Goal: Communication & Community: Share content

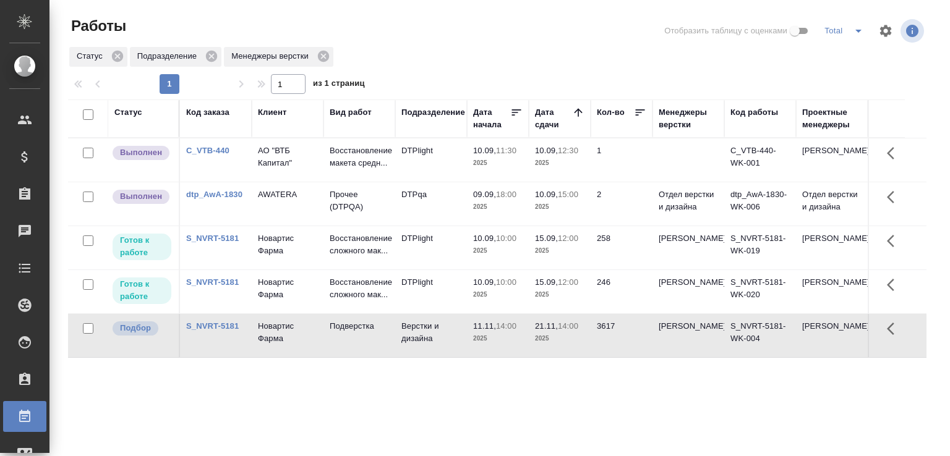
scroll to position [62, 0]
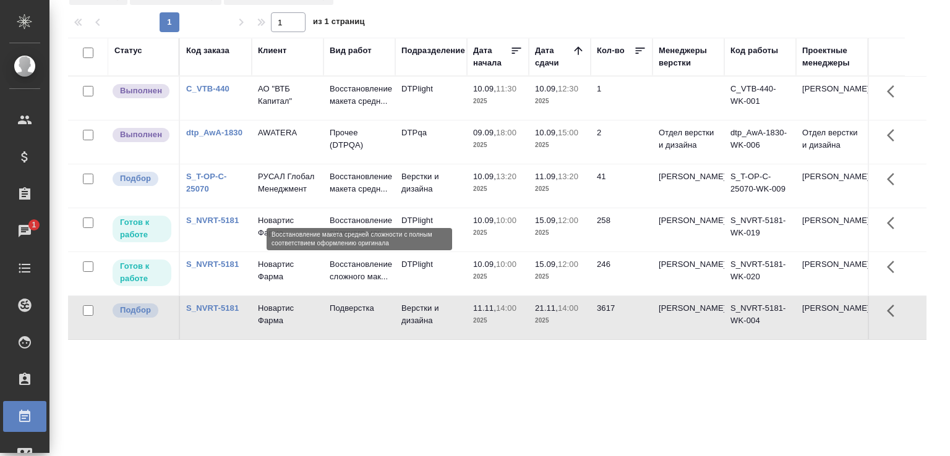
click at [344, 195] on p "Восстановление макета средн..." at bounding box center [359, 183] width 59 height 25
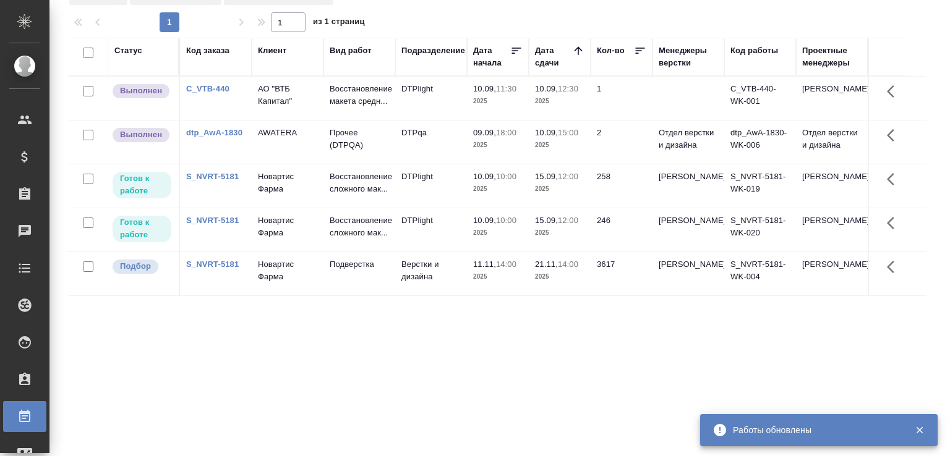
click at [194, 377] on div "Статус Код заказа Клиент Вид работ Подразделение Дата начала Дата сдачи Кол-во …" at bounding box center [497, 260] width 858 height 445
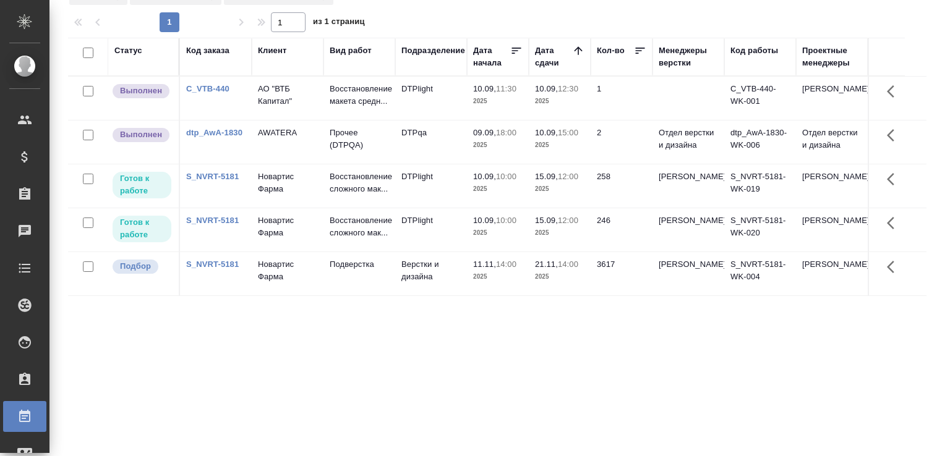
click at [116, 388] on div "Статус Код заказа Клиент Вид работ Подразделение Дата начала Дата сдачи Кол-во …" at bounding box center [497, 260] width 858 height 445
click at [181, 383] on div "Статус Код заказа Клиент Вид работ Подразделение Дата начала Дата сдачи Кол-во …" at bounding box center [497, 260] width 858 height 445
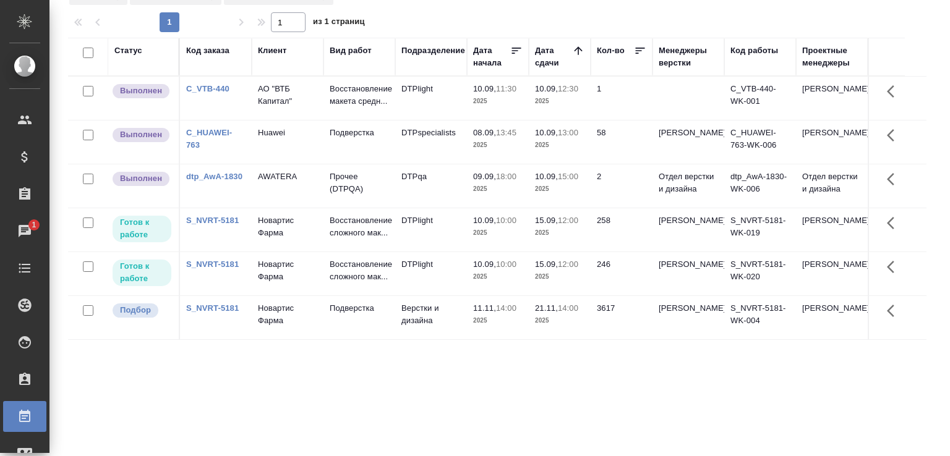
click at [433, 150] on td "DTPspecialists" at bounding box center [431, 142] width 72 height 43
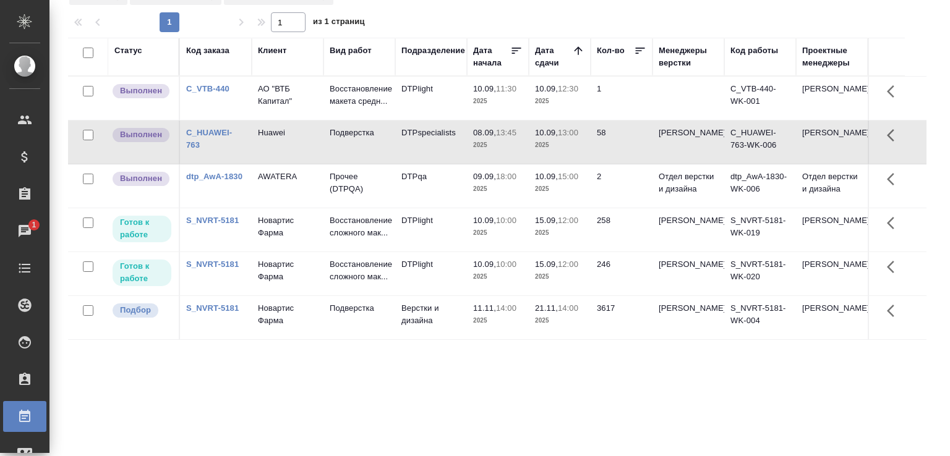
click at [433, 150] on td "DTPspecialists" at bounding box center [431, 142] width 72 height 43
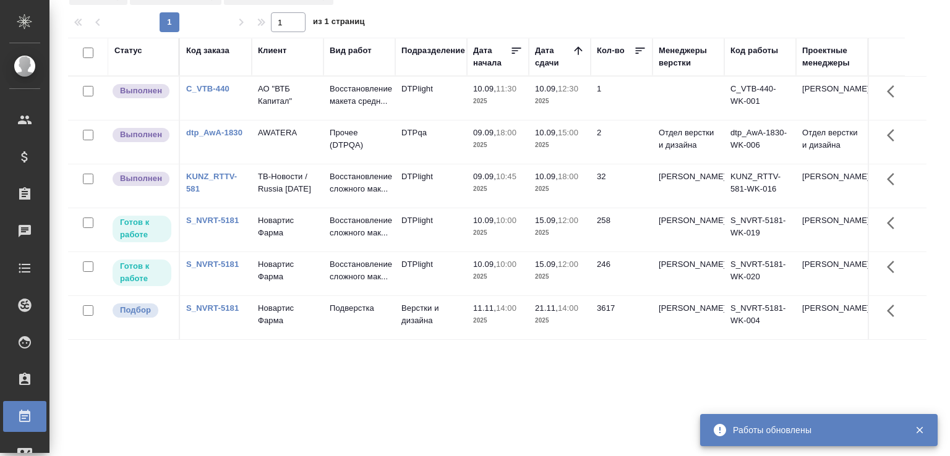
click p "2025"
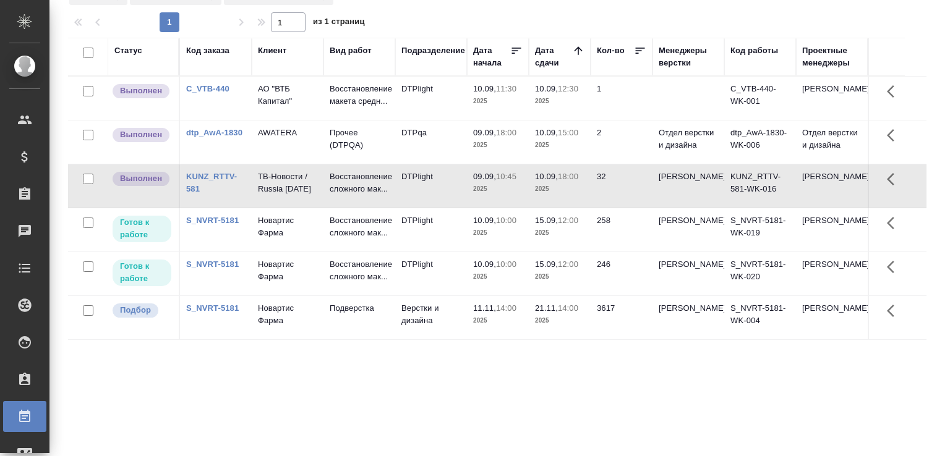
click p "2025"
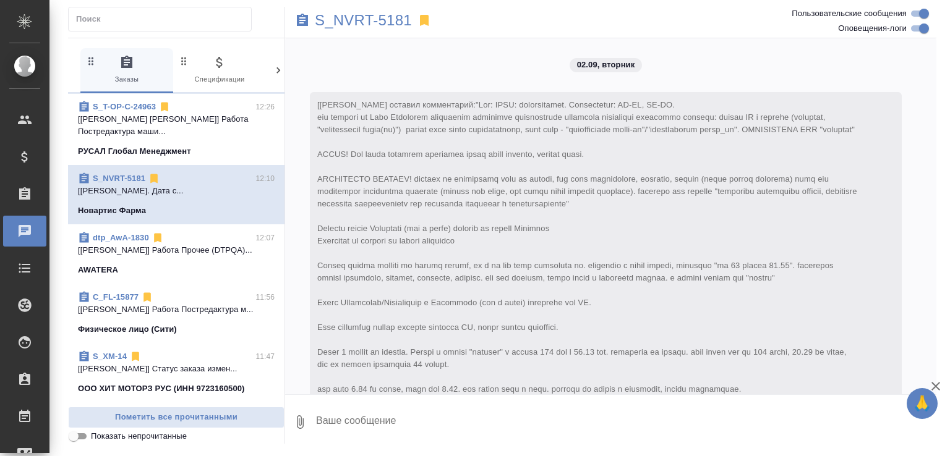
scroll to position [18995, 0]
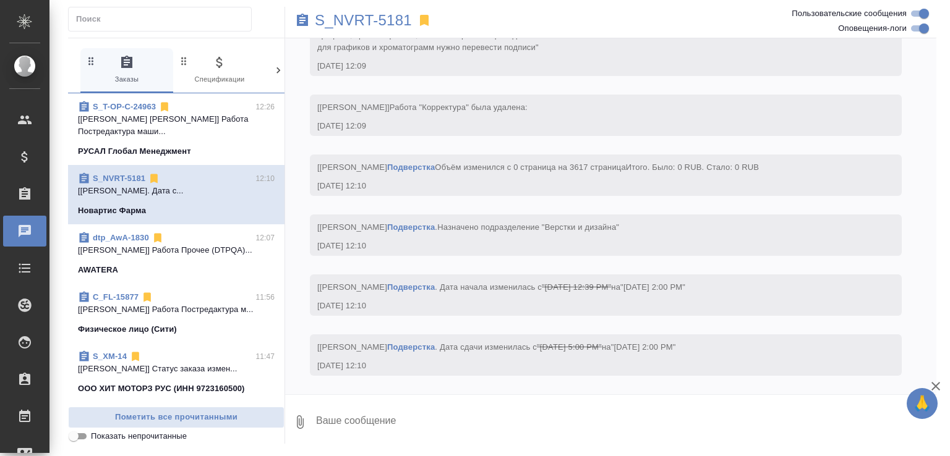
click at [386, 436] on textarea at bounding box center [625, 422] width 621 height 42
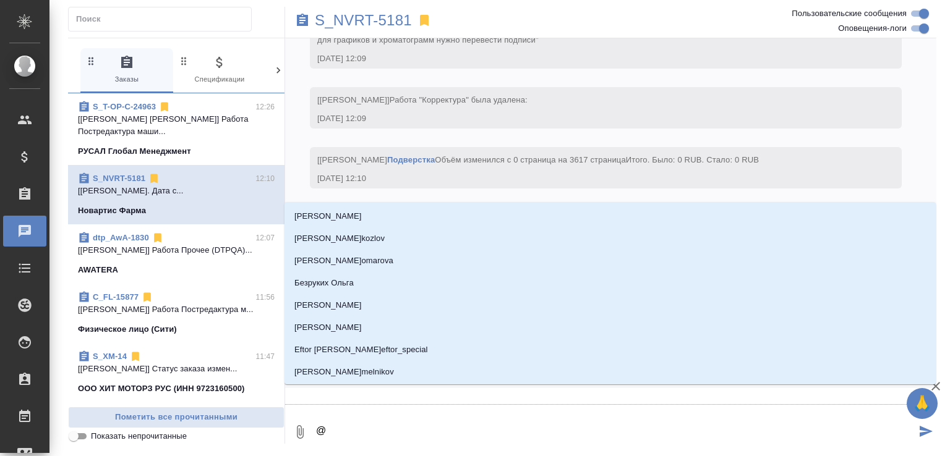
type textarea "@к"
type input "к"
type textarea "@каб"
type input "каб"
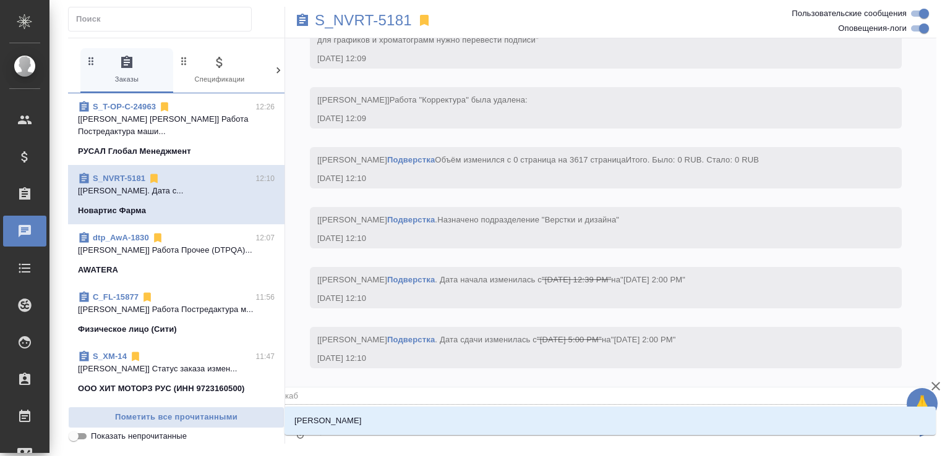
type textarea "@каба"
type input "каба"
click at [403, 423] on li "Кабаргина Анна" at bounding box center [609, 421] width 651 height 22
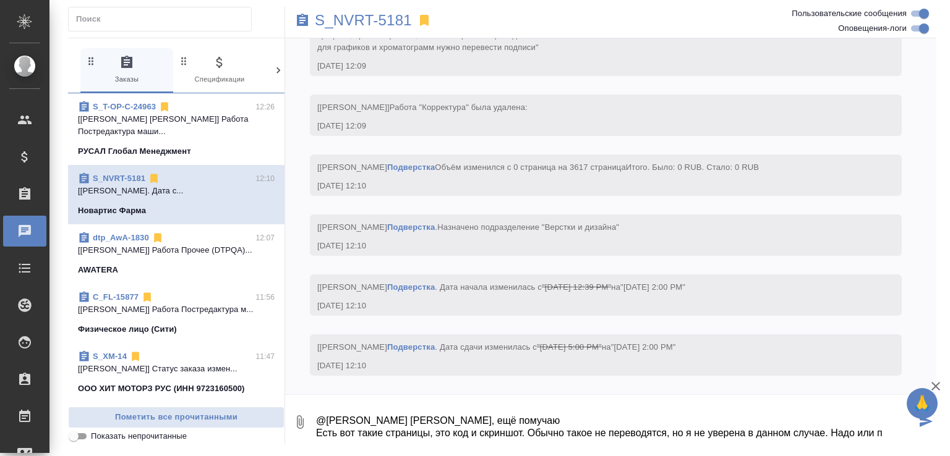
scroll to position [8, 0]
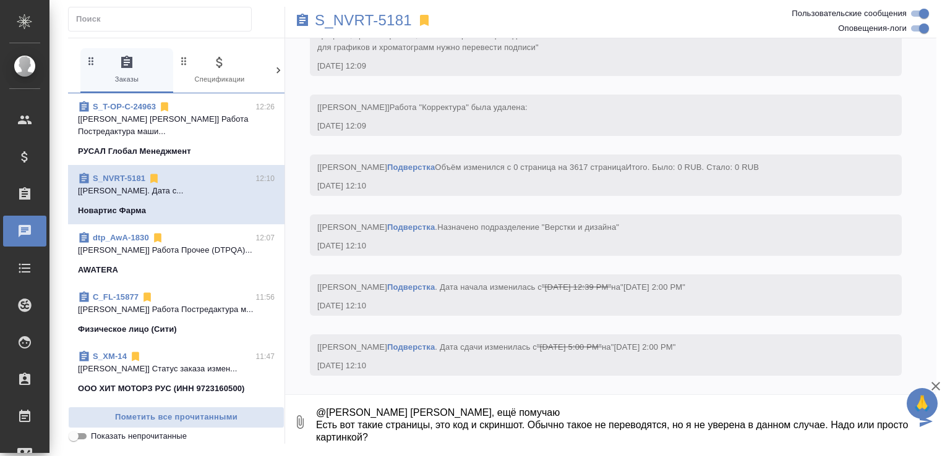
paste textarea
type textarea "@Кабаргина Анна Аня, ещё помучаю Есть вот такие страницы, это код и скриншот. О…"
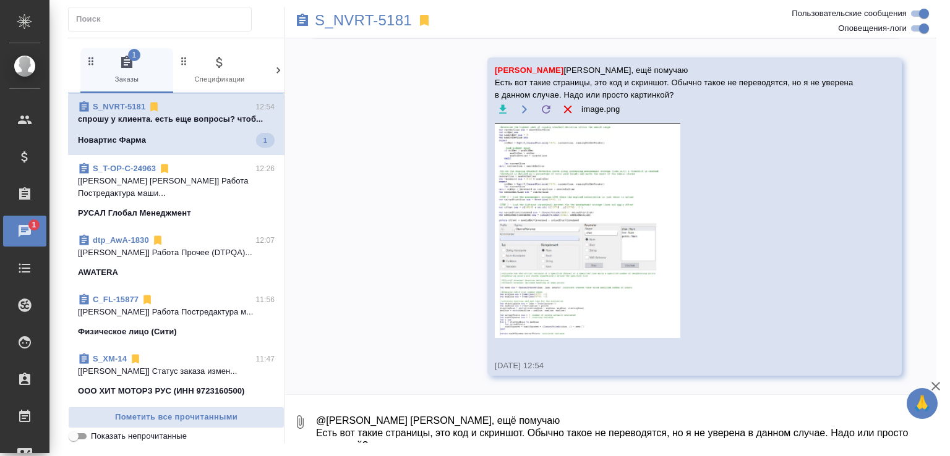
scroll to position [19407, 0]
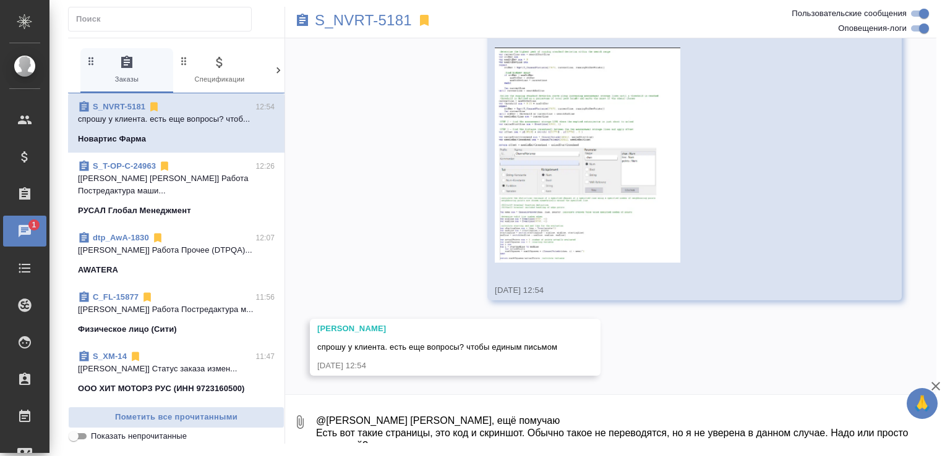
click at [400, 417] on textarea "@Кабаргина Анна Аня, ещё помучаю Есть вот такие страницы, это код и скриншот. О…" at bounding box center [625, 422] width 621 height 42
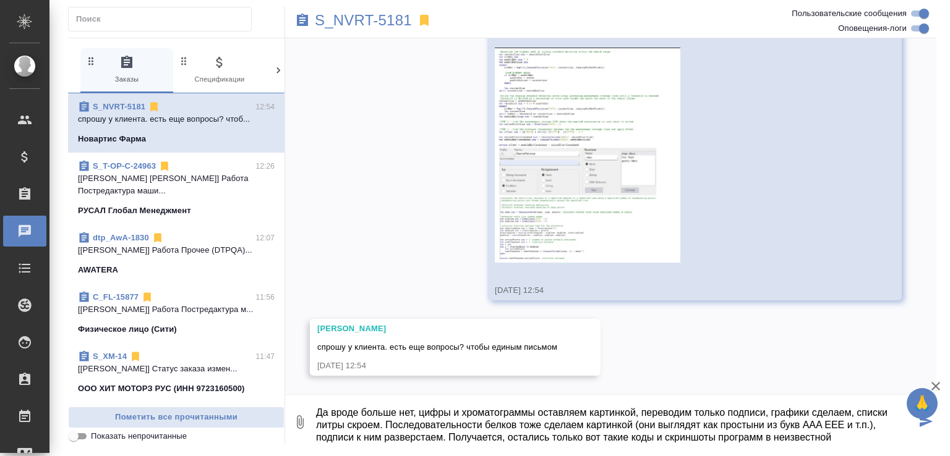
scroll to position [20, 0]
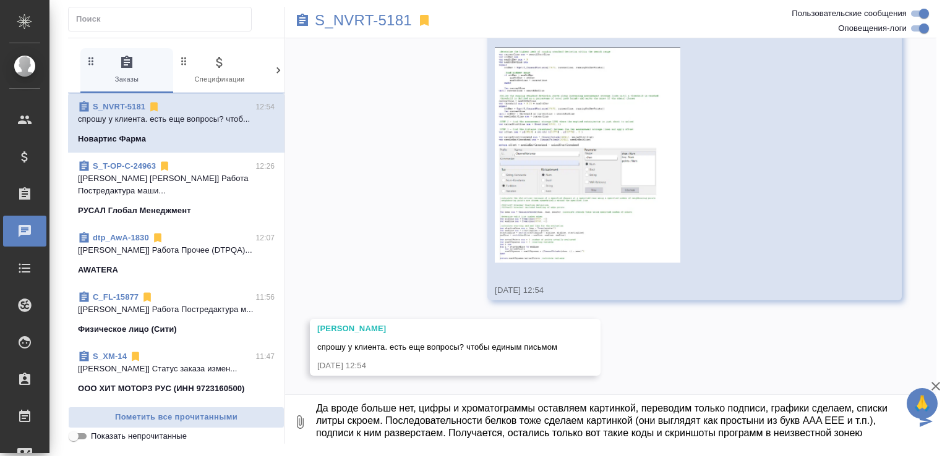
type textarea "Да вроде больше нет, цифры и хроматограммы оставляем картинкой, переводим тольк…"
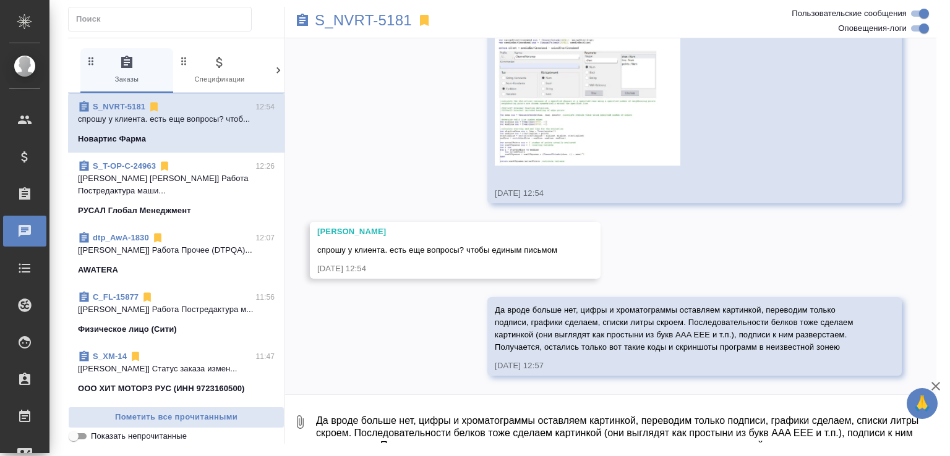
scroll to position [19517, 0]
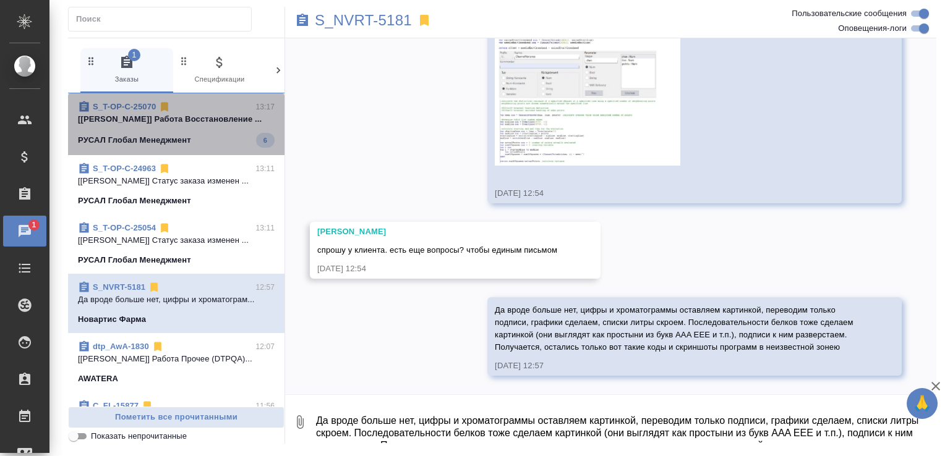
click at [198, 140] on span "S_T-OP-C-25070 13:17 [Авдеенко Кирилл] Работа Восстановление ... РУСАЛ Глобал М…" at bounding box center [176, 124] width 197 height 47
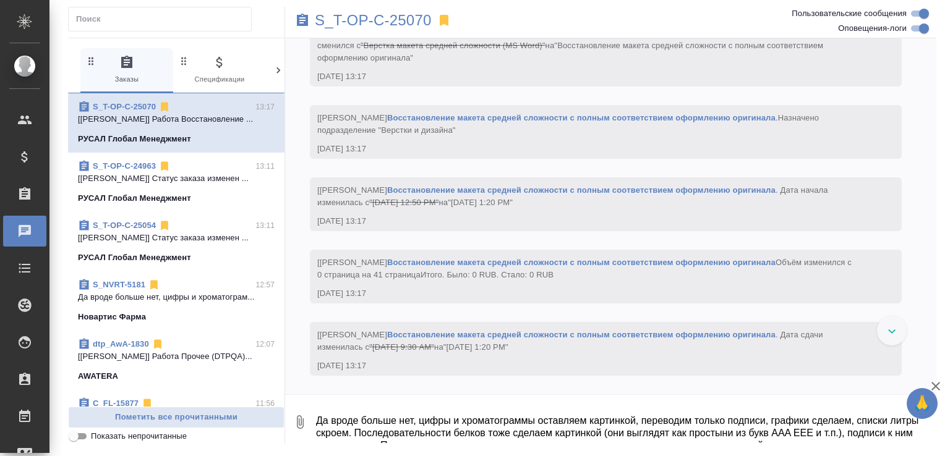
scroll to position [1895, 0]
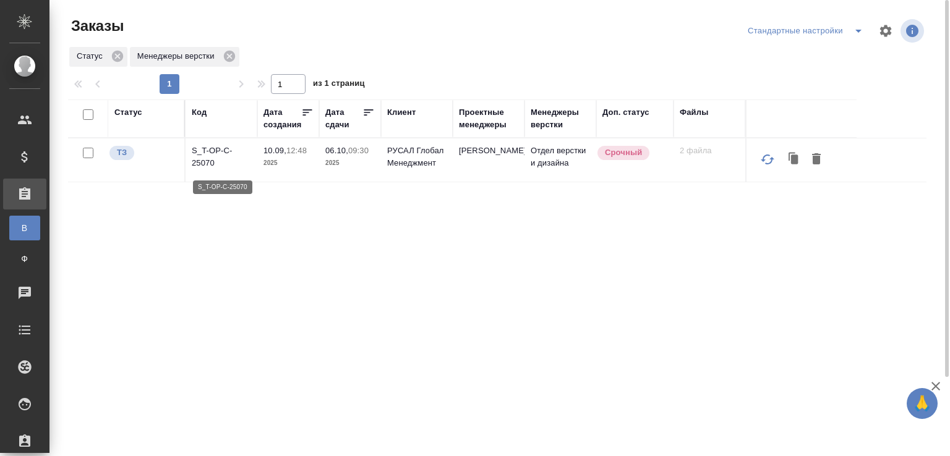
click at [202, 156] on p "S_T-OP-C-25070" at bounding box center [221, 157] width 59 height 25
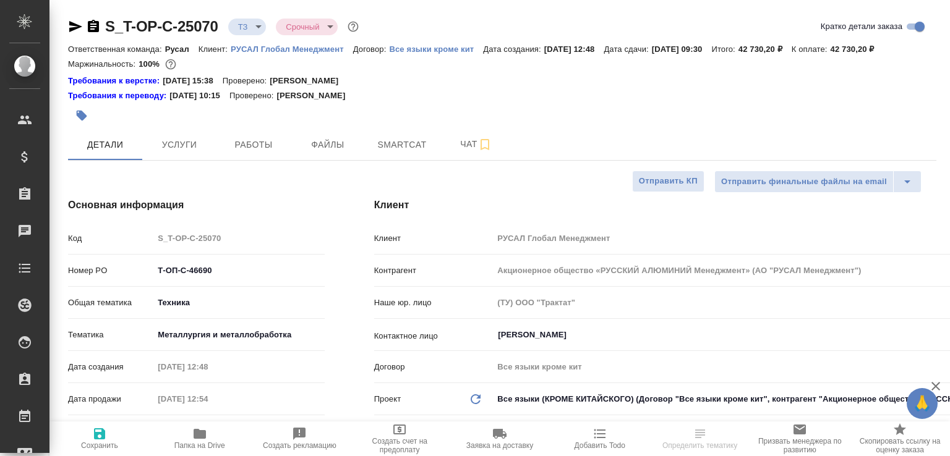
select select "RU"
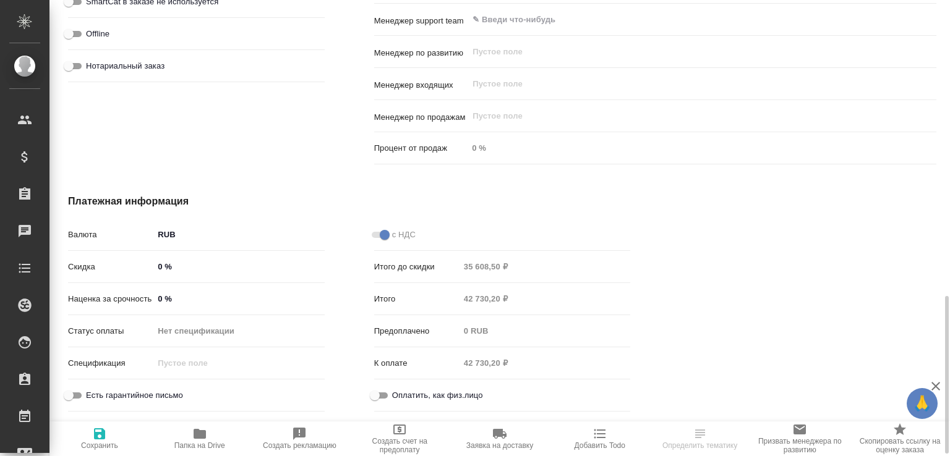
scroll to position [730, 0]
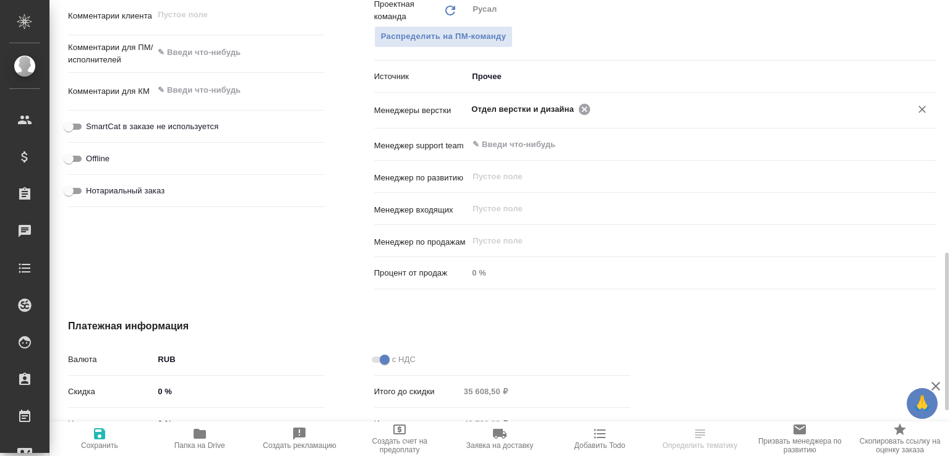
click at [582, 116] on icon at bounding box center [585, 110] width 14 height 14
click at [594, 116] on input "text" at bounding box center [742, 108] width 297 height 15
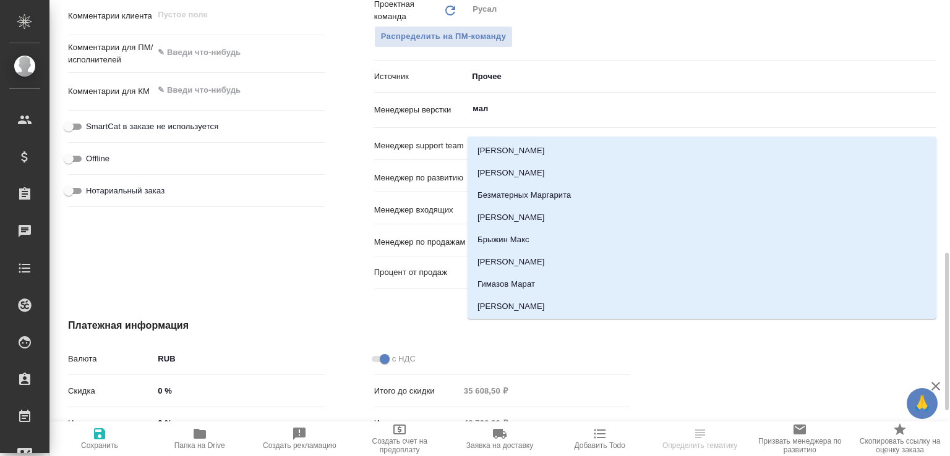
type input "мало"
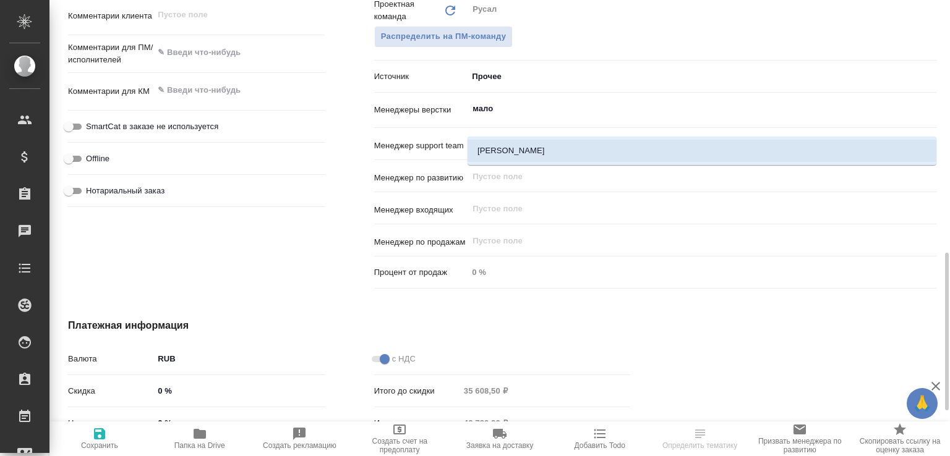
drag, startPoint x: 553, startPoint y: 147, endPoint x: 542, endPoint y: 149, distance: 12.0
click at [552, 147] on li "Малофеева Екатерина" at bounding box center [701, 151] width 469 height 22
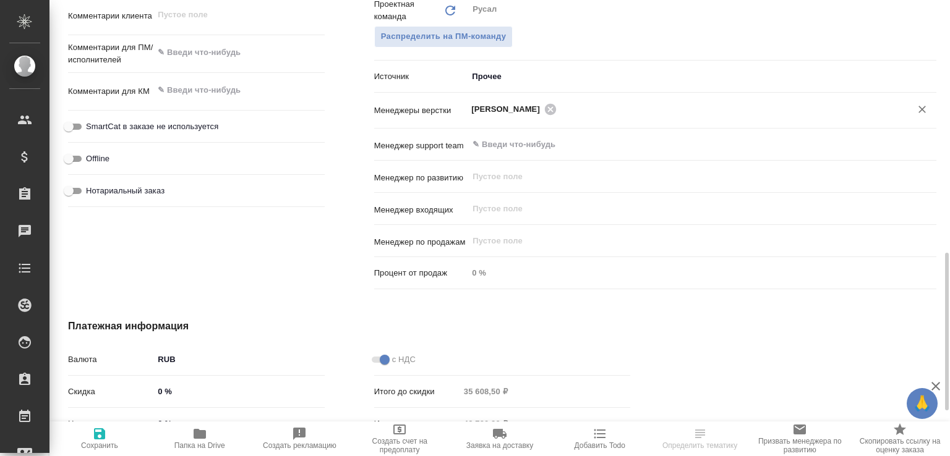
click at [118, 440] on span "Сохранить" at bounding box center [99, 438] width 85 height 23
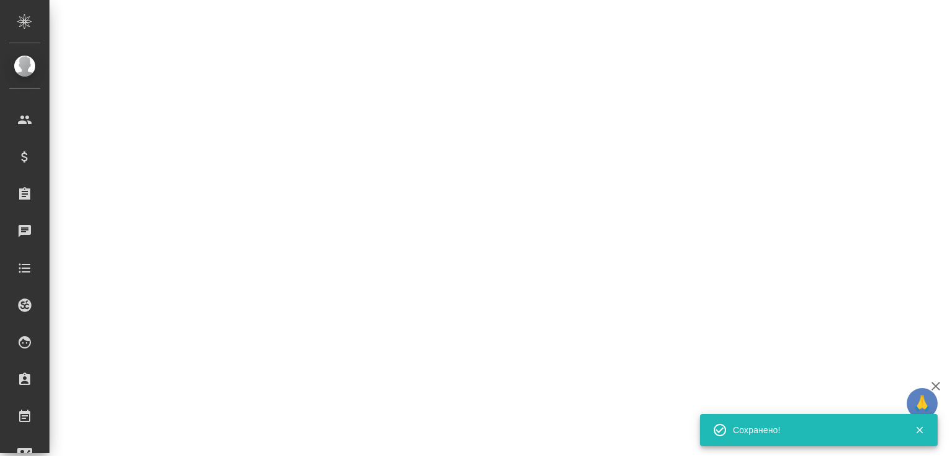
select select "RU"
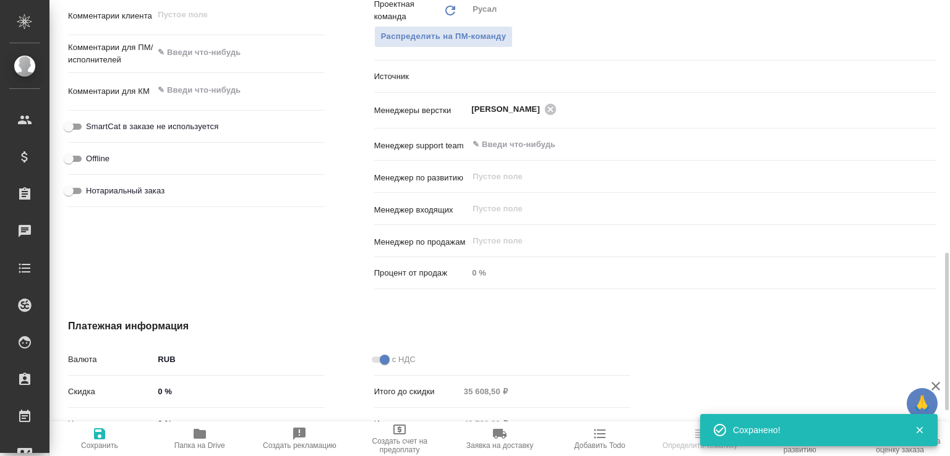
type textarea "x"
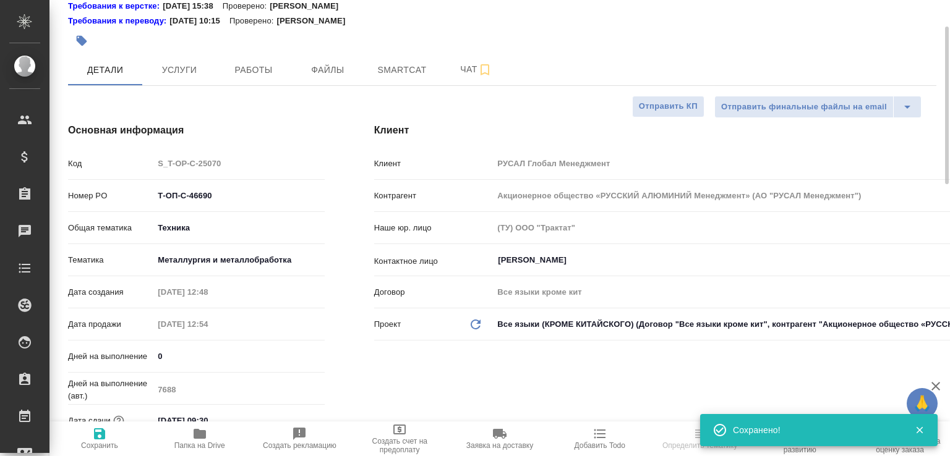
scroll to position [0, 0]
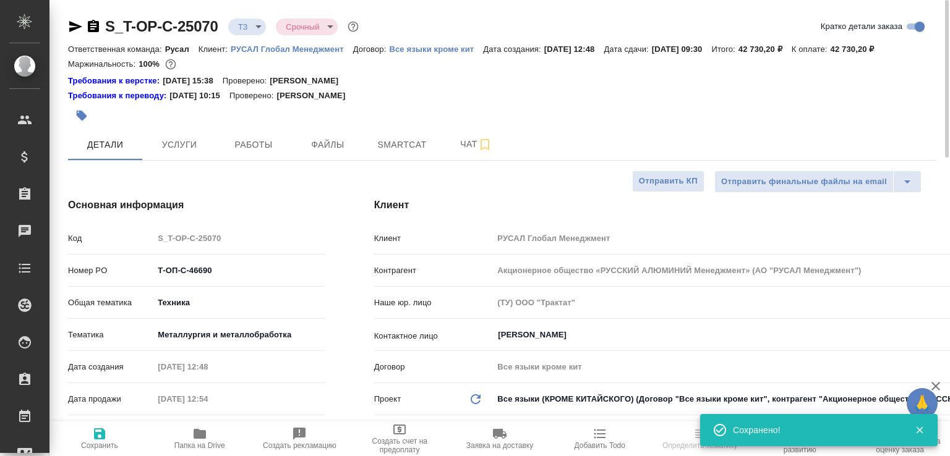
click at [96, 25] on icon "button" at bounding box center [93, 26] width 11 height 12
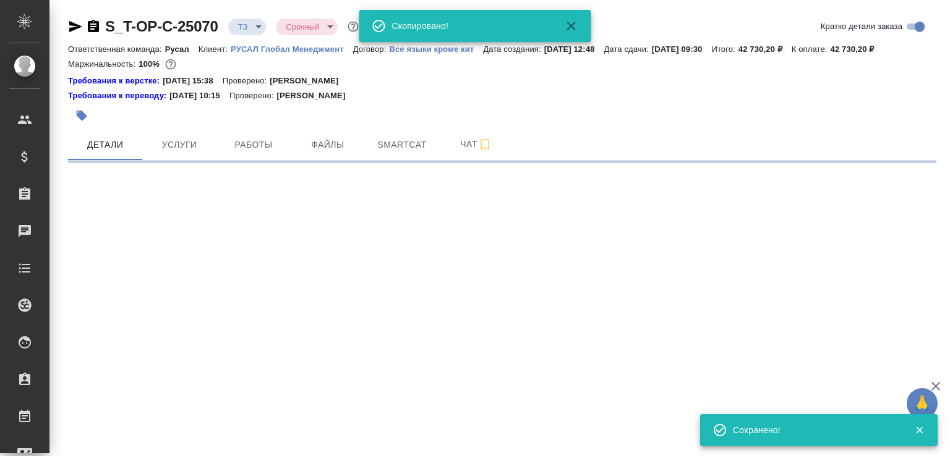
select select "RU"
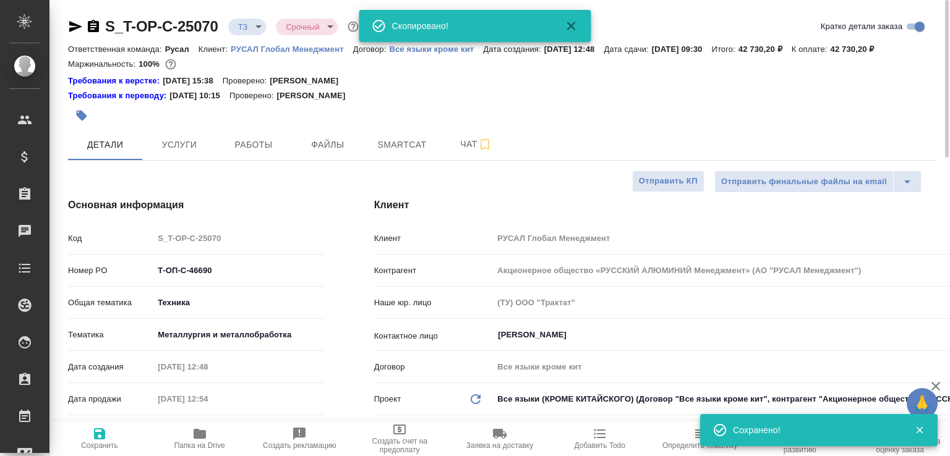
type textarea "x"
click at [201, 435] on icon "button" at bounding box center [200, 434] width 12 height 10
type textarea "x"
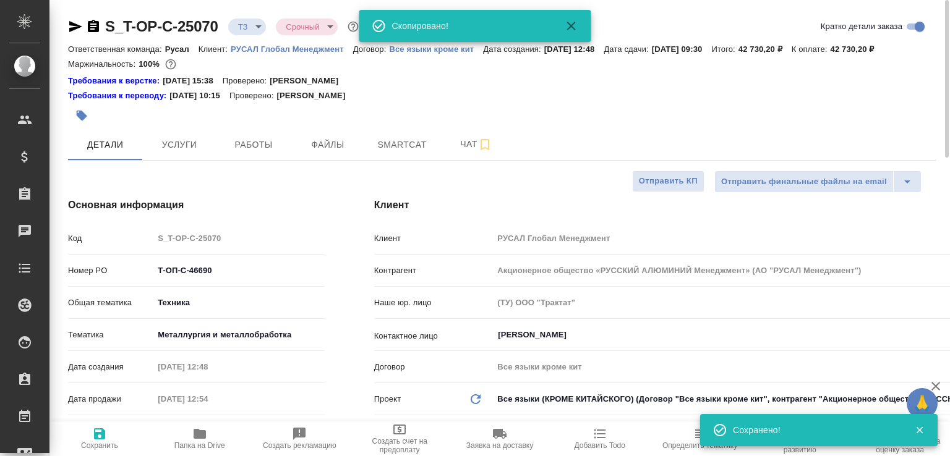
type textarea "x"
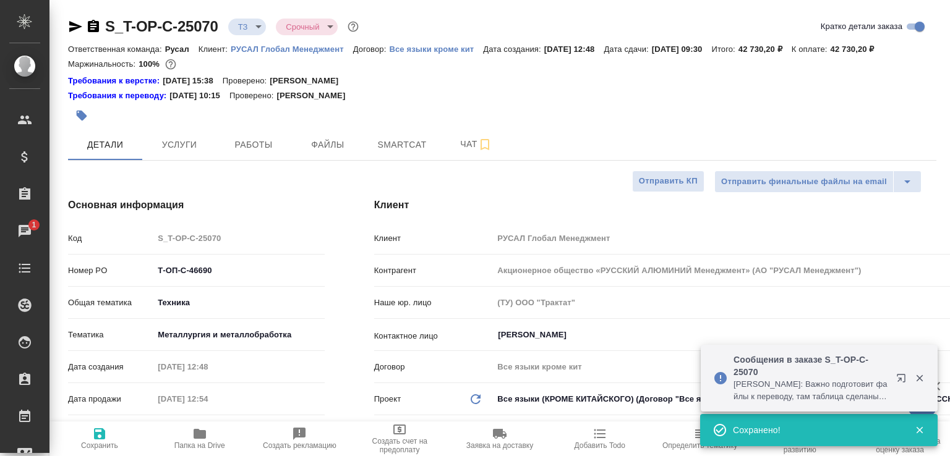
click at [786, 386] on p "Авдеенко Кирилл: Важно подготовит файлы к переводу, там таблица сделаны непонят…" at bounding box center [810, 390] width 155 height 25
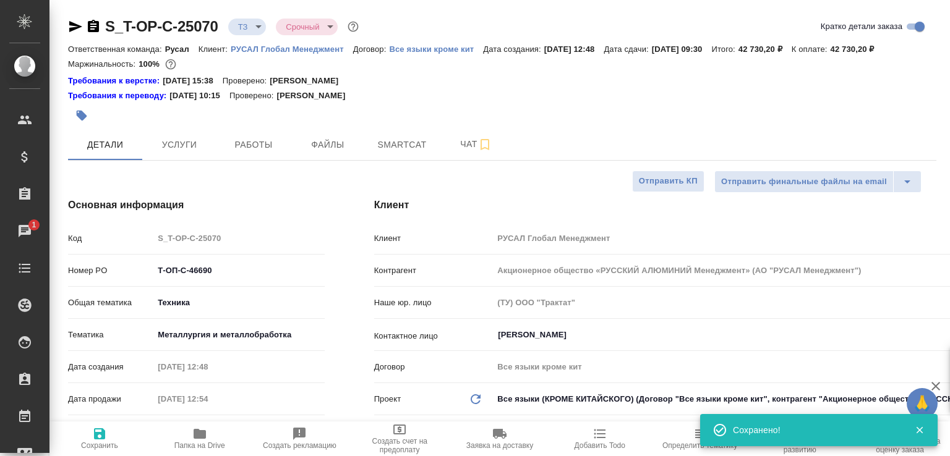
type textarea "x"
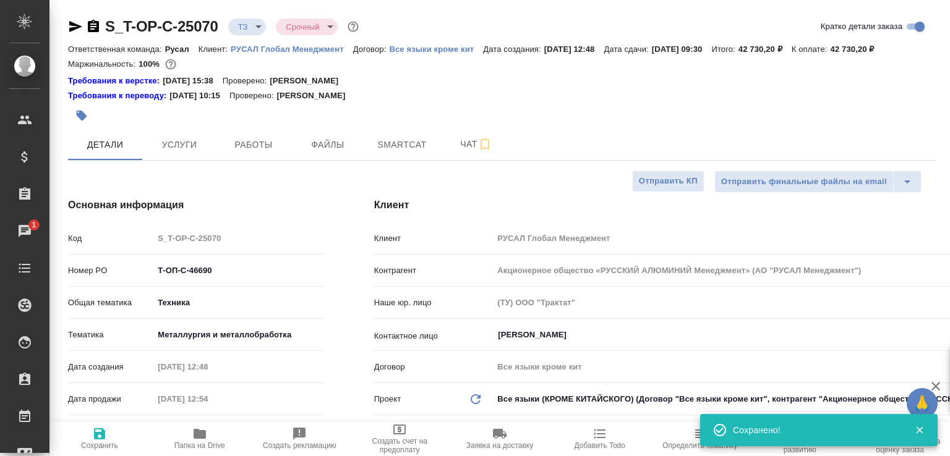
type textarea "x"
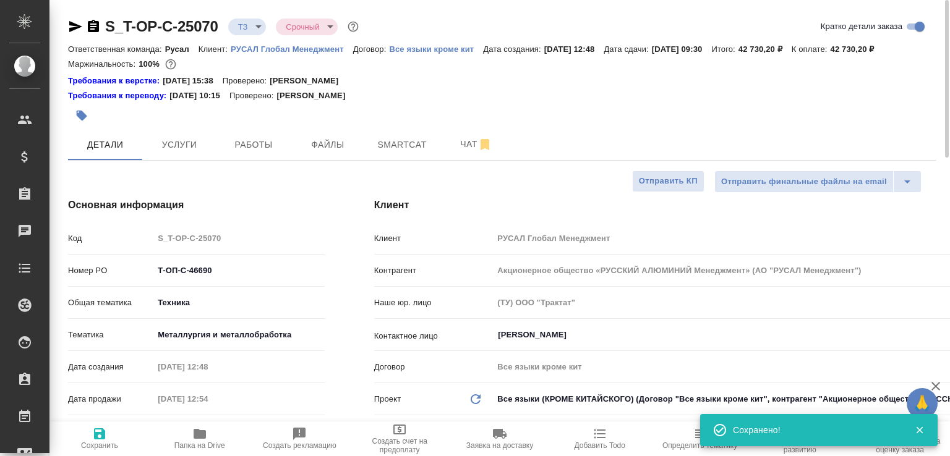
type textarea "x"
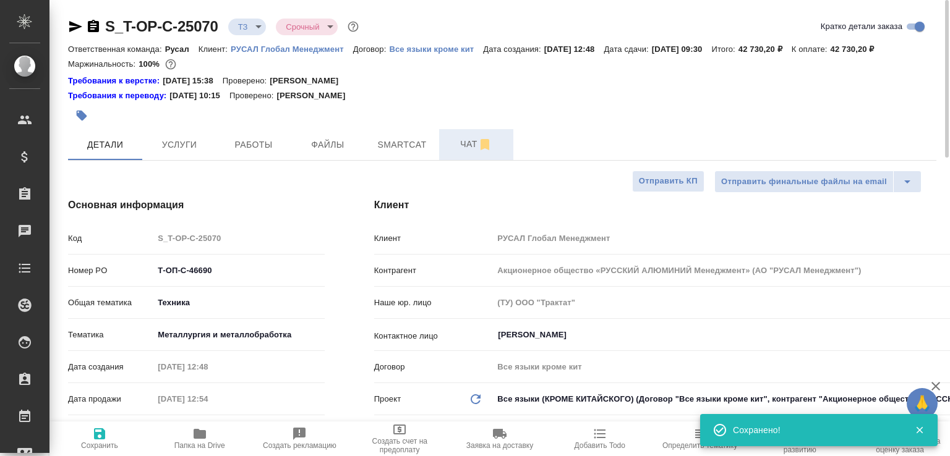
click at [463, 152] on span "Чат" at bounding box center [475, 144] width 59 height 15
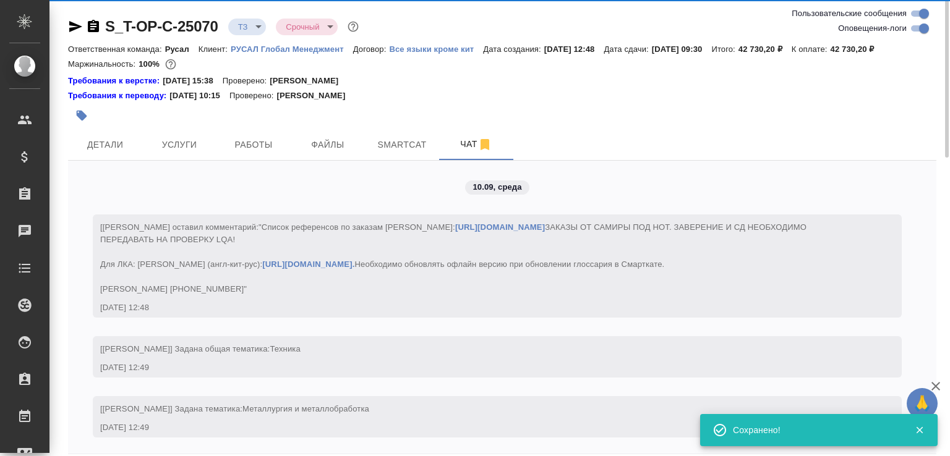
scroll to position [1075, 0]
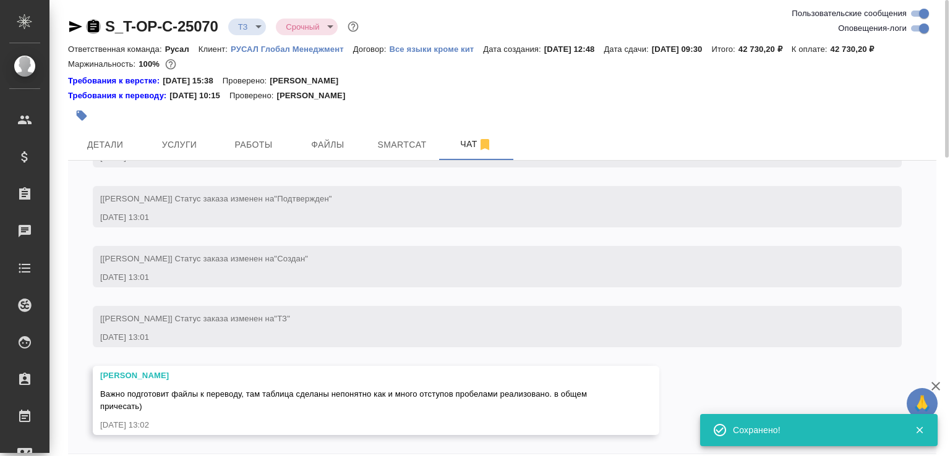
click at [93, 28] on icon "button" at bounding box center [93, 26] width 11 height 12
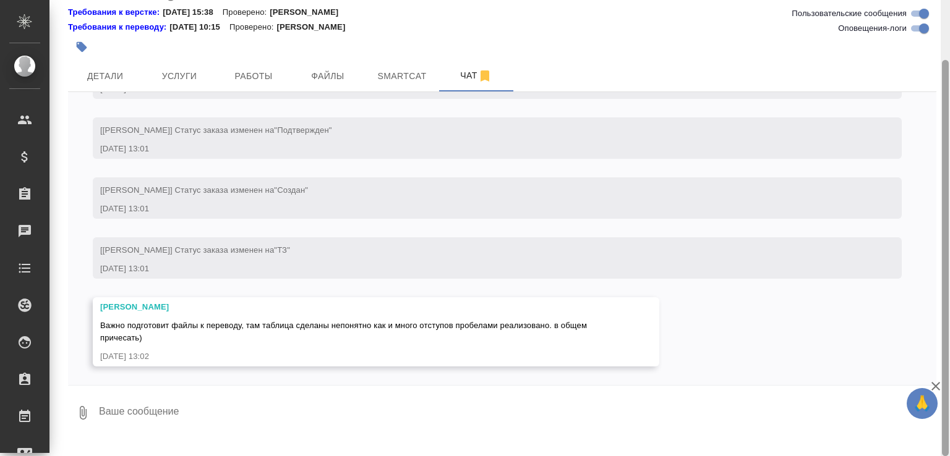
scroll to position [62, 0]
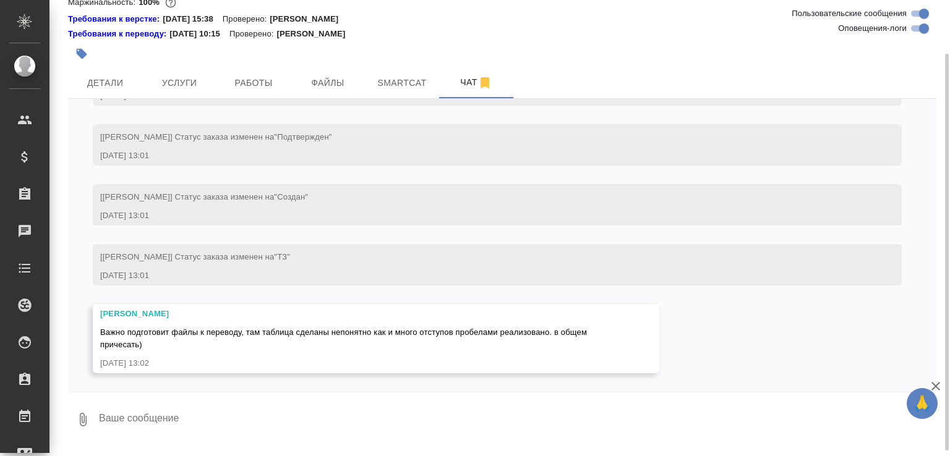
click at [269, 418] on textarea at bounding box center [517, 420] width 838 height 42
type textarea "это автораспознанка явно, чистить и чистить"
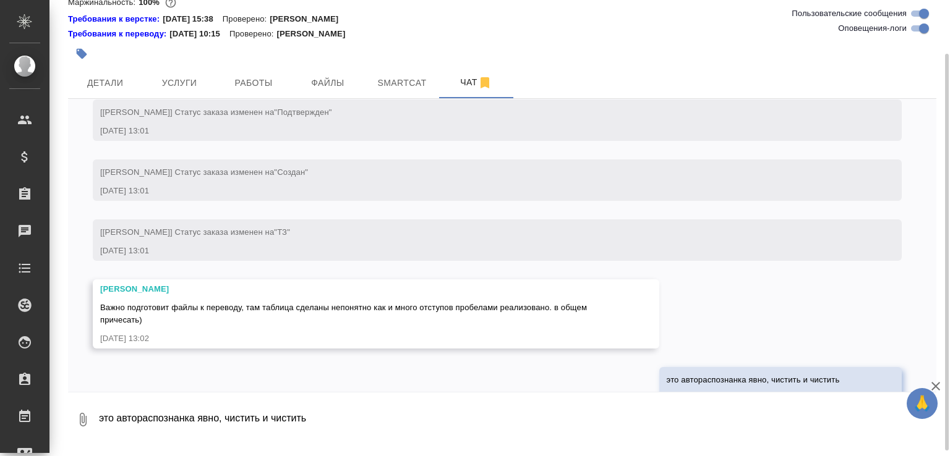
scroll to position [1135, 0]
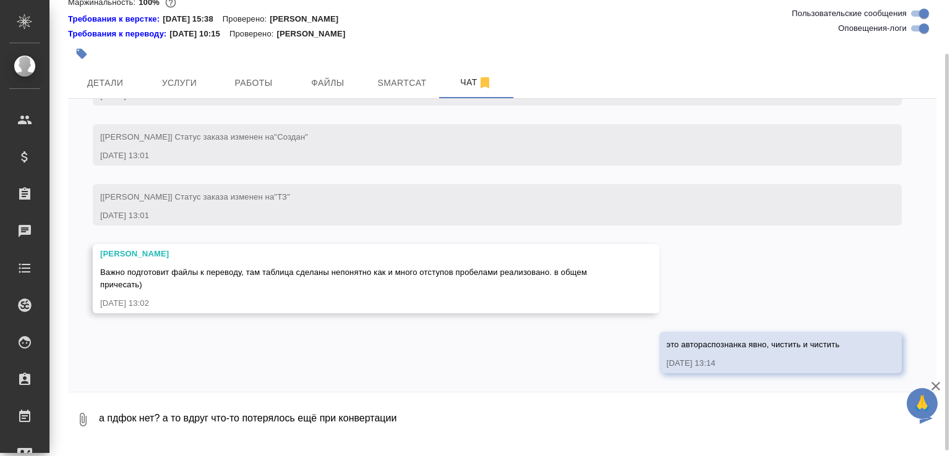
type textarea "а пдфок нет? а то вдруг что-то потерялось ещё при конвертации"
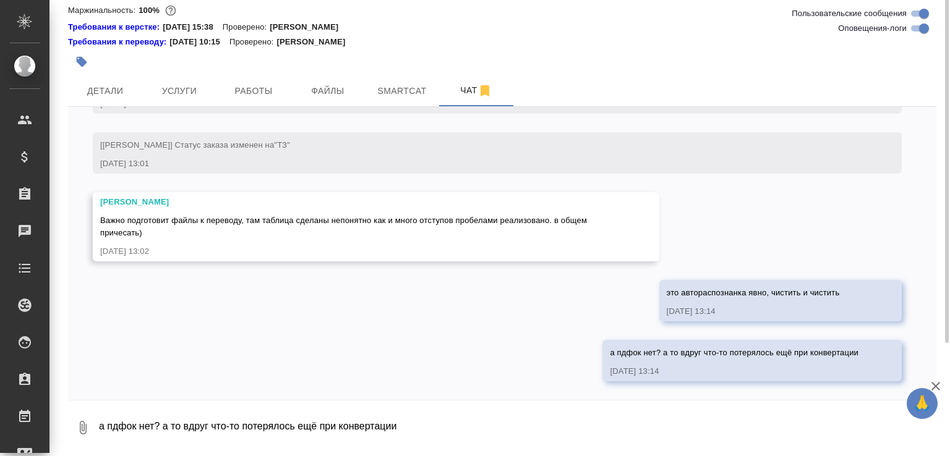
scroll to position [0, 0]
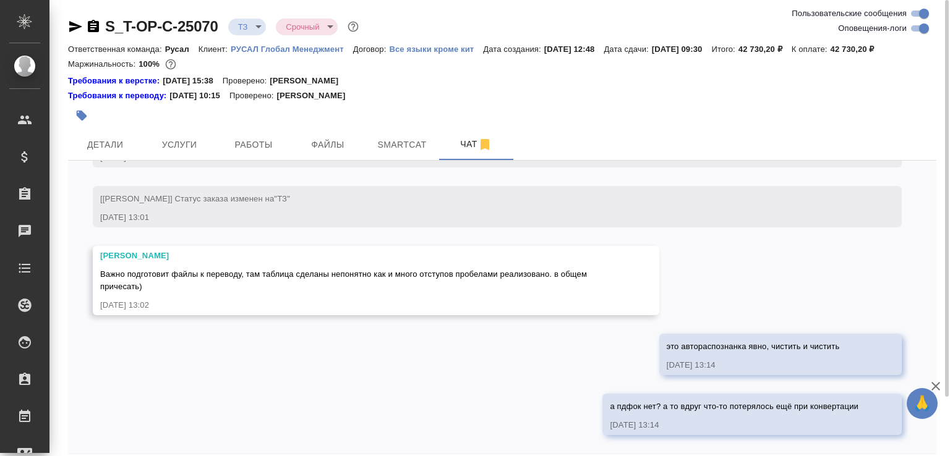
click at [96, 23] on icon "button" at bounding box center [93, 26] width 11 height 12
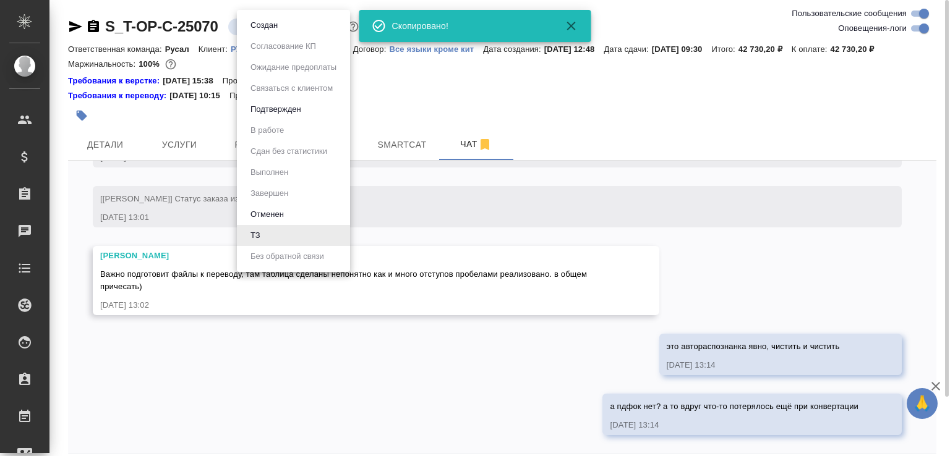
click at [268, 28] on body "🙏 .cls-1 fill:#fff; AWATERA Малофеева Екатерина e.malofeeva Клиенты Спецификаци…" at bounding box center [475, 228] width 950 height 456
click at [268, 28] on button "Создан" at bounding box center [264, 26] width 35 height 14
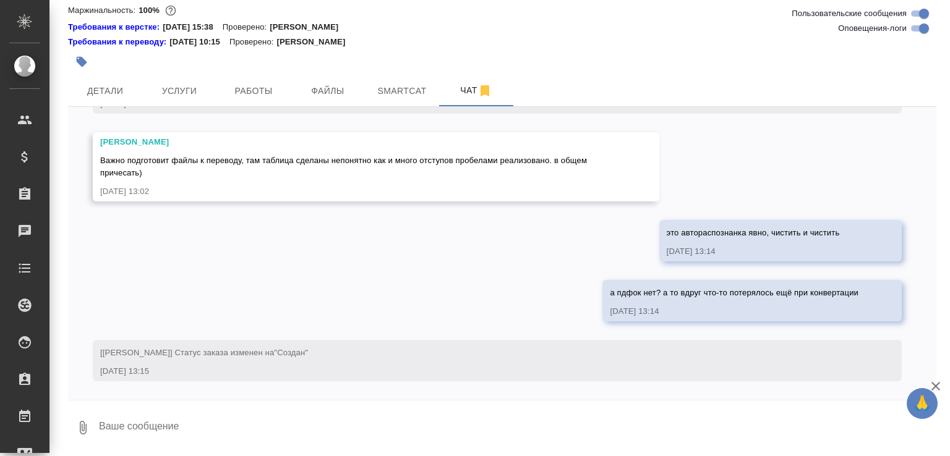
scroll to position [1255, 0]
click at [85, 422] on button "0" at bounding box center [83, 428] width 30 height 42
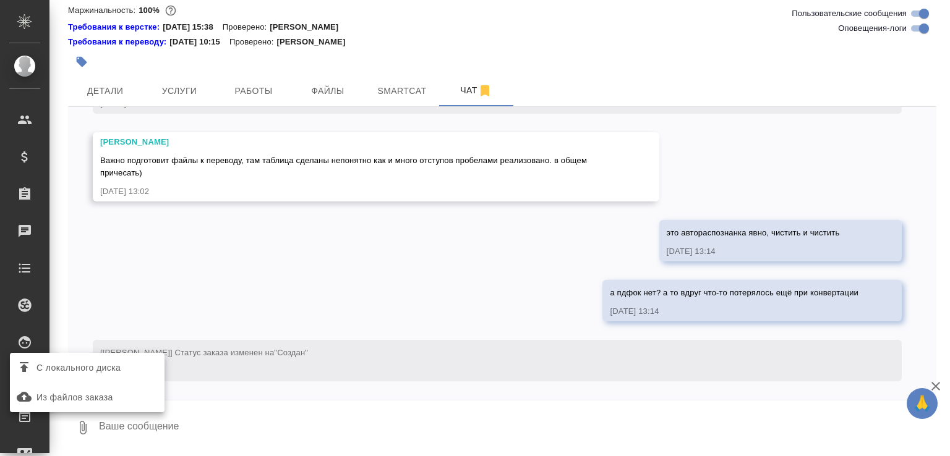
click at [105, 367] on span "С локального диска" at bounding box center [78, 367] width 84 height 15
click at [0, 0] on input "С локального диска" at bounding box center [0, 0] width 0 height 0
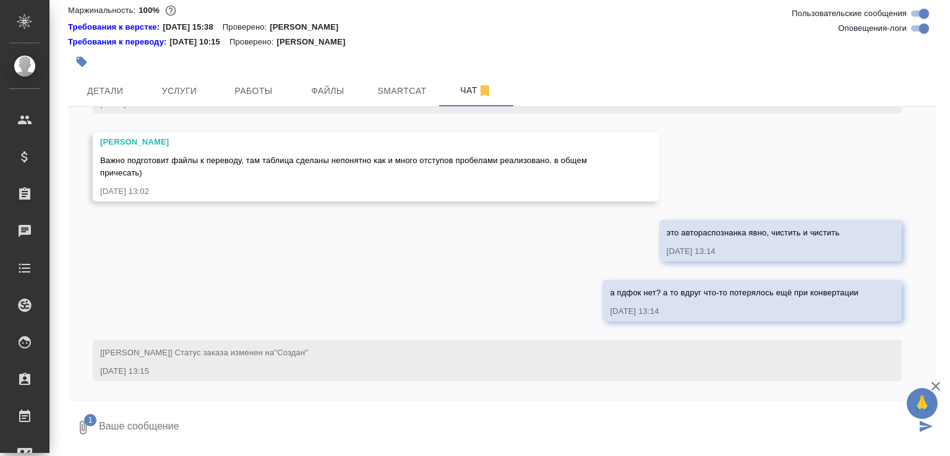
click at [213, 429] on textarea at bounding box center [507, 428] width 818 height 42
type textarea "ну это прям плохо сделано, хоть вообще перераспознавай"
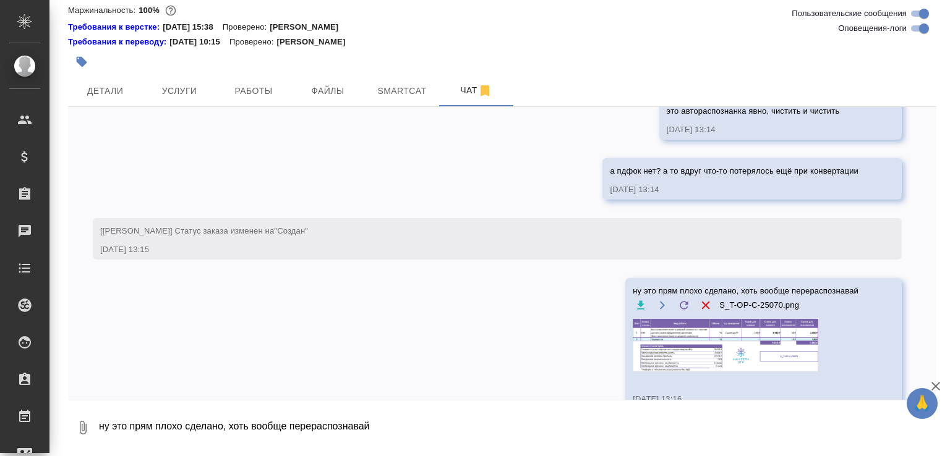
scroll to position [1405, 0]
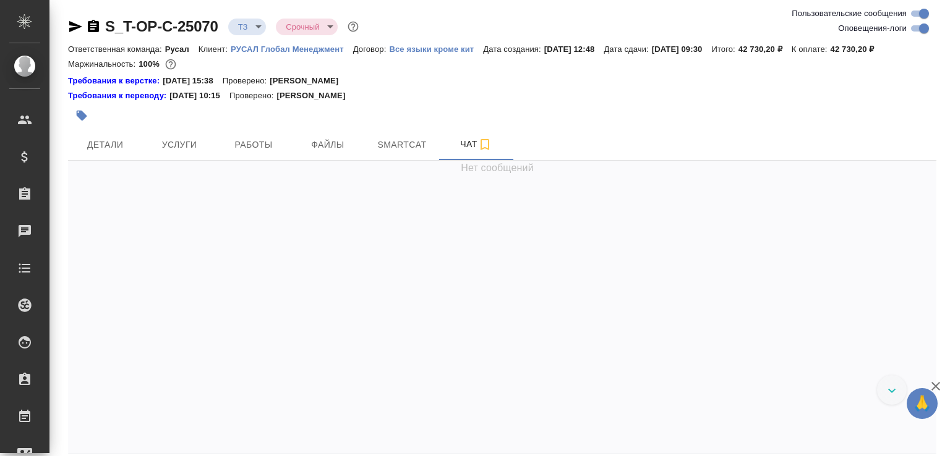
scroll to position [1075, 0]
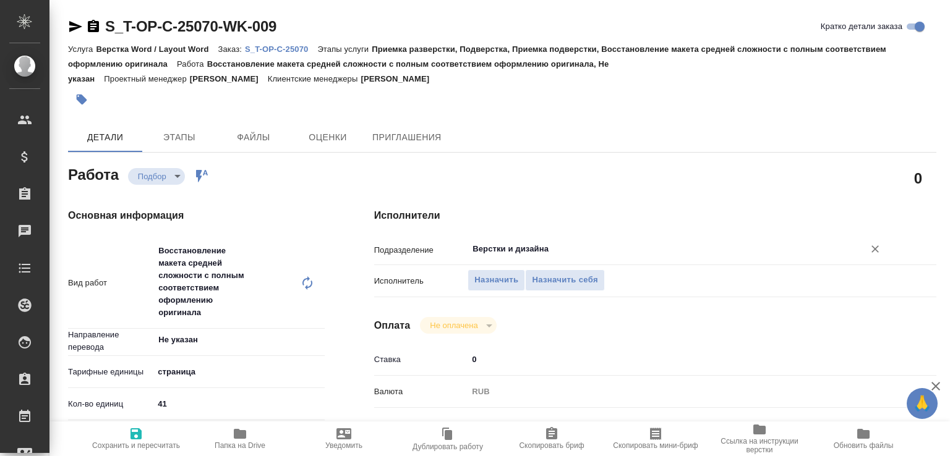
click at [485, 249] on input "Верстки и дизайна" at bounding box center [657, 249] width 373 height 15
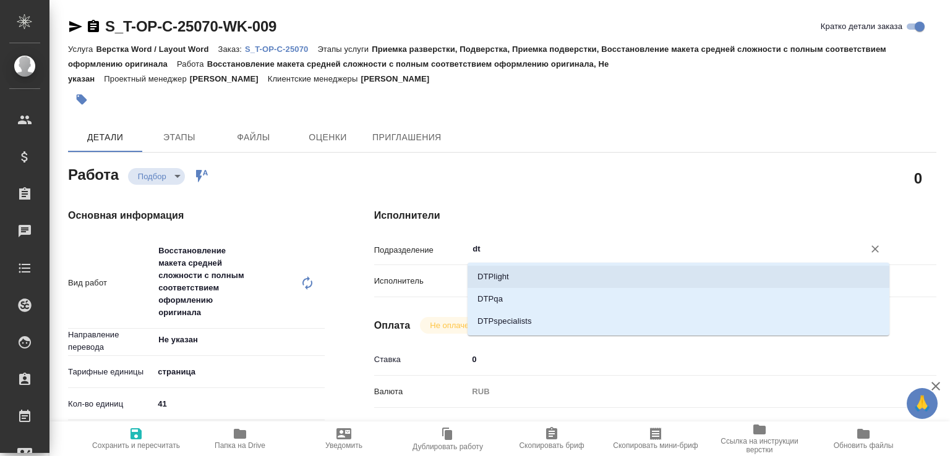
click at [493, 275] on li "DTPlight" at bounding box center [678, 277] width 422 height 22
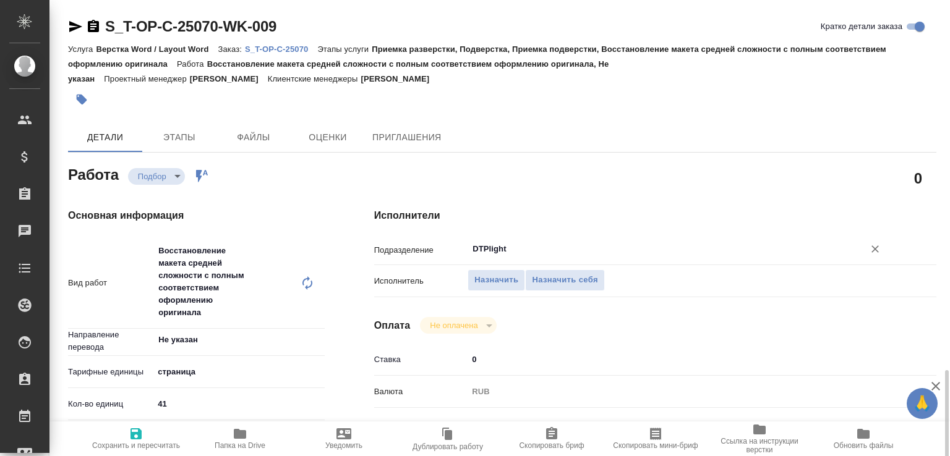
scroll to position [396, 0]
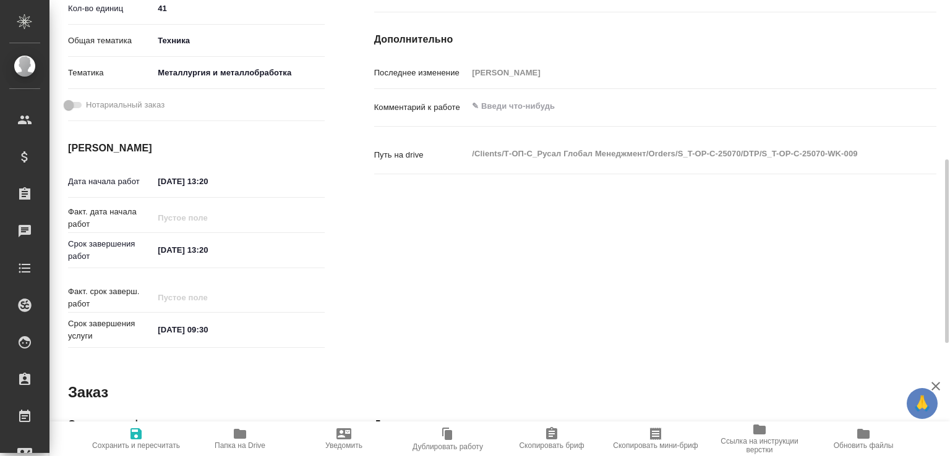
type input "DTPlight"
click at [507, 119] on div "x" at bounding box center [678, 107] width 422 height 27
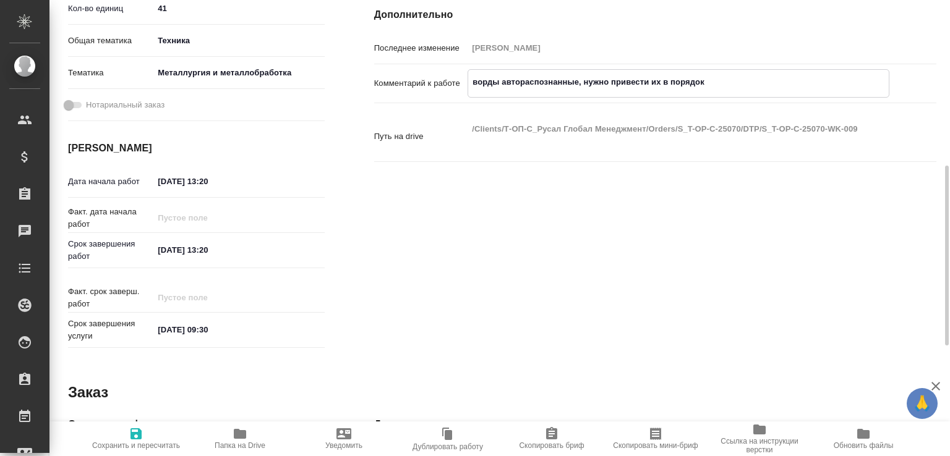
type textarea "ворды автораспознанные, нужно привести их в порядок"
click at [149, 431] on span "Сохранить и пересчитать" at bounding box center [136, 438] width 89 height 23
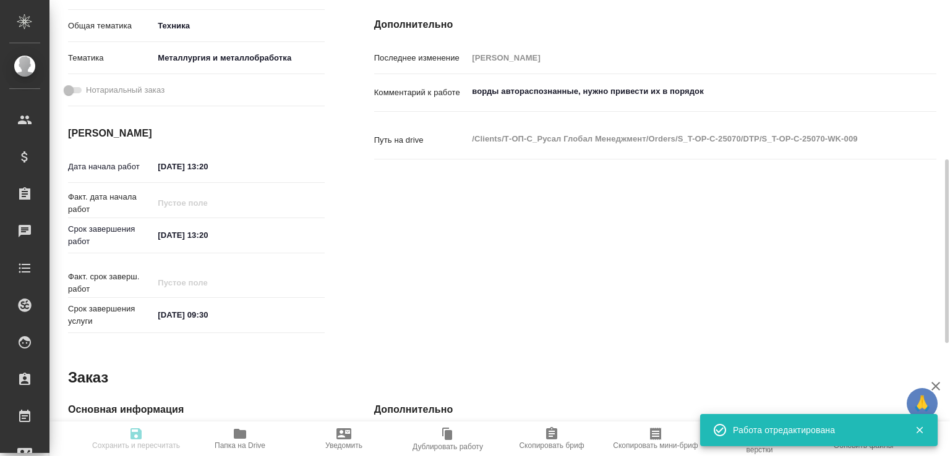
type input "recruiting"
type input "Не указан"
type input "5a8b1489cc6b4906c91bfdb2"
type input "41"
type input "tech"
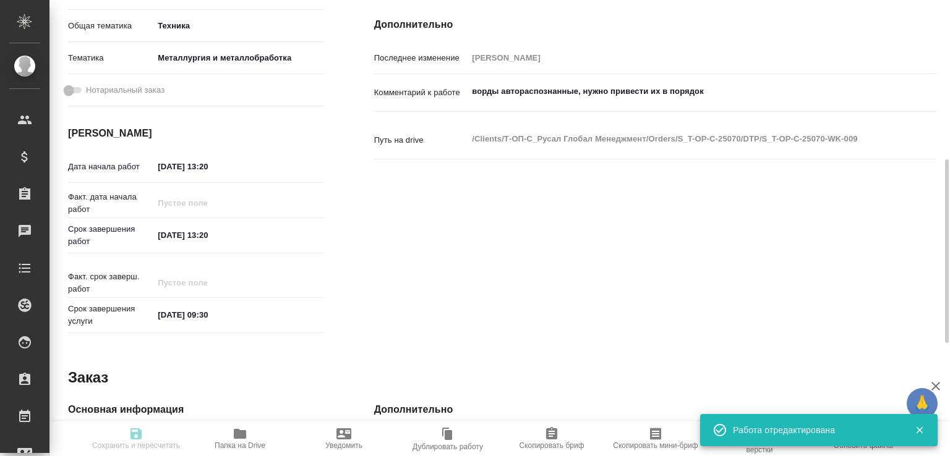
type input "60014e23f7d9dc5f480a3cf8"
type input "10.09.2025 13:20"
type input "11.09.2025 13:20"
type input "06.10.2025 09:30"
type input "DTPlight"
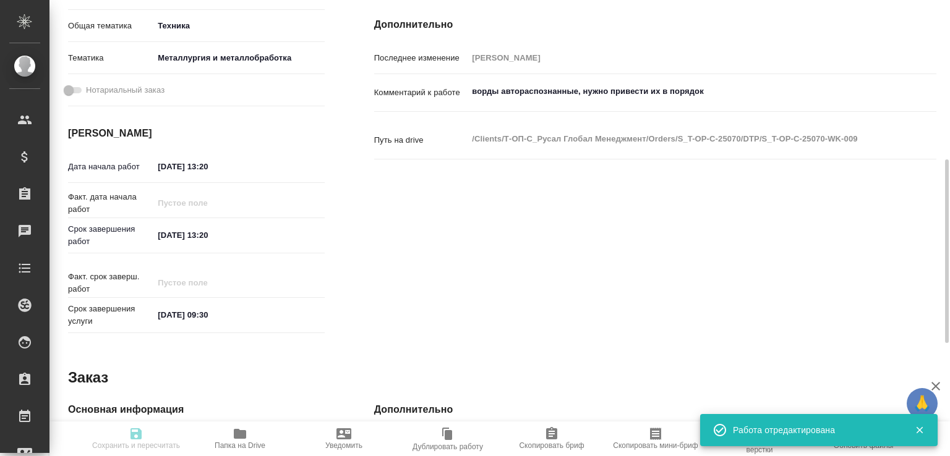
type input "notPayed"
type input "0"
type input "RUB"
type input "[PERSON_NAME]"
type input "S_T-OP-C-25070"
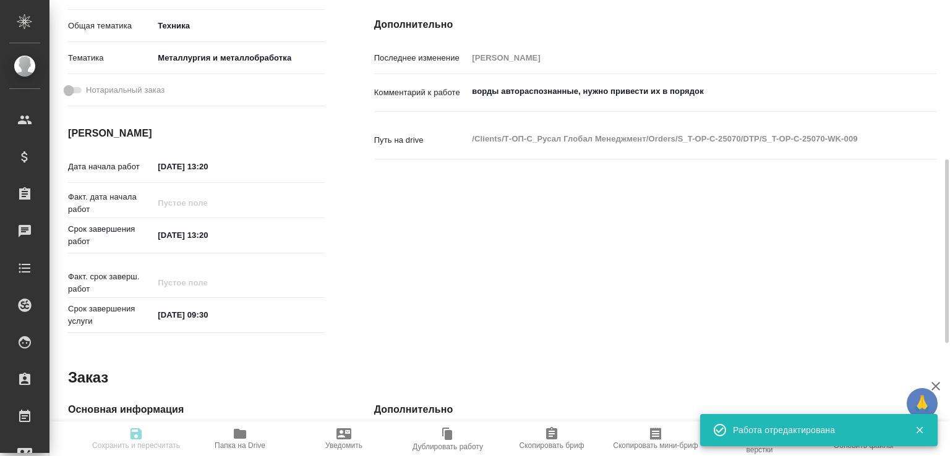
type input "Т-ОП-С-46690"
type input "Верстка Word / Layout Word"
type input "Приемка разверстки, Подверстка, Приемка подверстки, Восстановление макета средн…"
type input "Меньшикова Александра"
type input "[PERSON_NAME]"
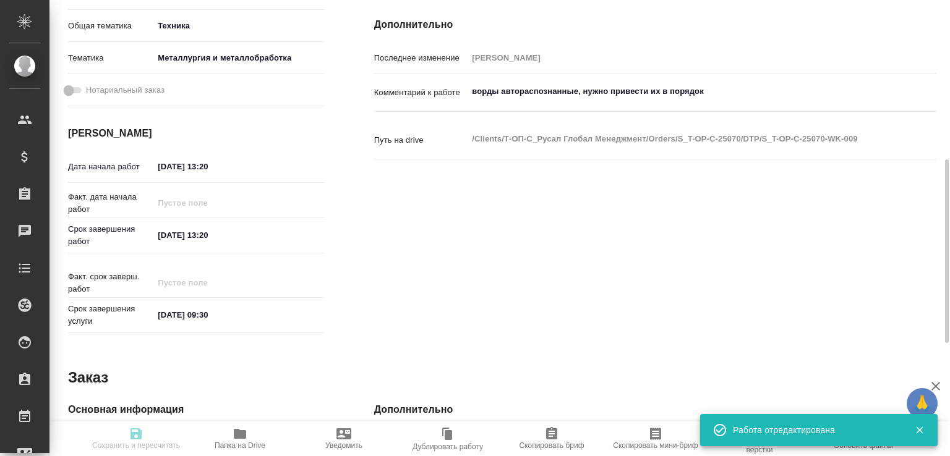
type input "/Clients/Т-ОП-С_Русал Глобал Менеджмент/Orders/S_T-OP-C-25070"
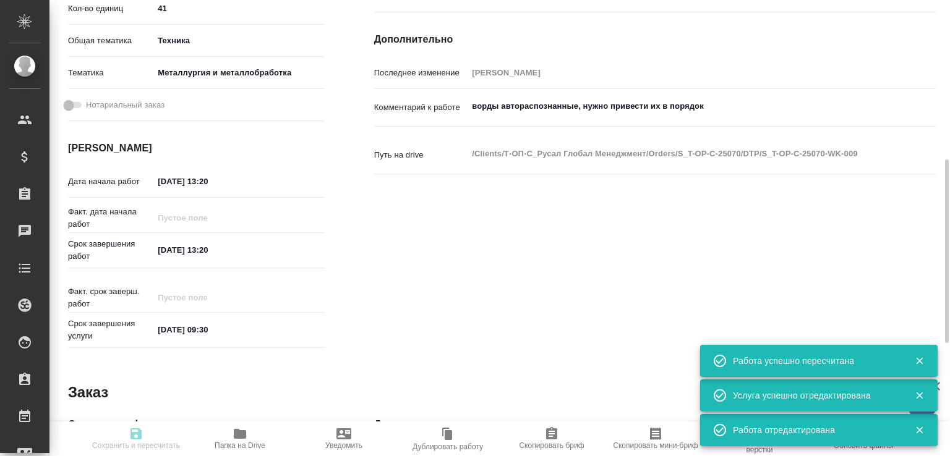
type input "recruiting"
type input "Не указан"
type input "5a8b1489cc6b4906c91bfdb2"
type input "41"
type input "tech"
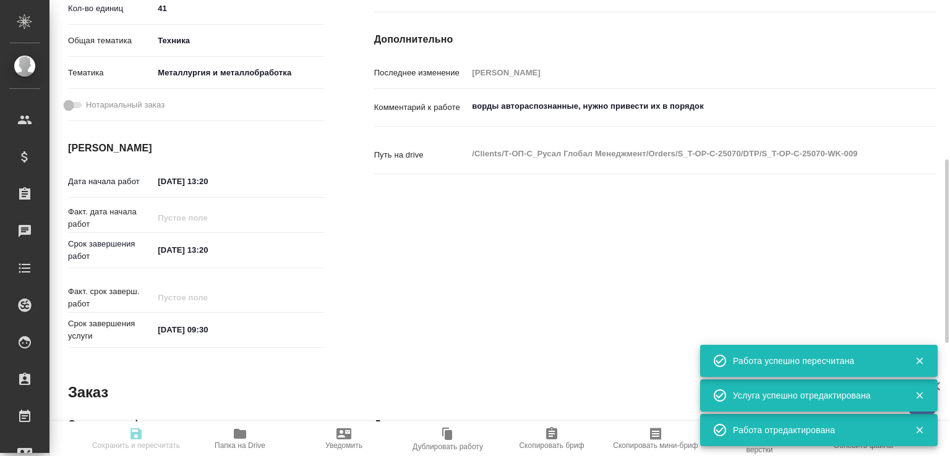
type input "60014e23f7d9dc5f480a3cf8"
type input "10.09.2025 13:20"
type input "11.09.2025 13:20"
type input "06.10.2025 09:30"
type input "DTPlight"
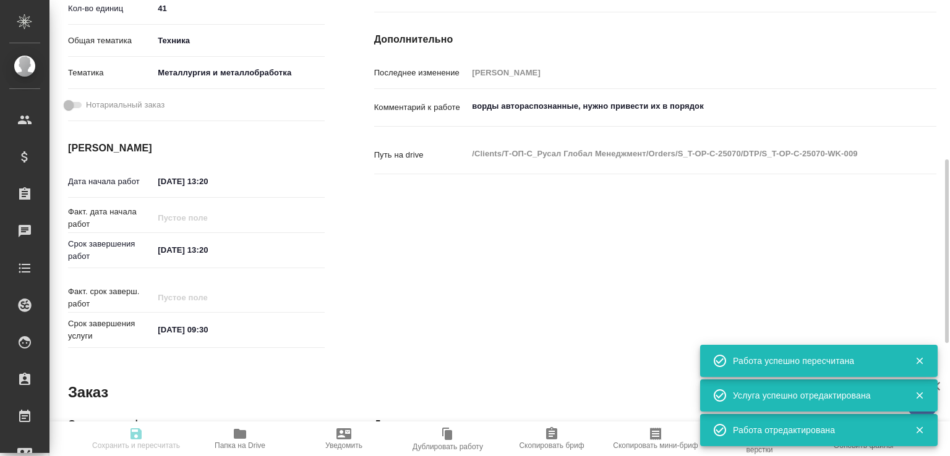
type input "notPayed"
type input "0"
type input "RUB"
type input "[PERSON_NAME]"
type input "S_T-OP-C-25070"
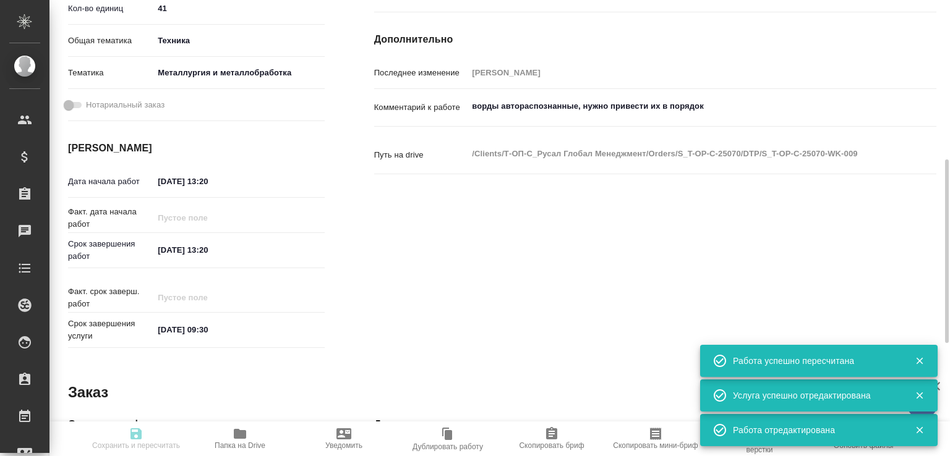
type input "Т-ОП-С-46690"
type input "Верстка Word / Layout Word"
type input "Приемка разверстки, Подверстка, Приемка подверстки, Восстановление макета средн…"
type input "Меньшикова Александра"
type input "[PERSON_NAME]"
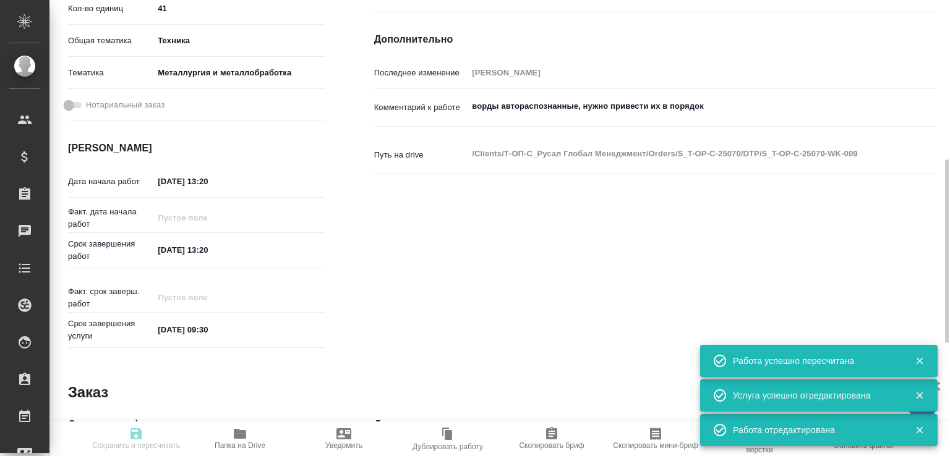
type input "/Clients/Т-ОП-С_Русал Глобал Менеджмент/Orders/S_T-OP-C-25070"
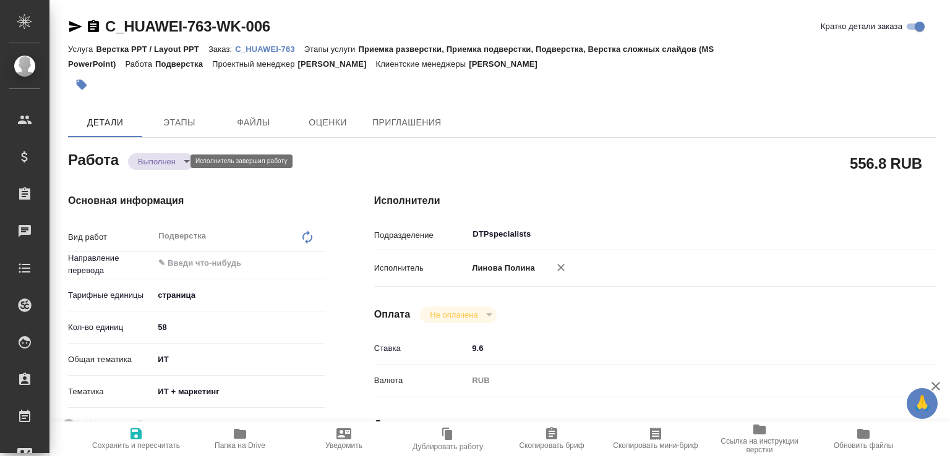
click at [155, 163] on body "🙏 .cls-1 fill:#fff; AWATERA [PERSON_NAME]malofeeva Клиенты Спецификации Заказы …" at bounding box center [475, 228] width 950 height 456
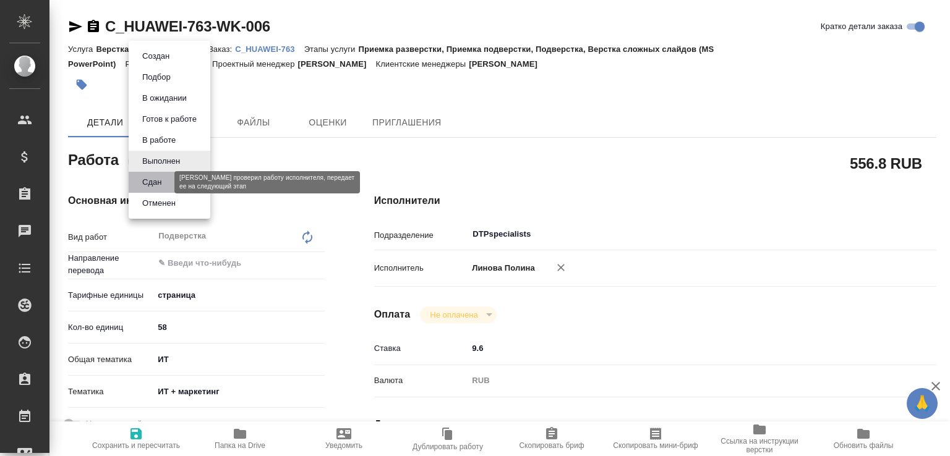
click at [155, 181] on button "Сдан" at bounding box center [152, 183] width 27 height 14
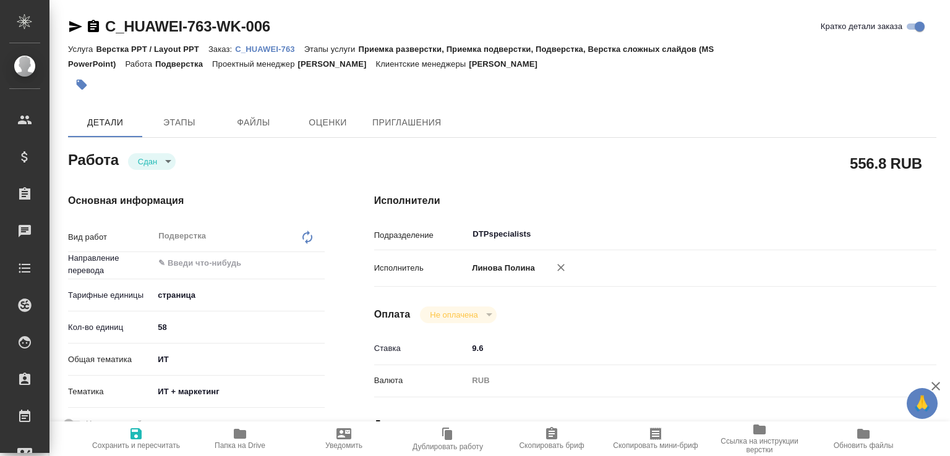
type textarea "x"
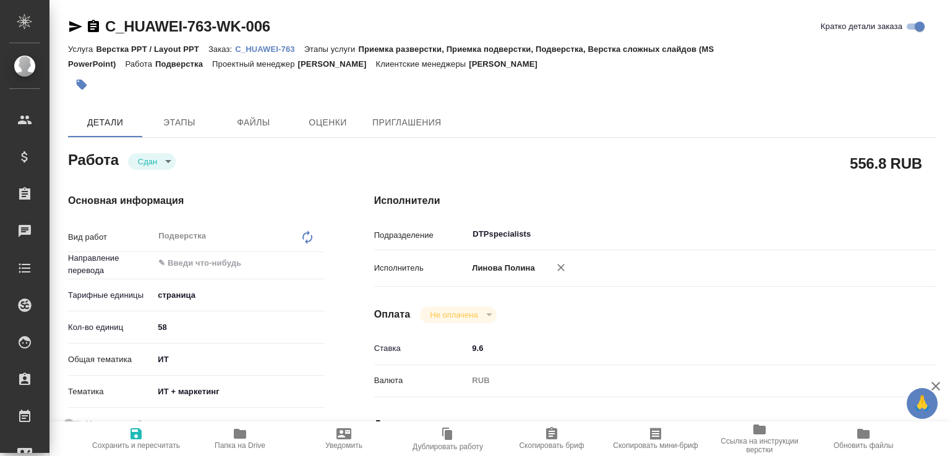
type textarea "x"
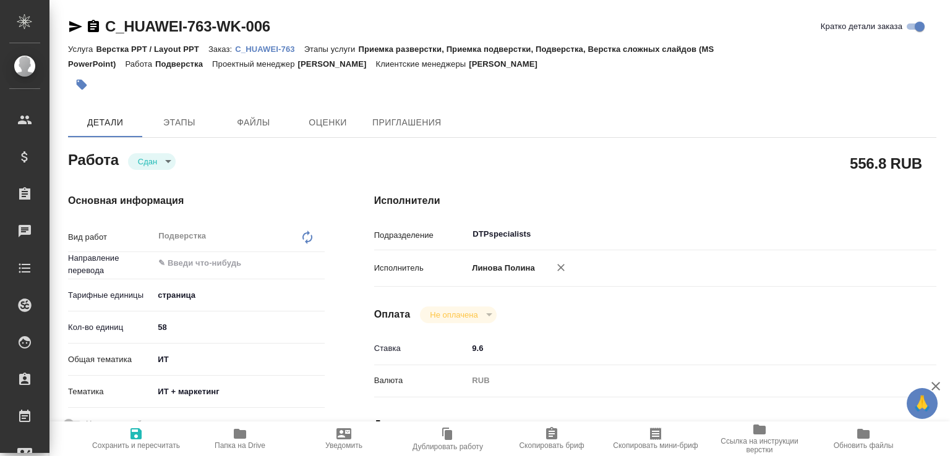
click at [248, 438] on span "Папка на Drive" at bounding box center [239, 438] width 89 height 23
click at [267, 49] on p "C_HUAWEI-763" at bounding box center [269, 49] width 69 height 9
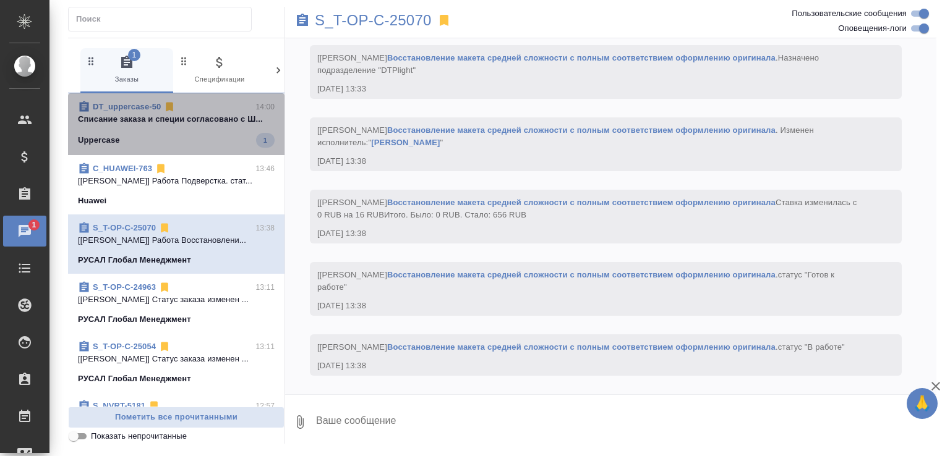
click at [178, 151] on div "DT_uppercase-50 14:00 Списание заказа и специи согласовано с Ш... Uppercase 1" at bounding box center [176, 124] width 216 height 62
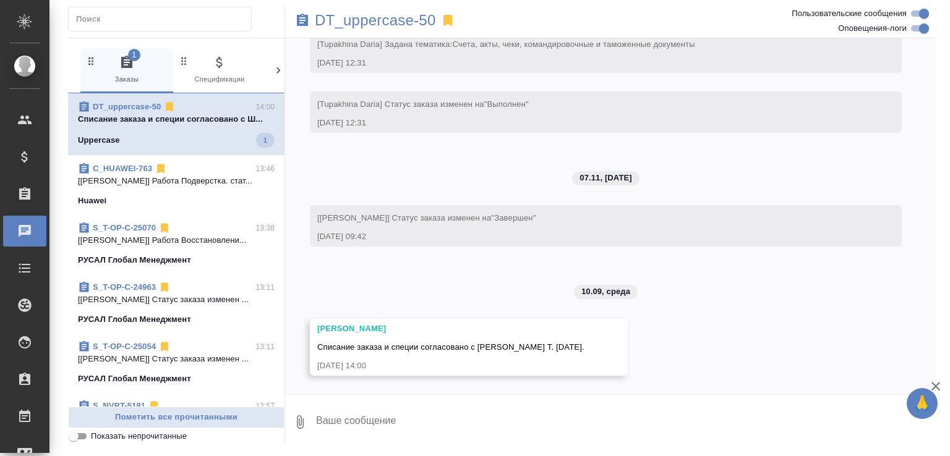
scroll to position [2994, 0]
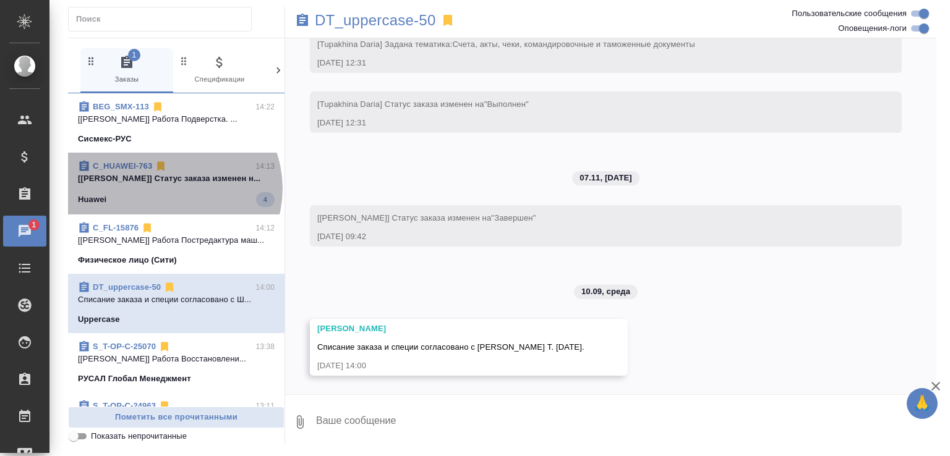
click at [171, 185] on p "[Муталимов Марк] Статус заказа изменен н..." at bounding box center [176, 179] width 197 height 12
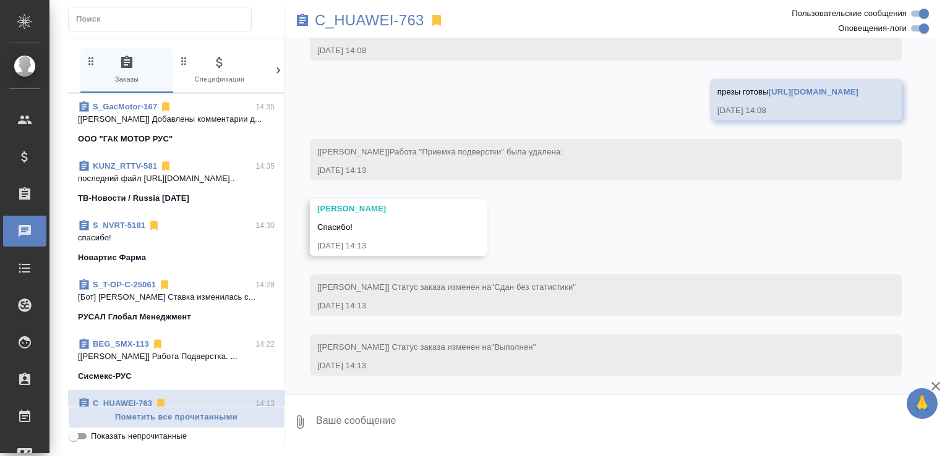
scroll to position [0, 0]
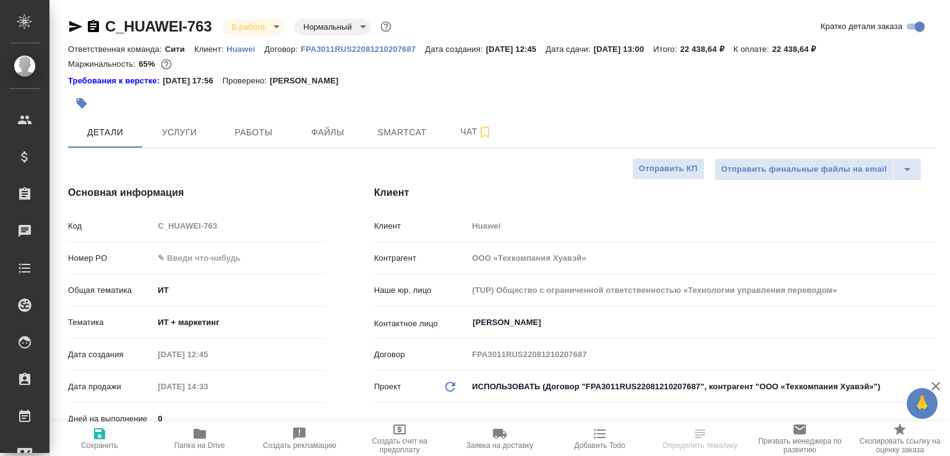
select select "RU"
type input "[PERSON_NAME]"
type input "[PERSON_NAME]pavlova"
select select "RU"
type textarea "x"
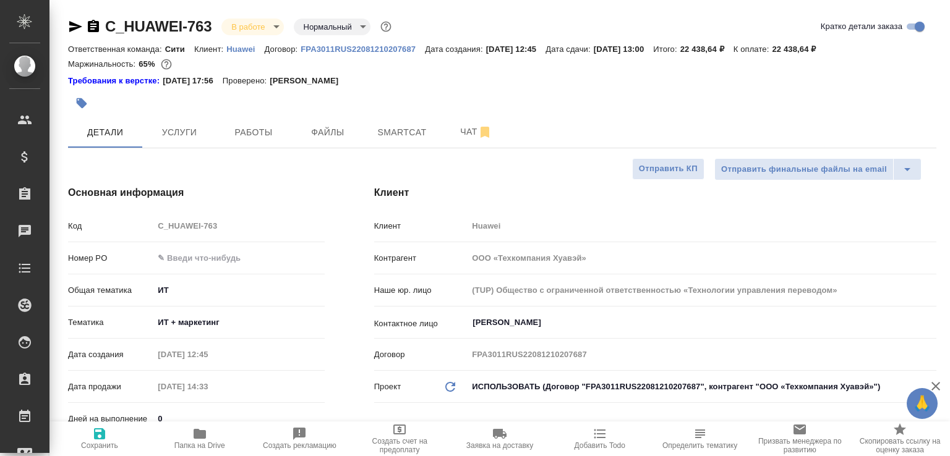
type textarea "x"
click at [460, 135] on span "Чат" at bounding box center [475, 131] width 59 height 15
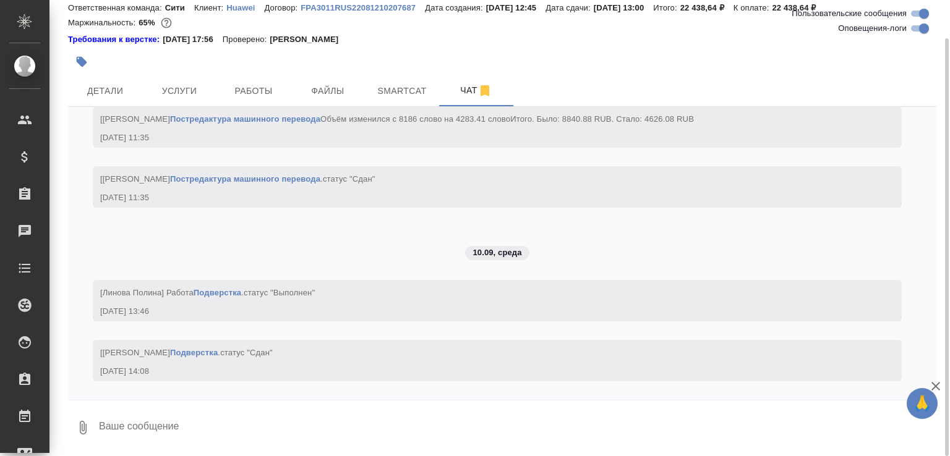
scroll to position [5841, 0]
click at [195, 425] on textarea at bounding box center [517, 428] width 838 height 42
paste textarea "[URL][DOMAIN_NAME]"
type textarea "презы готовы https://drive.awatera.com/apps/files/files/10257427?dir=/Shares/Hu…"
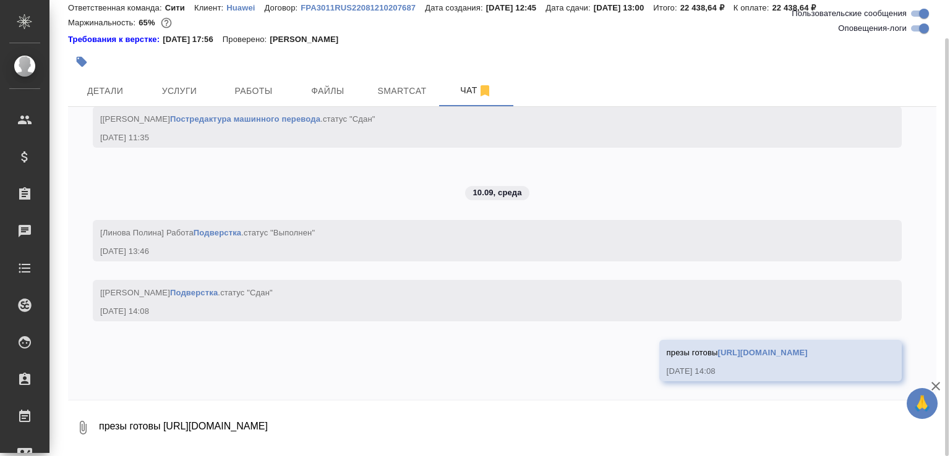
scroll to position [5901, 0]
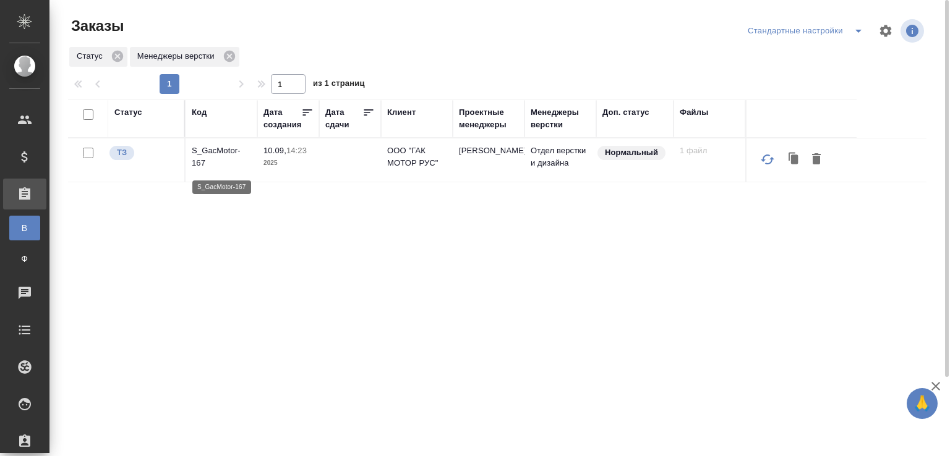
click at [224, 156] on p "S_GacMotor-167" at bounding box center [221, 157] width 59 height 25
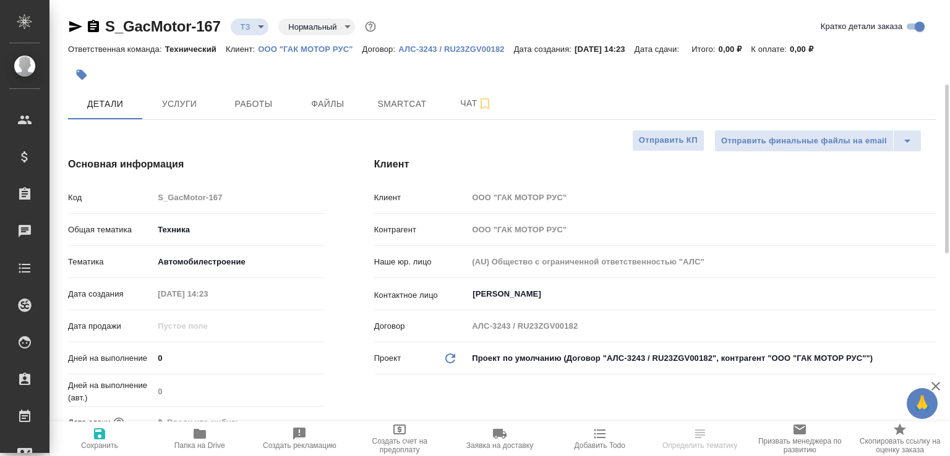
select select "RU"
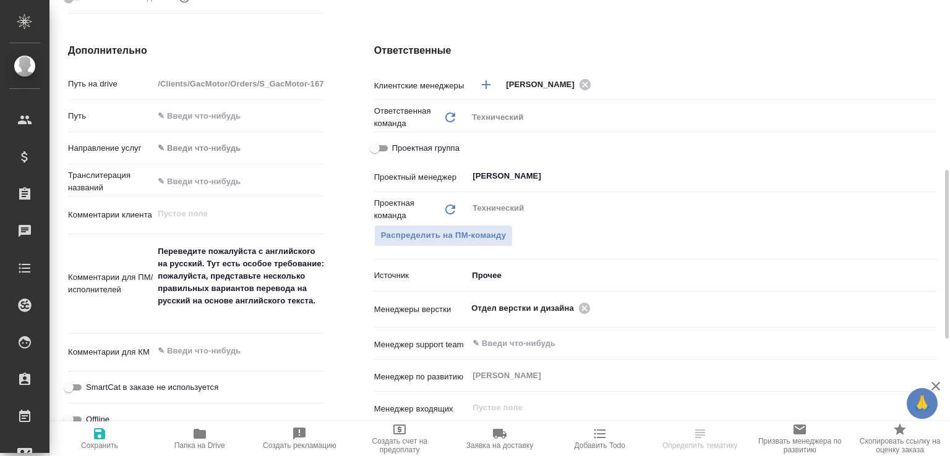
scroll to position [458, 0]
click at [581, 305] on icon at bounding box center [585, 308] width 14 height 14
click at [581, 305] on input "text" at bounding box center [681, 307] width 420 height 15
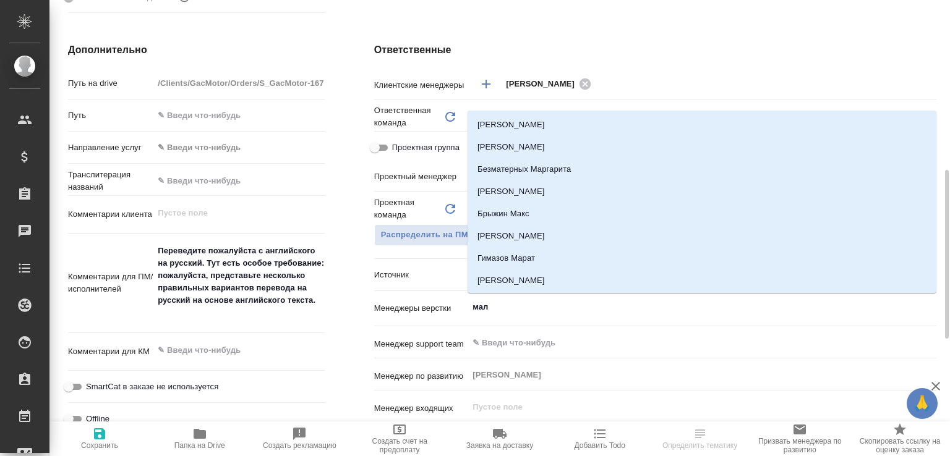
type input "мало"
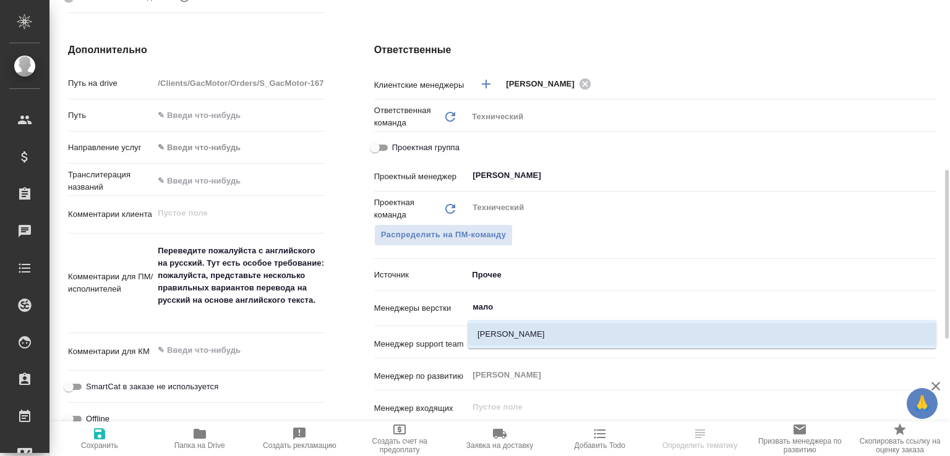
click at [510, 339] on li "[PERSON_NAME]" at bounding box center [701, 334] width 469 height 22
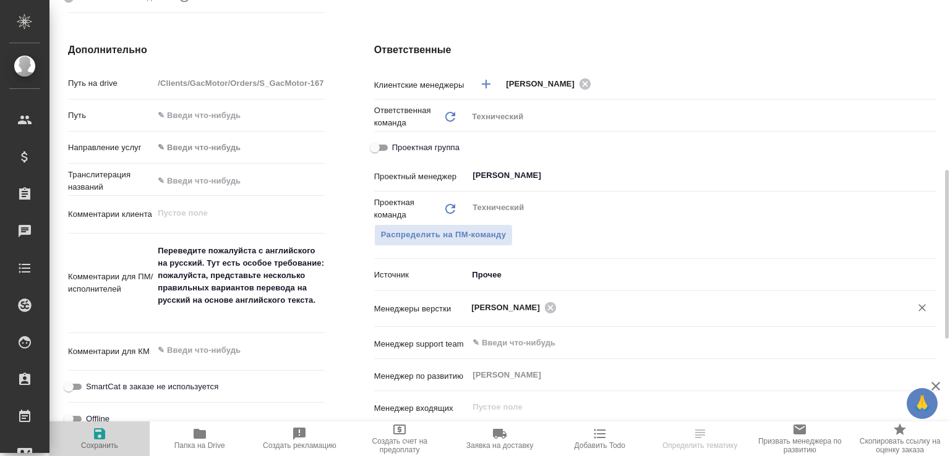
click at [82, 448] on span "Сохранить" at bounding box center [99, 445] width 37 height 9
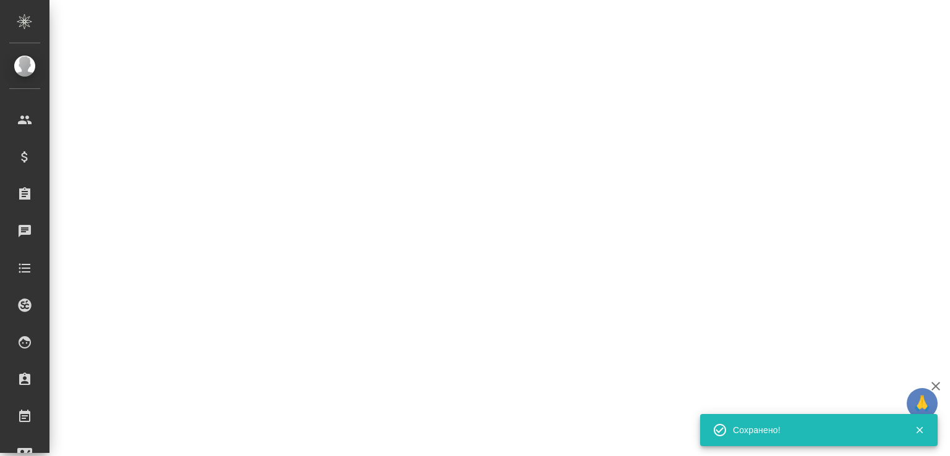
select select "RU"
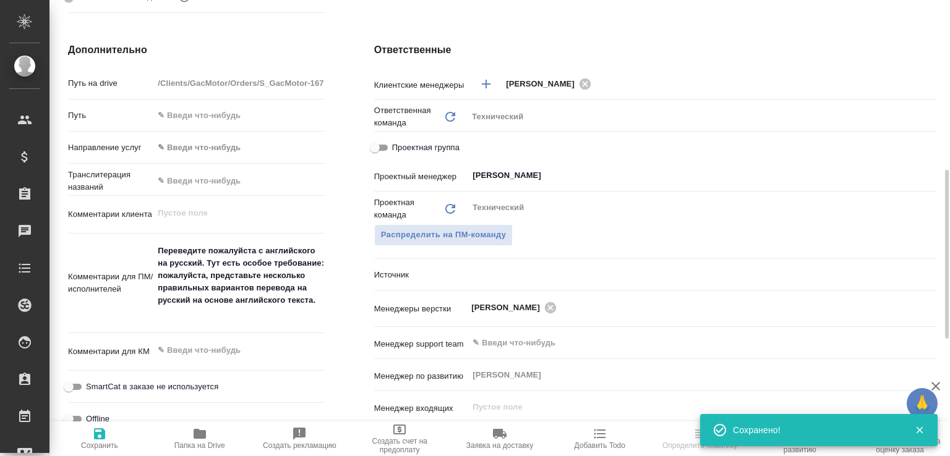
type textarea "x"
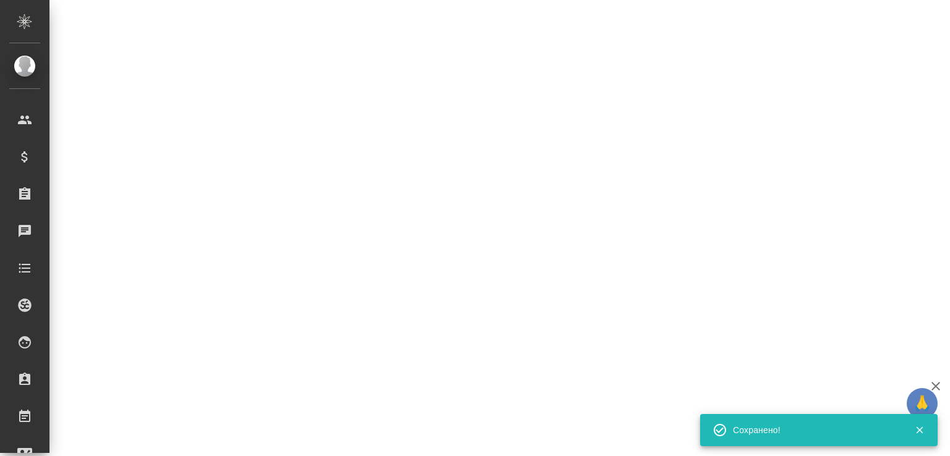
select select "RU"
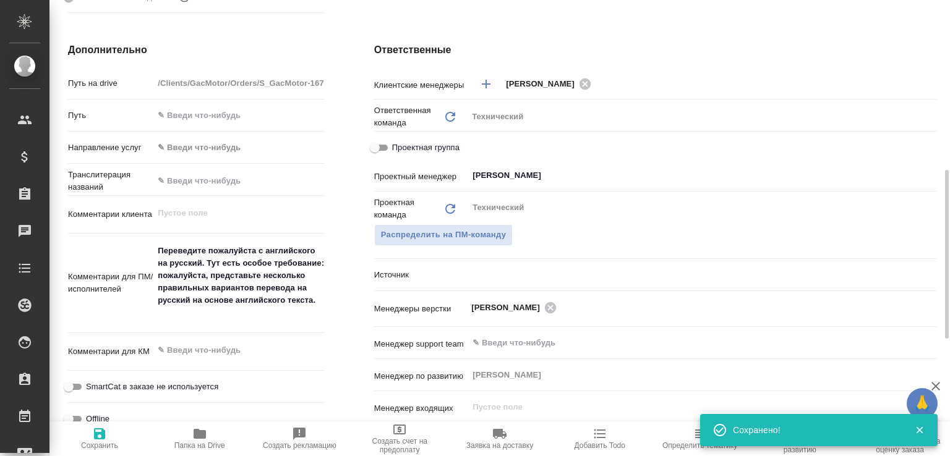
type textarea "x"
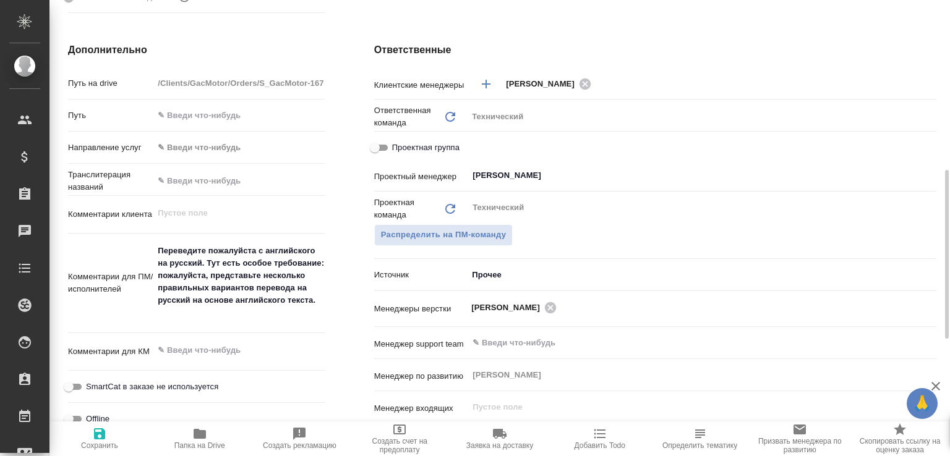
click at [210, 432] on span "Папка на Drive" at bounding box center [199, 438] width 85 height 23
type textarea "x"
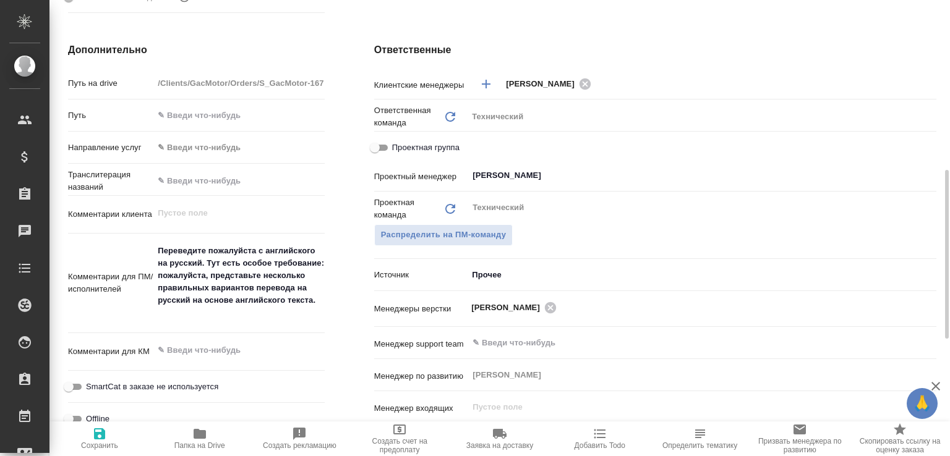
type textarea "x"
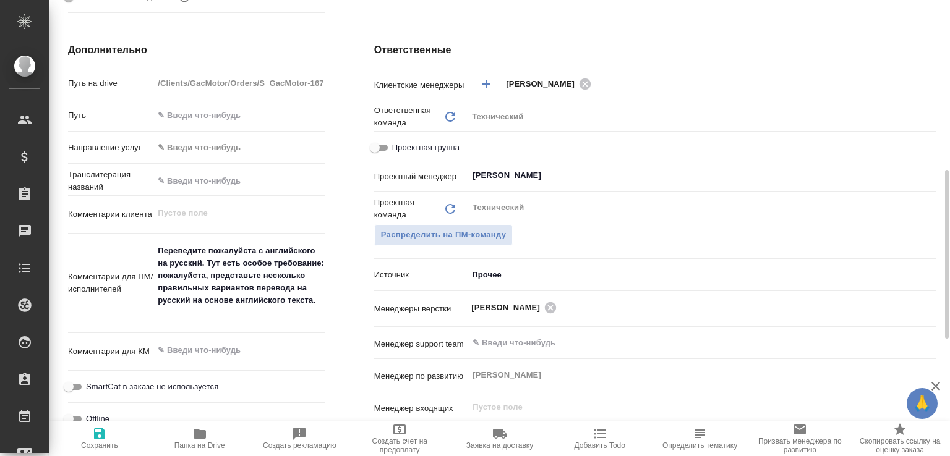
type textarea "x"
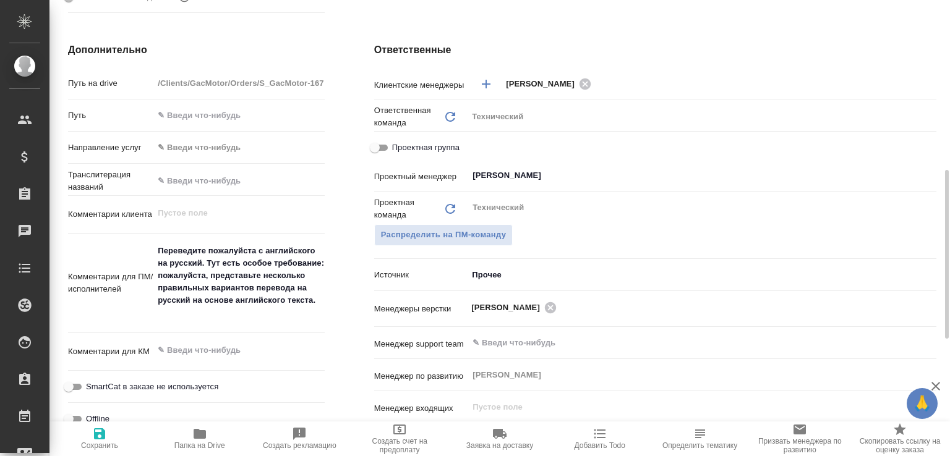
type textarea "x"
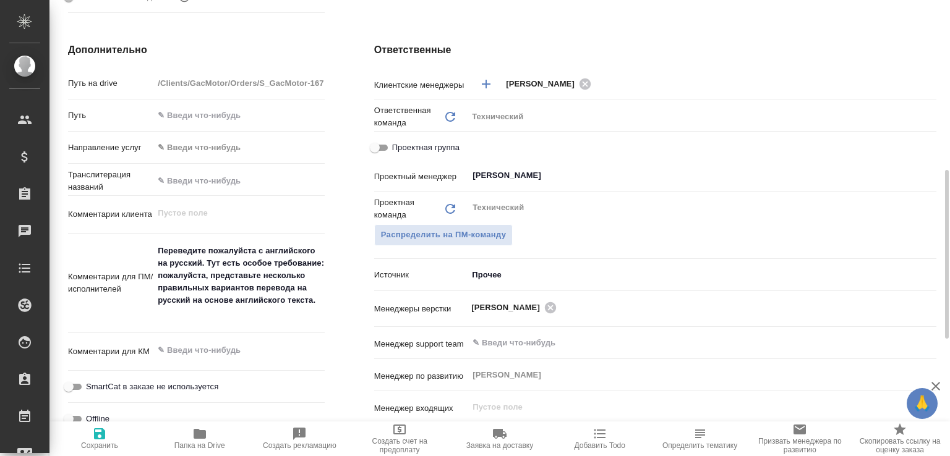
type textarea "x"
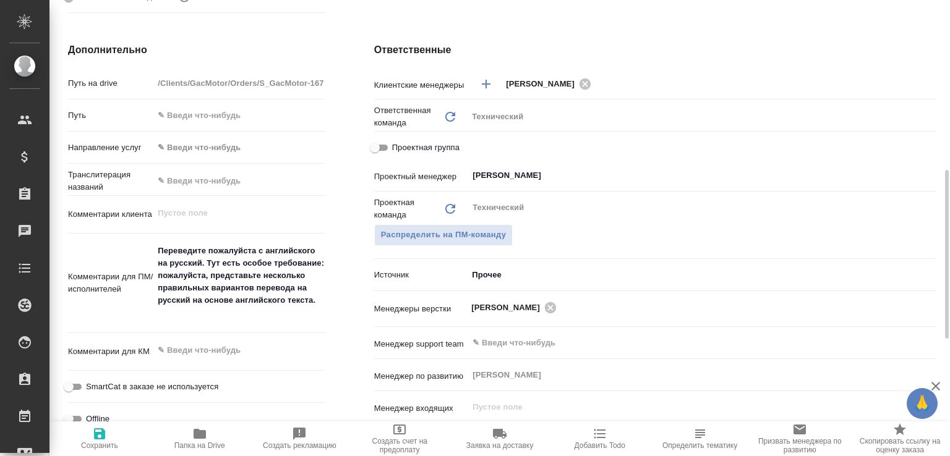
type textarea "x"
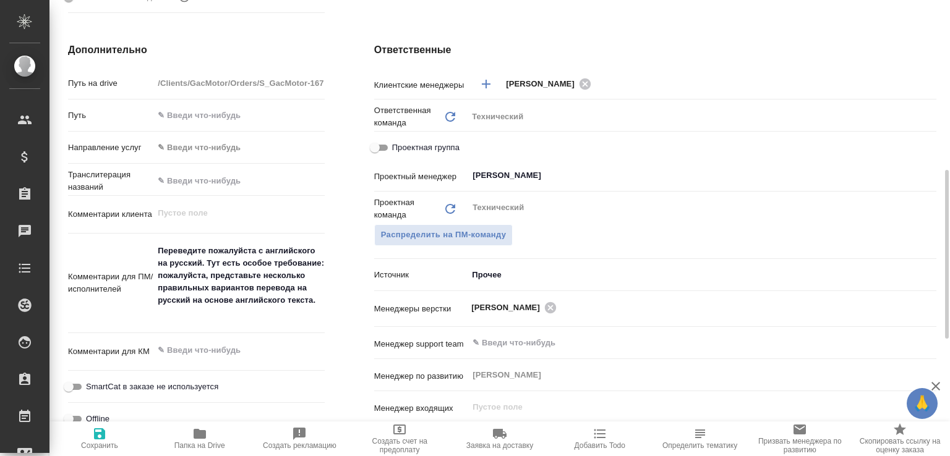
type textarea "x"
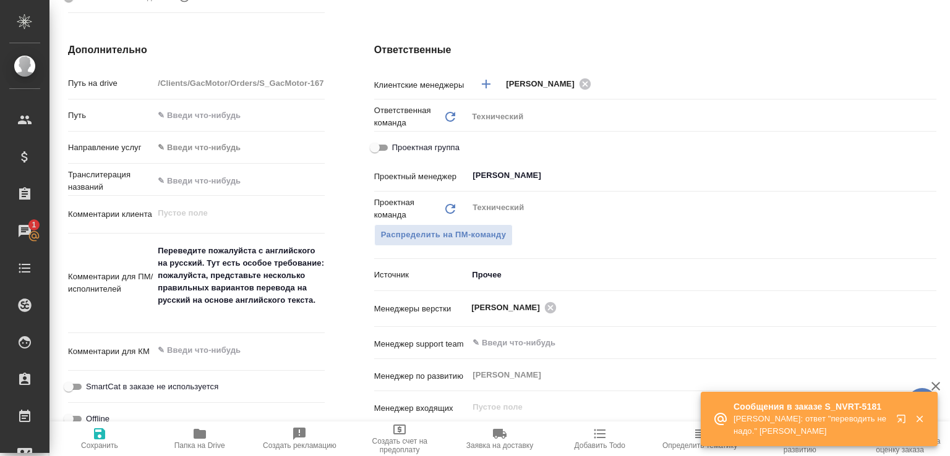
click at [791, 422] on p "Кабаргина Анна: ответ "переводить не надо." Малофеева Екатерина" at bounding box center [810, 425] width 155 height 25
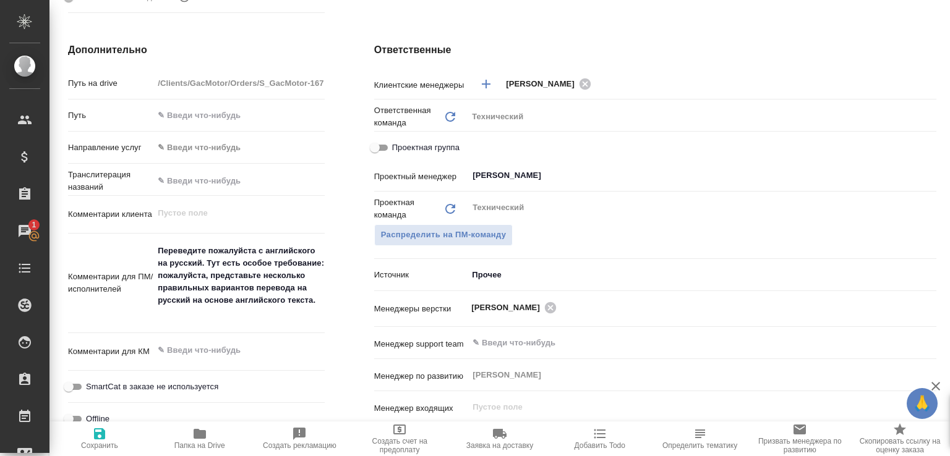
type textarea "x"
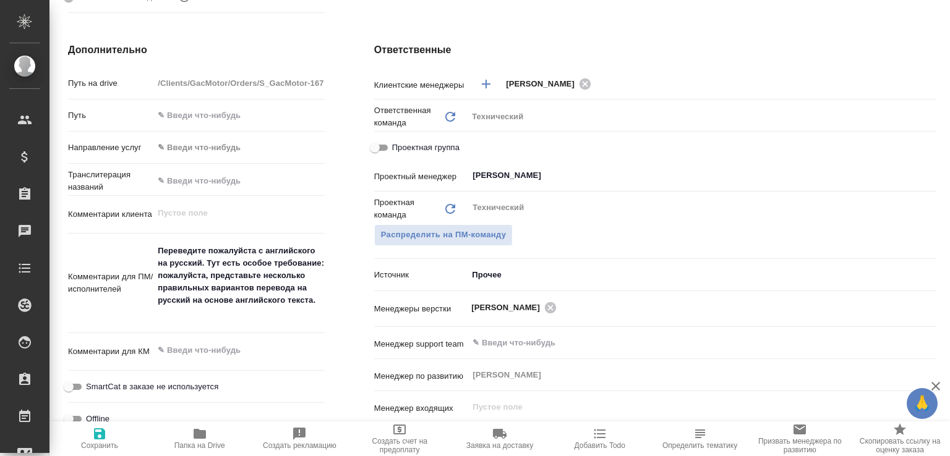
type textarea "x"
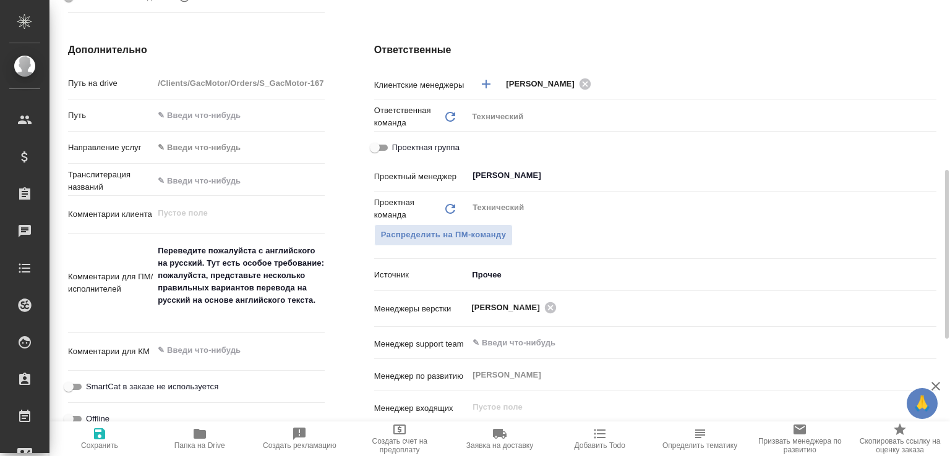
type textarea "x"
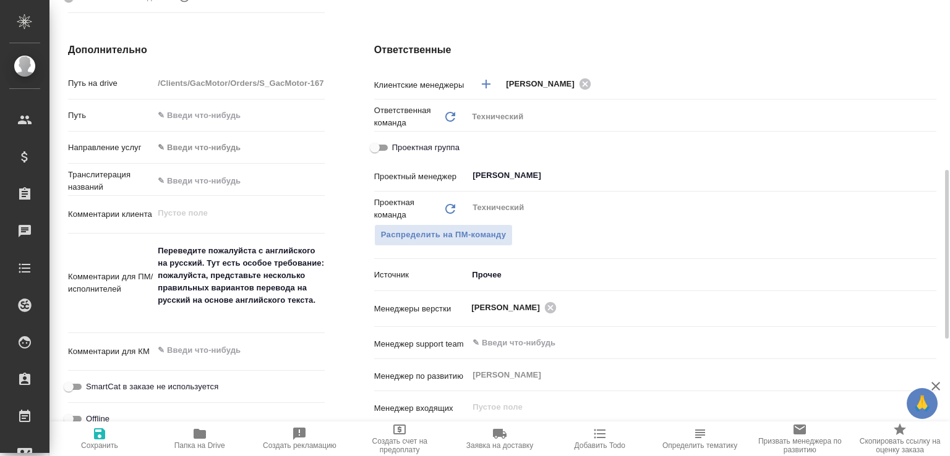
type textarea "x"
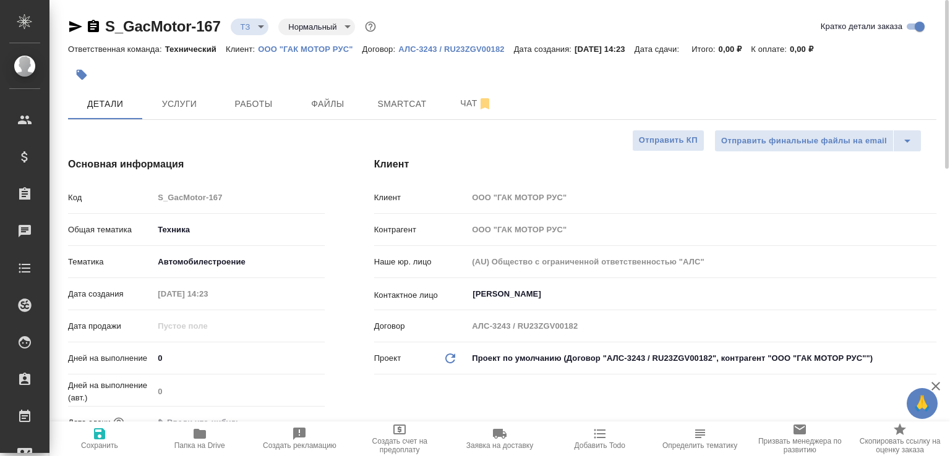
scroll to position [0, 0]
click at [450, 96] on span "Чат" at bounding box center [475, 103] width 59 height 15
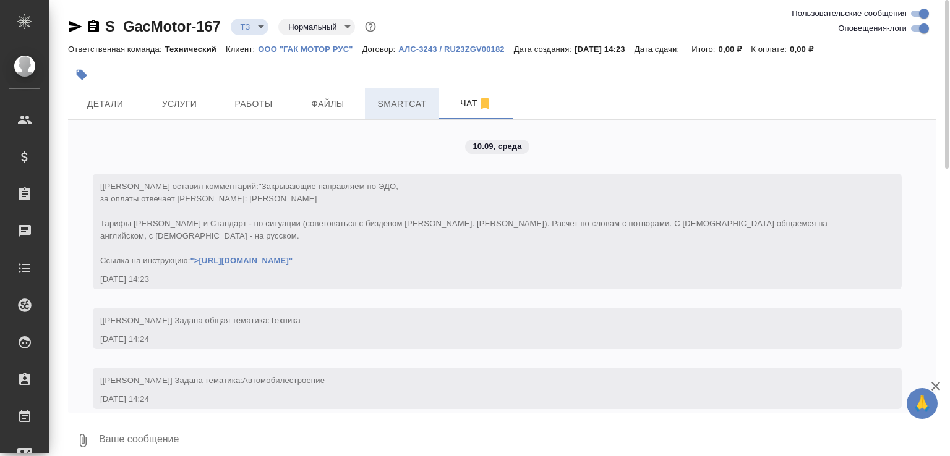
scroll to position [135, 0]
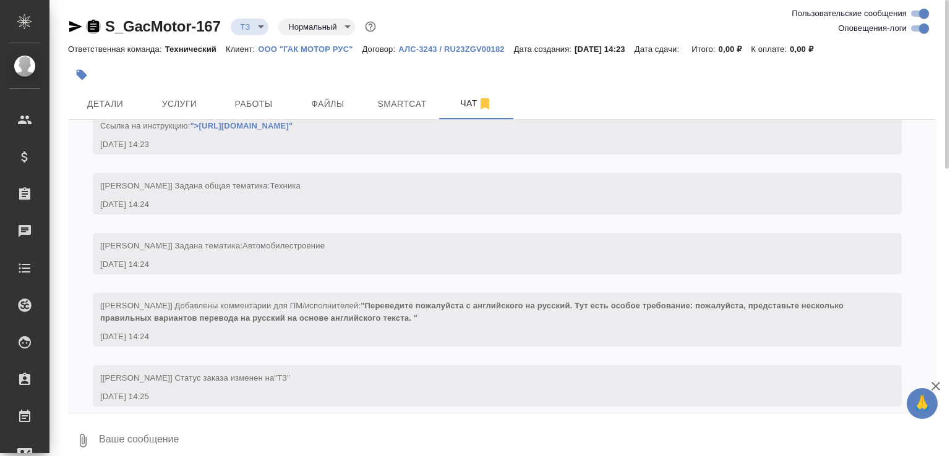
click at [92, 25] on icon "button" at bounding box center [93, 26] width 15 height 15
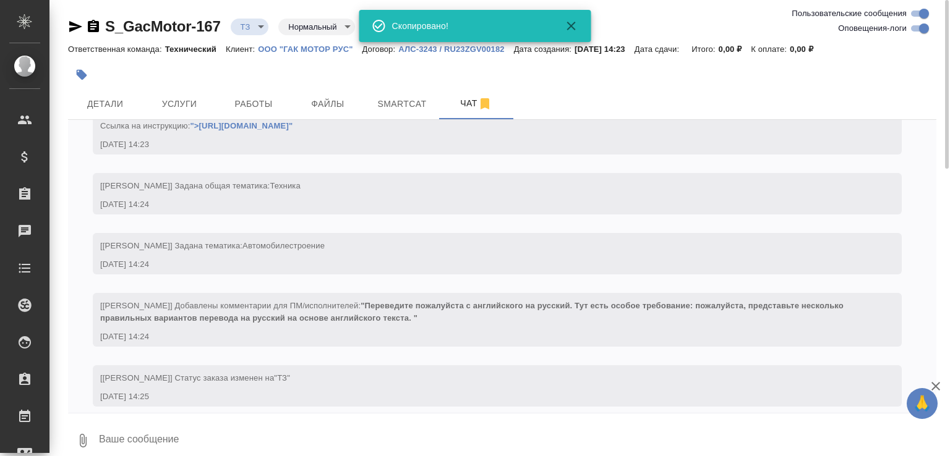
click at [77, 438] on icon "button" at bounding box center [82, 440] width 15 height 15
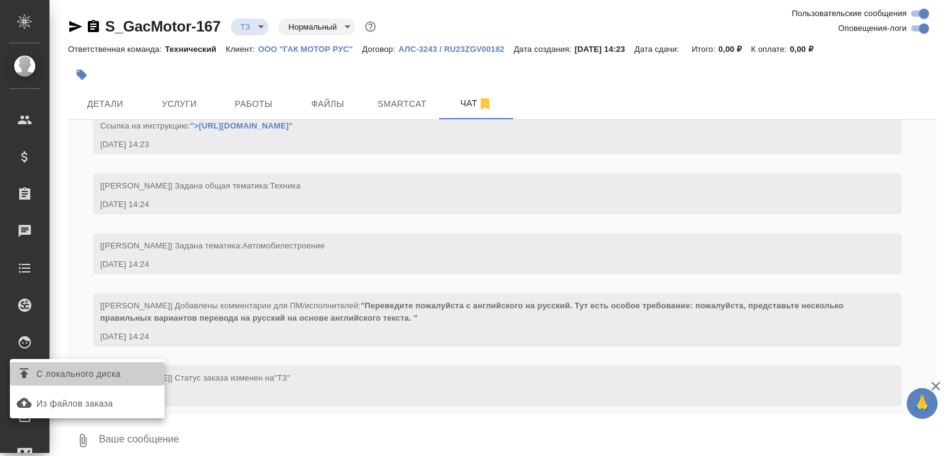
click at [106, 384] on label "С локального диска" at bounding box center [87, 373] width 155 height 23
click at [0, 0] on input "С локального диска" at bounding box center [0, 0] width 0 height 0
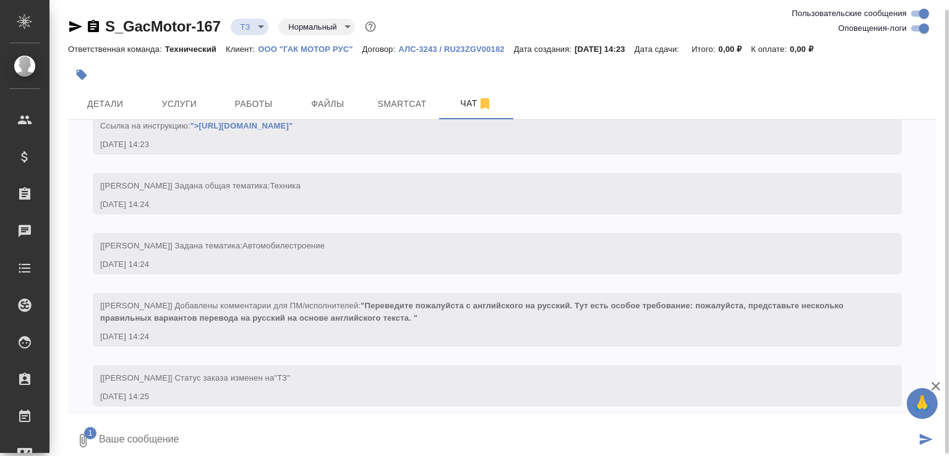
scroll to position [5, 0]
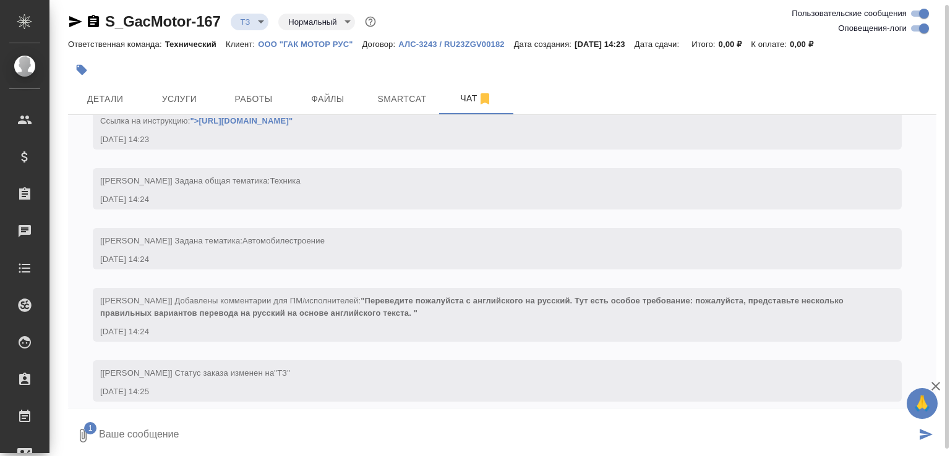
click at [163, 439] on textarea at bounding box center [507, 436] width 818 height 42
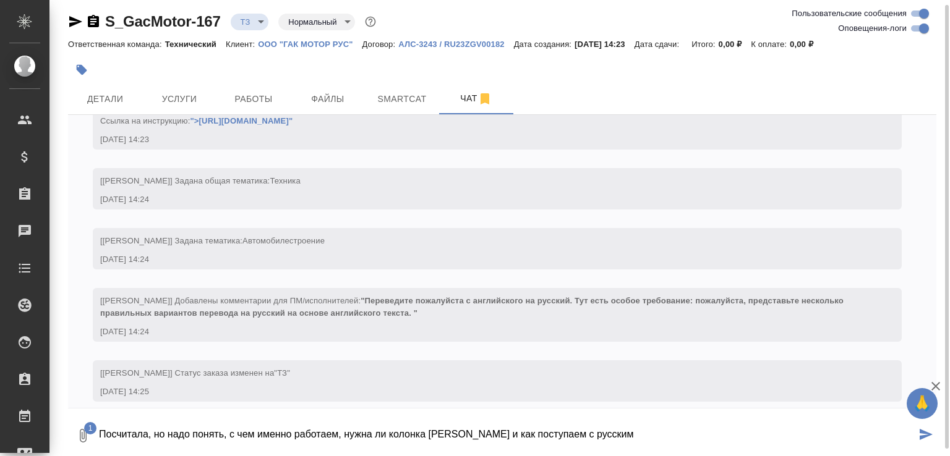
type textarea "Посчитала, но надо понять, с чем именно работаем, нужна ли колонка Module и как…"
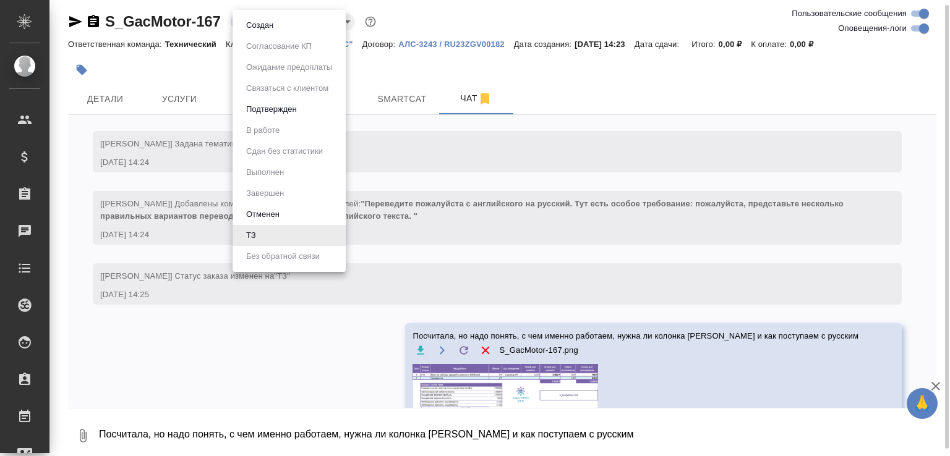
click at [261, 18] on body "🙏 .cls-1 fill:#fff; AWATERA Малофеева Екатерина e.malofeeva Клиенты Спецификаци…" at bounding box center [475, 228] width 950 height 456
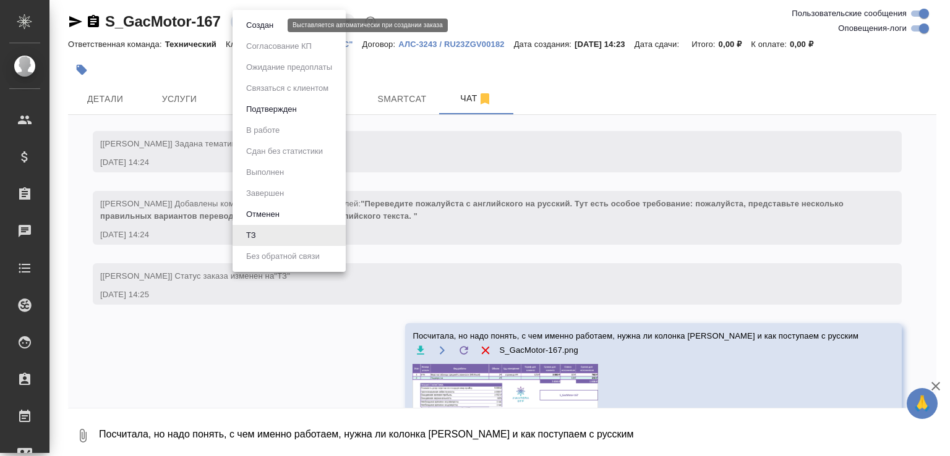
click at [260, 25] on button "Создан" at bounding box center [259, 26] width 35 height 14
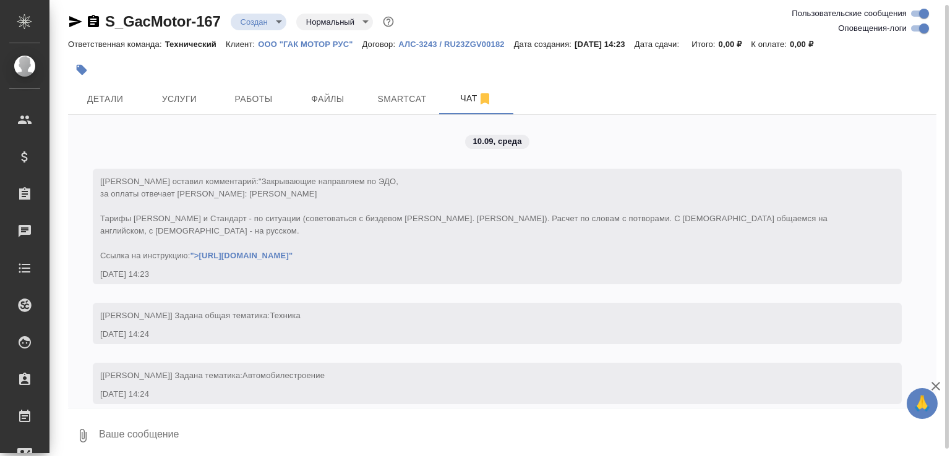
scroll to position [338, 0]
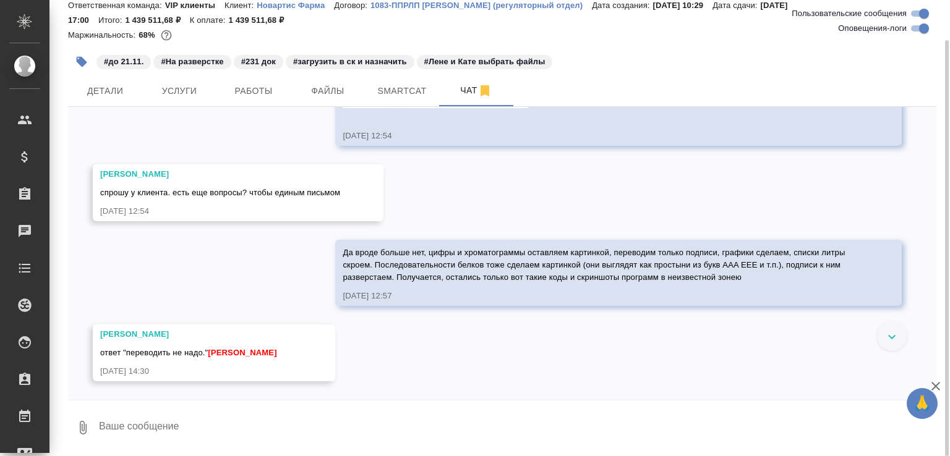
scroll to position [17722, 0]
click at [173, 425] on textarea at bounding box center [517, 428] width 838 height 42
type textarea "спасибо!"
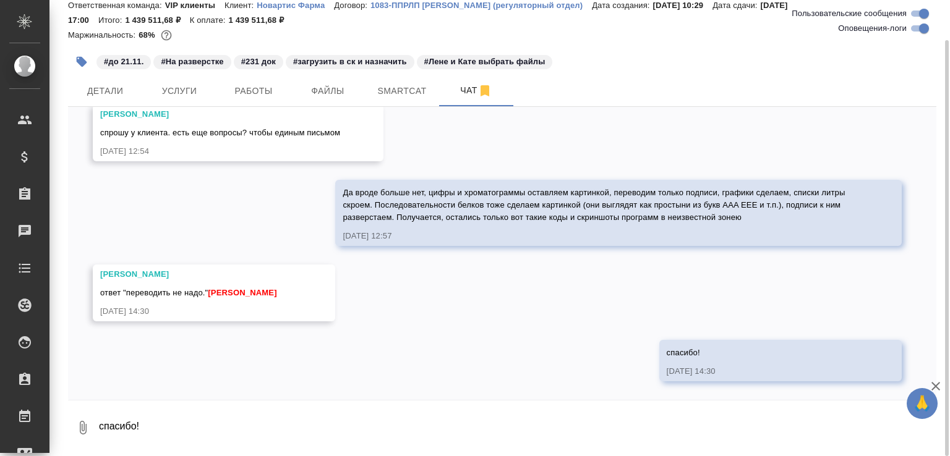
scroll to position [17996, 0]
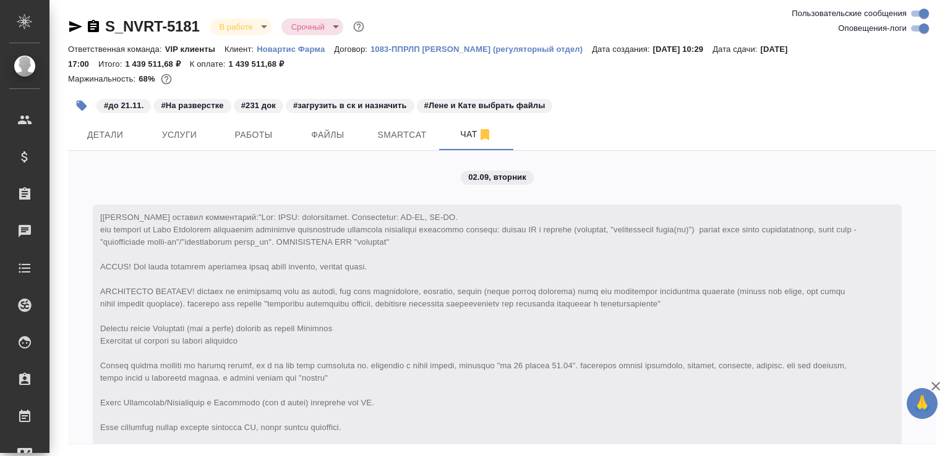
scroll to position [17996, 0]
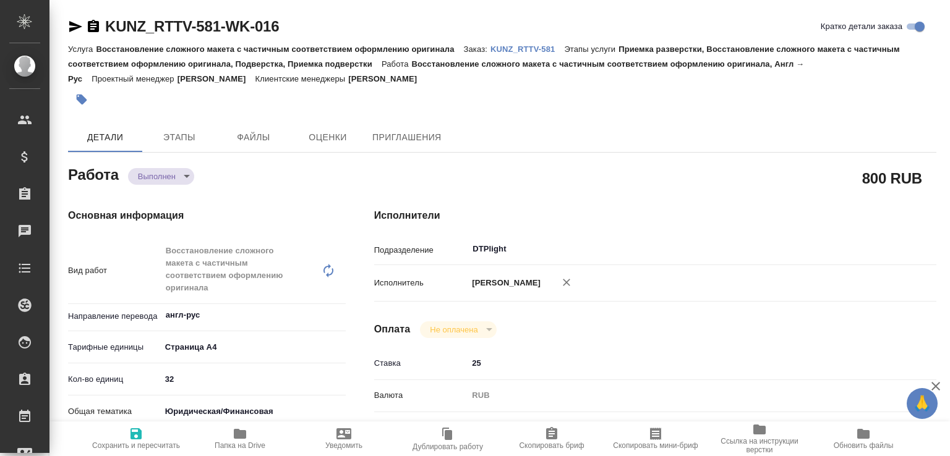
click at [182, 181] on body "🙏 .cls-1 fill:#fff; AWATERA [PERSON_NAME]malofeeva Клиенты Спецификации Заказы …" at bounding box center [475, 228] width 950 height 456
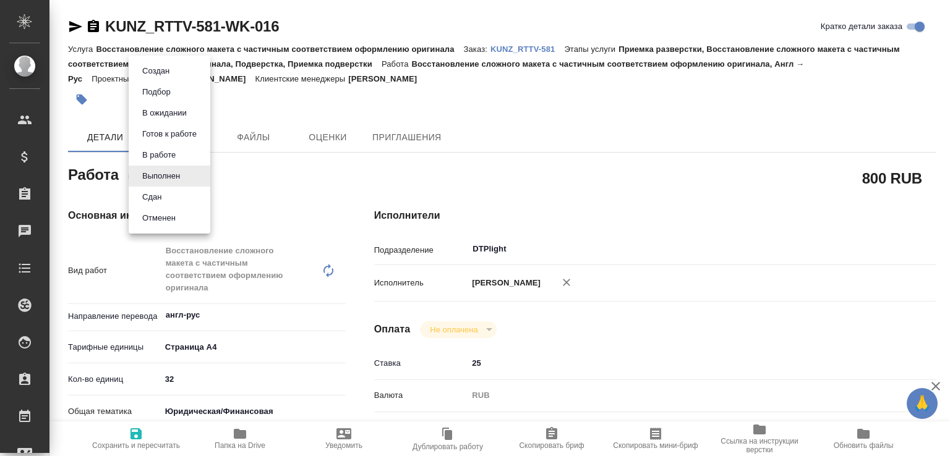
click at [174, 198] on li "Сдан" at bounding box center [170, 197] width 82 height 21
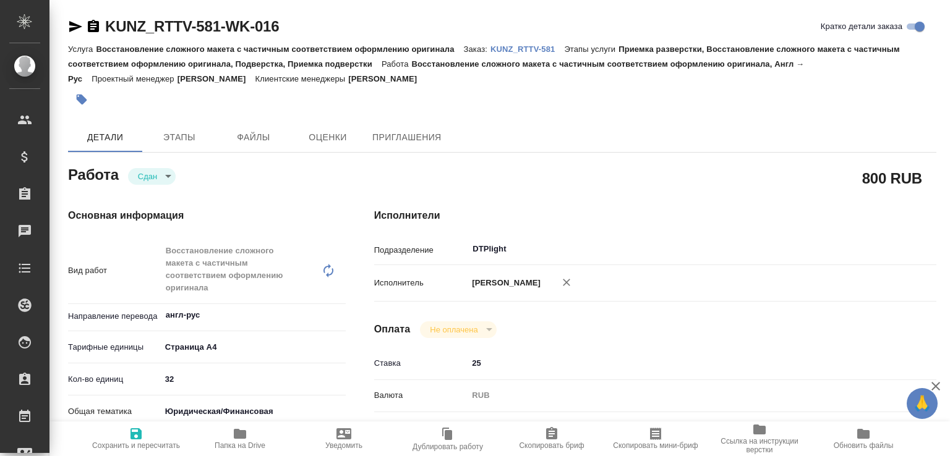
click at [274, 441] on span "Папка на Drive" at bounding box center [239, 438] width 89 height 23
type textarea "x"
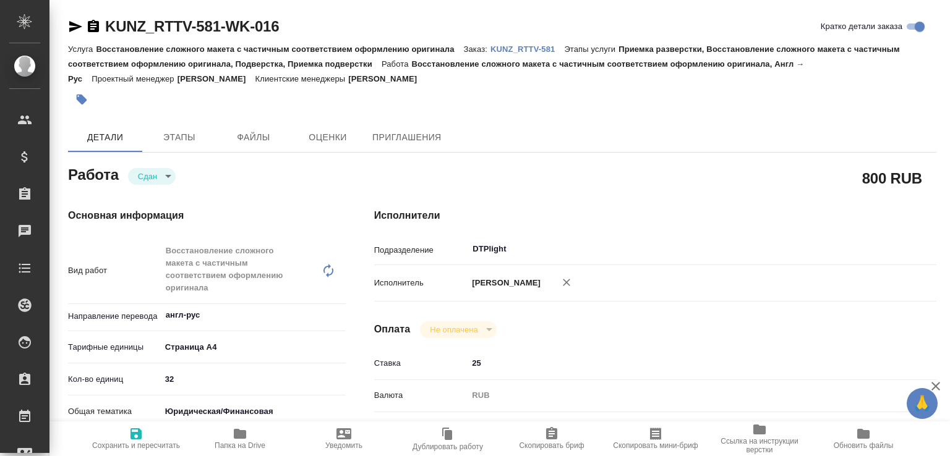
type textarea "x"
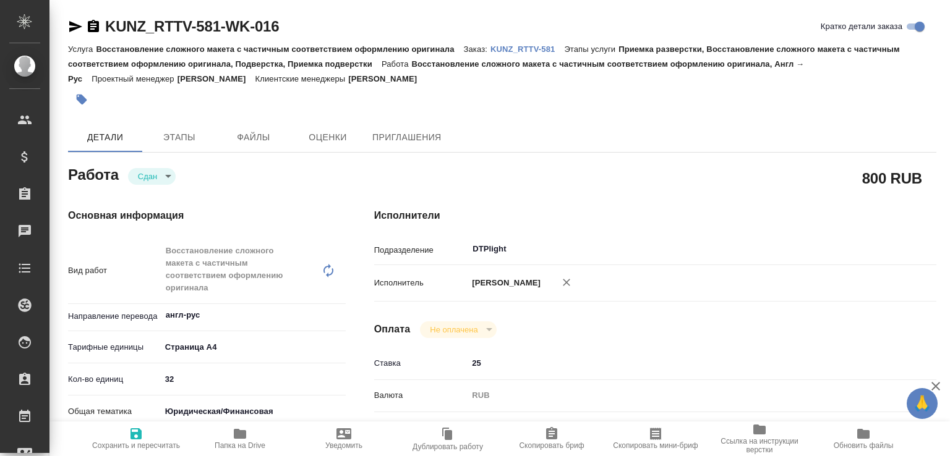
type textarea "x"
click at [514, 53] on p "KUNZ_RTTV-581" at bounding box center [527, 49] width 74 height 9
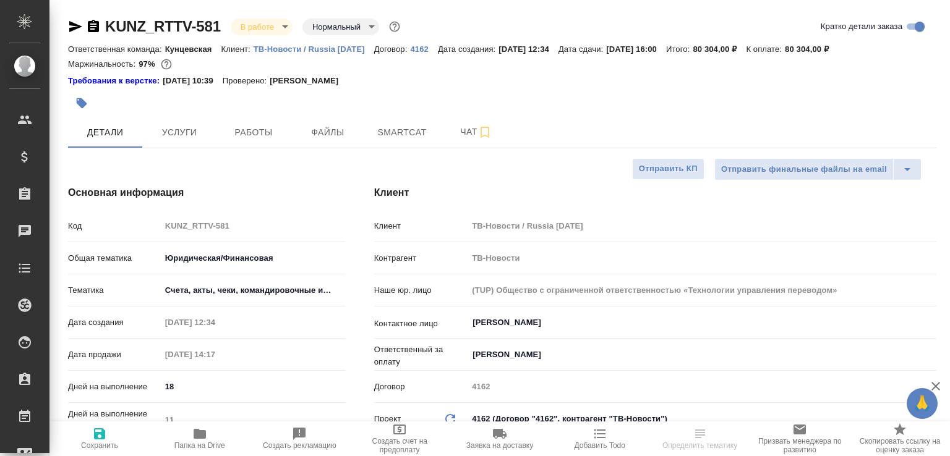
select select "RU"
click at [448, 137] on span "Чат" at bounding box center [475, 131] width 59 height 15
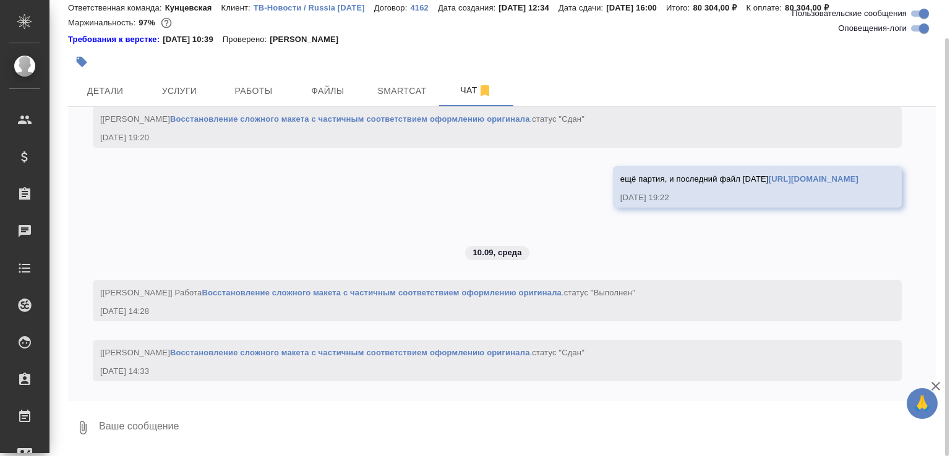
scroll to position [5103, 0]
click at [175, 439] on textarea at bounding box center [517, 428] width 838 height 42
paste textarea "https://drive.awatera.com/apps/files/files/10336669?dir=/Shares/RT/Orders/KUNZ_…"
type textarea "последний файл https://drive.awatera.com/apps/files/files/10336669?dir=/Shares/…"
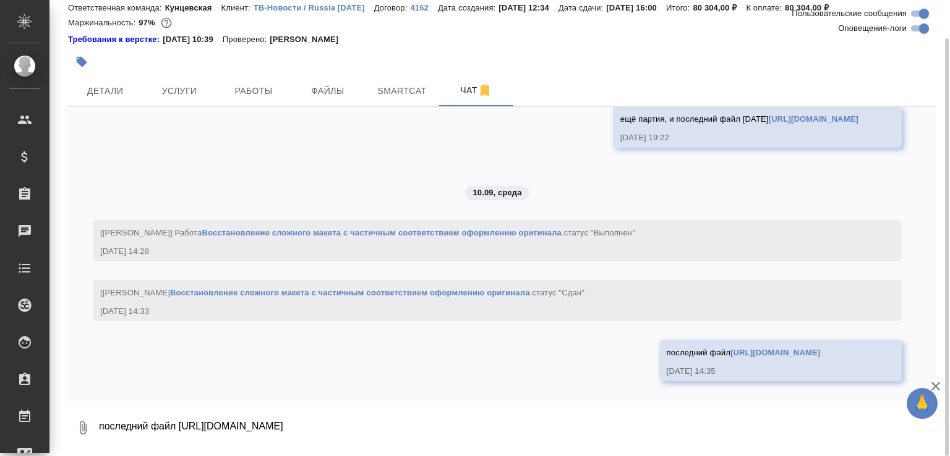
scroll to position [5175, 0]
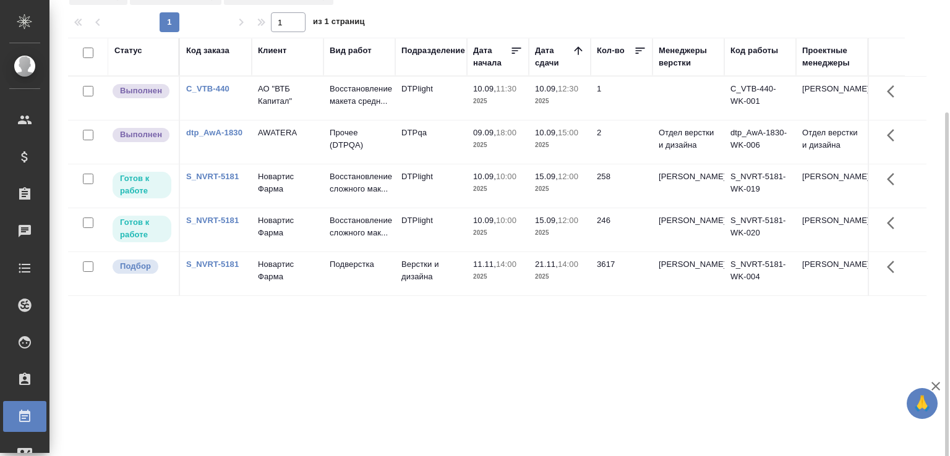
scroll to position [95, 0]
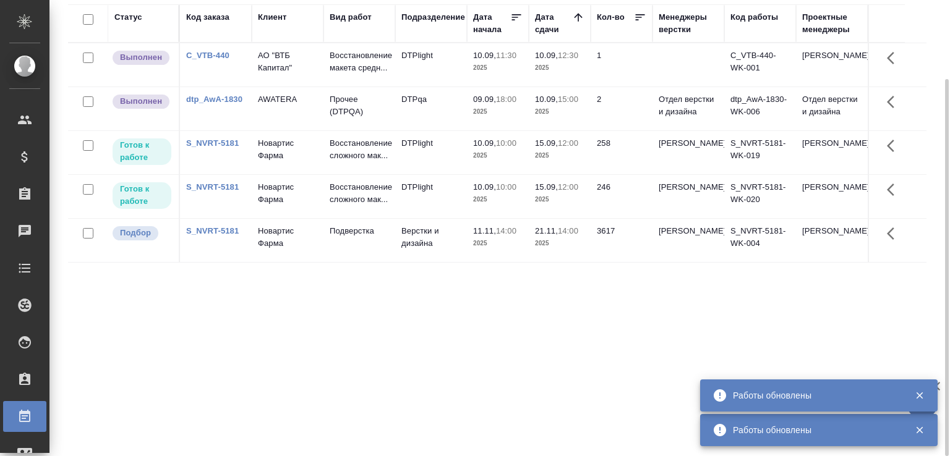
click at [224, 366] on div "Статус Код заказа Клиент Вид работ Подразделение Дата начала Дата сдачи Кол-во …" at bounding box center [497, 226] width 858 height 445
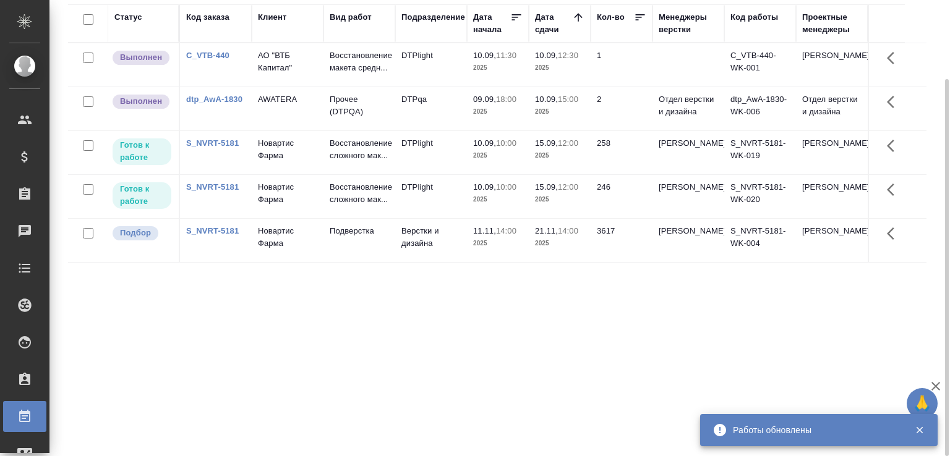
click at [225, 322] on div "Статус Код заказа Клиент Вид работ Подразделение Дата начала Дата сдачи Кол-во …" at bounding box center [497, 226] width 858 height 445
click at [218, 384] on div "Статус Код заказа Клиент Вид работ Подразделение Дата начала Дата сдачи Кол-во …" at bounding box center [497, 226] width 858 height 445
click at [209, 356] on div "Статус Код заказа Клиент Вид работ Подразделение Дата начала Дата сдачи Кол-во …" at bounding box center [497, 226] width 858 height 445
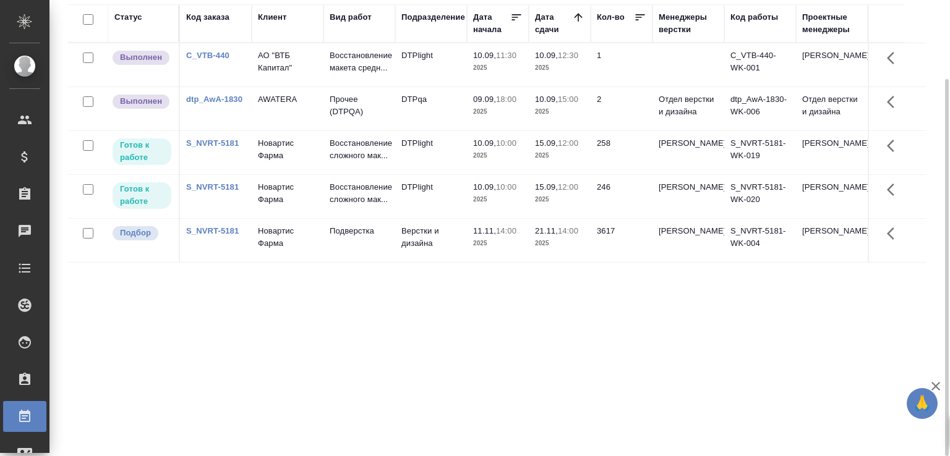
click at [166, 304] on div "Статус Код заказа Клиент Вид работ Подразделение Дата начала Дата сдачи Кол-во …" at bounding box center [497, 226] width 858 height 445
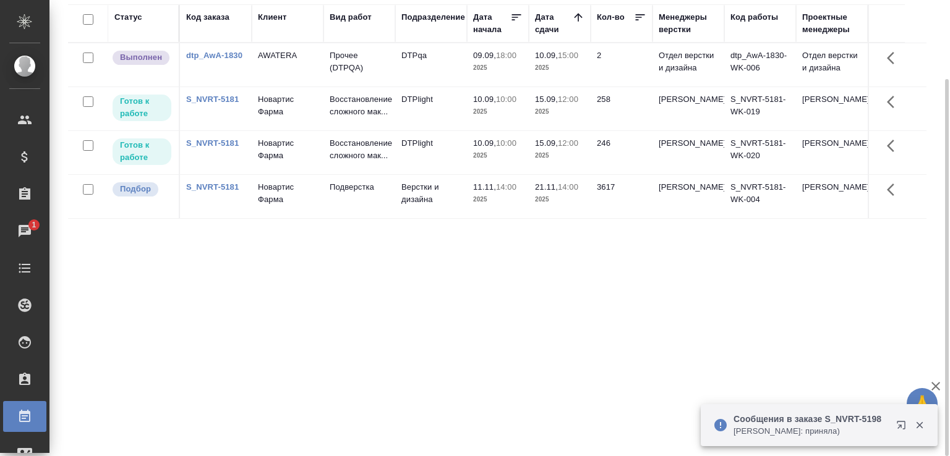
click at [166, 304] on div "Статус Код заказа Клиент Вид работ Подразделение Дата начала Дата сдачи Кол-во …" at bounding box center [497, 226] width 858 height 445
click at [919, 425] on icon "button" at bounding box center [919, 425] width 7 height 7
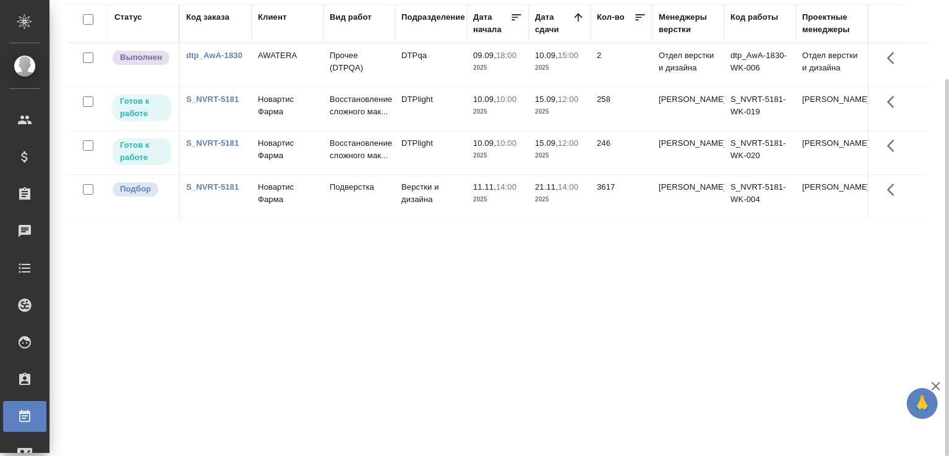
click at [168, 306] on div "Статус Код заказа Клиент Вид работ Подразделение Дата начала Дата сдачи Кол-во …" at bounding box center [497, 226] width 858 height 445
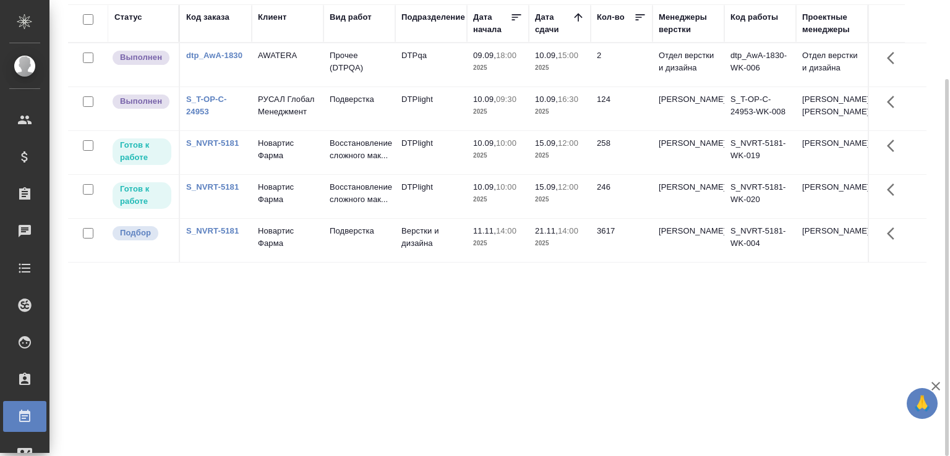
click at [460, 129] on td "DTPlight" at bounding box center [431, 108] width 72 height 43
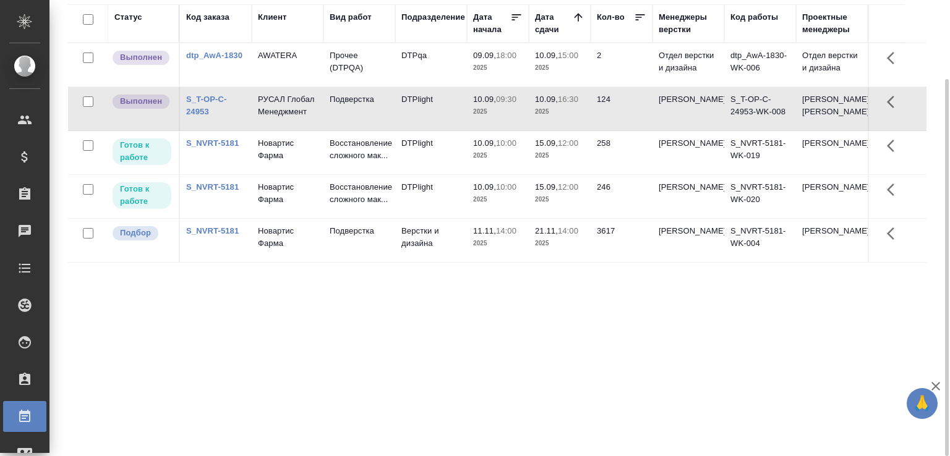
click at [460, 129] on td "DTPlight" at bounding box center [431, 108] width 72 height 43
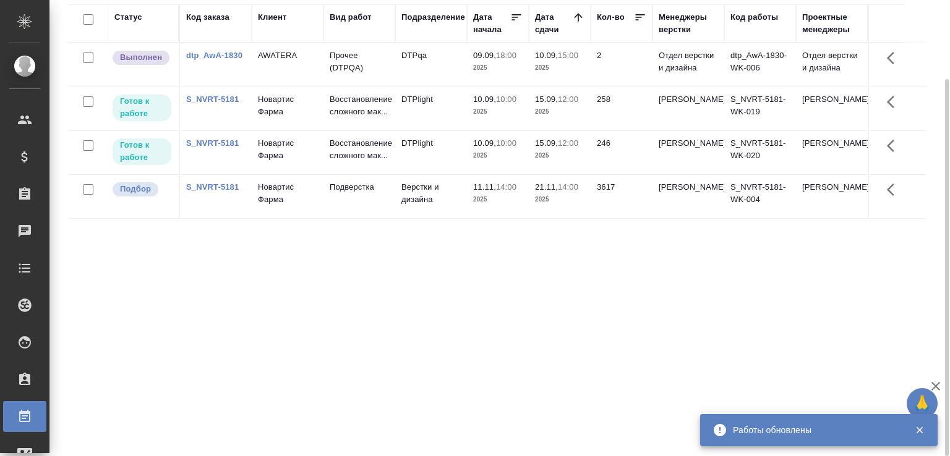
click at [237, 292] on div "Статус Код заказа Клиент Вид работ Подразделение Дата начала Дата сдачи Кол-во …" at bounding box center [497, 226] width 858 height 445
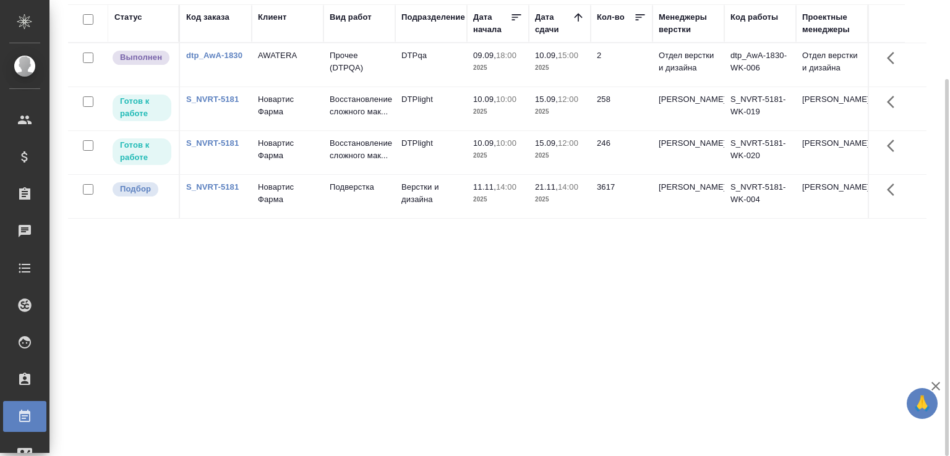
click at [203, 305] on div "Статус Код заказа Клиент Вид работ Подразделение Дата начала Дата сдачи Кол-во …" at bounding box center [497, 226] width 858 height 445
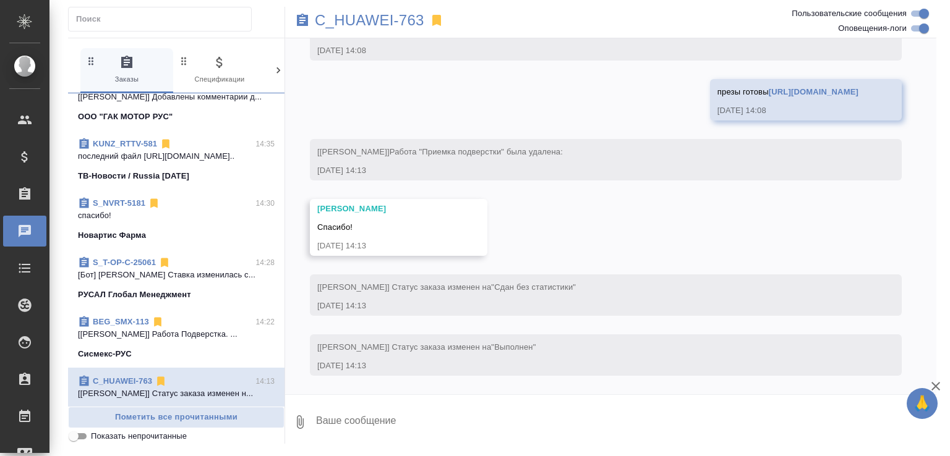
scroll to position [232, 0]
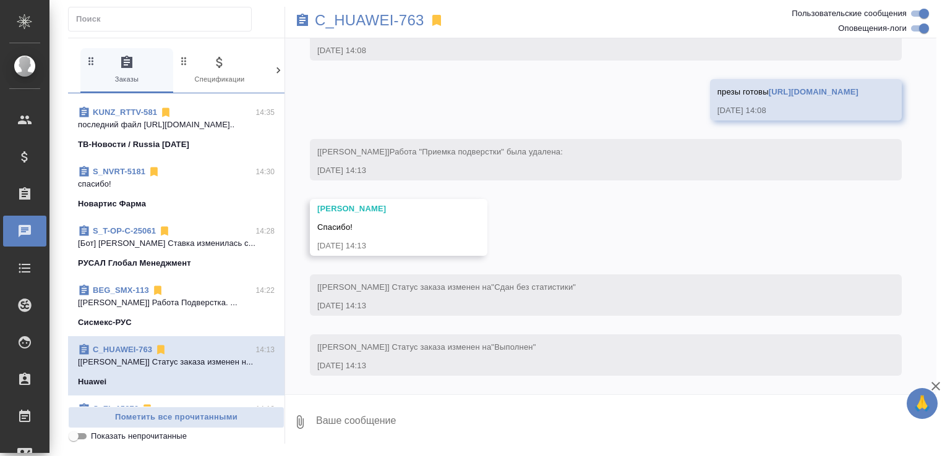
click at [198, 178] on div "S_NVRT-5181 14:30" at bounding box center [176, 172] width 197 height 12
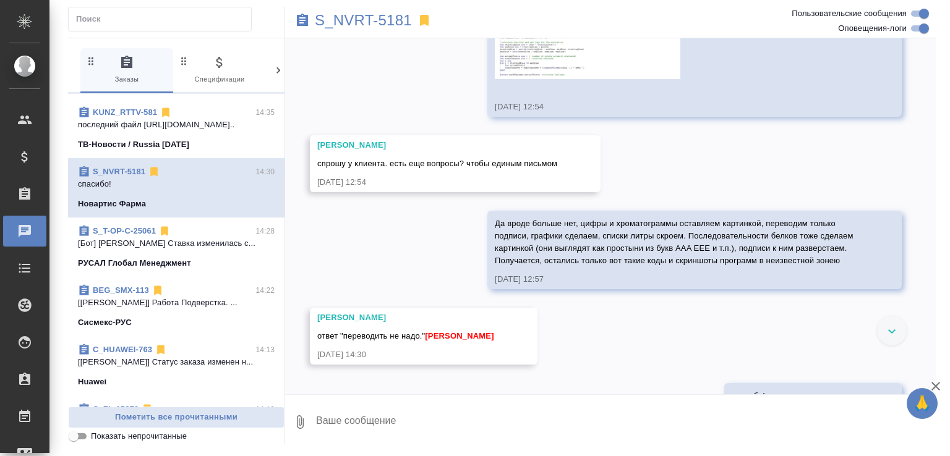
scroll to position [18080, 0]
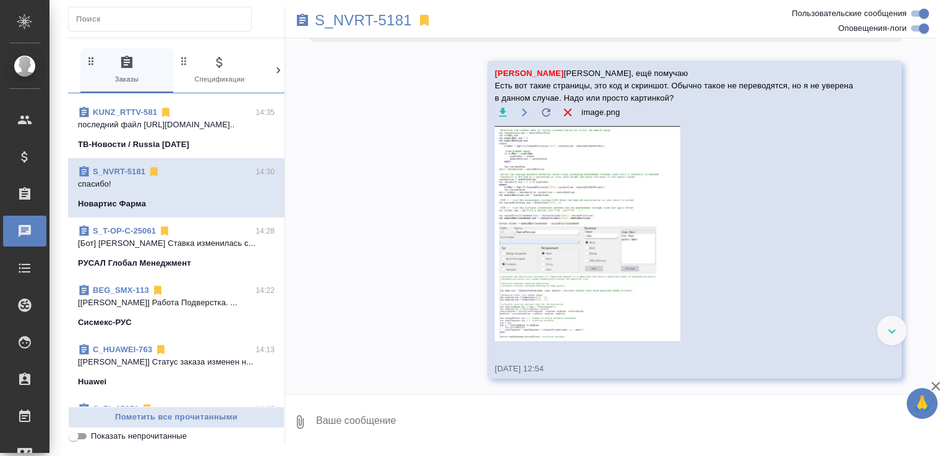
click at [372, 430] on textarea at bounding box center [625, 422] width 621 height 42
paste textarea
type textarea "Смущают ещё вот такие хроматограммы. Вроде сказали их не переводить, но они чит…"
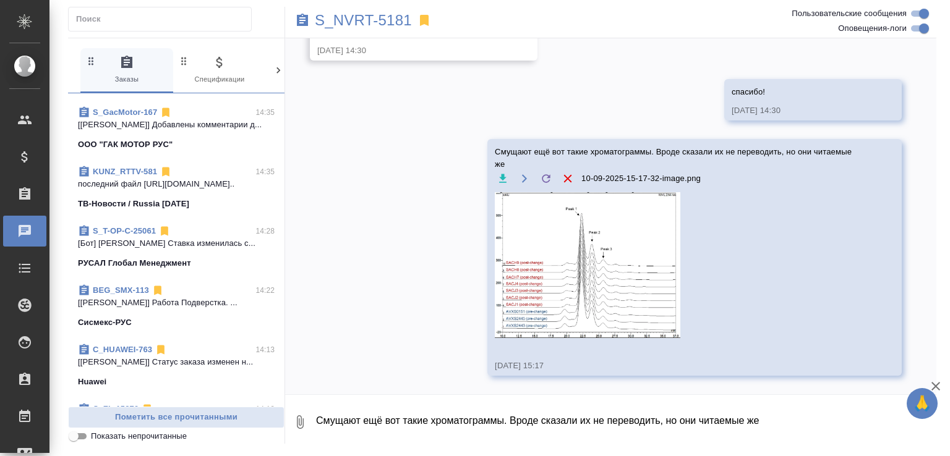
scroll to position [0, 0]
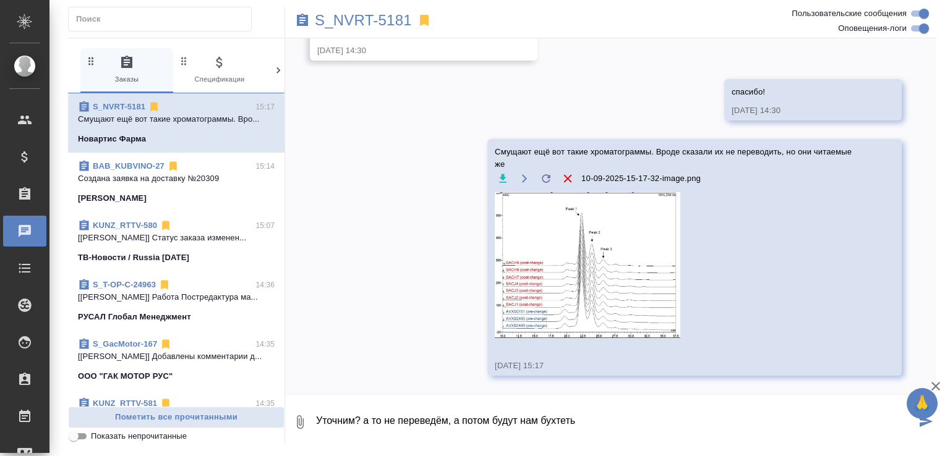
type textarea "Уточним? а то не переведём, а потом будут нам бухтеть"
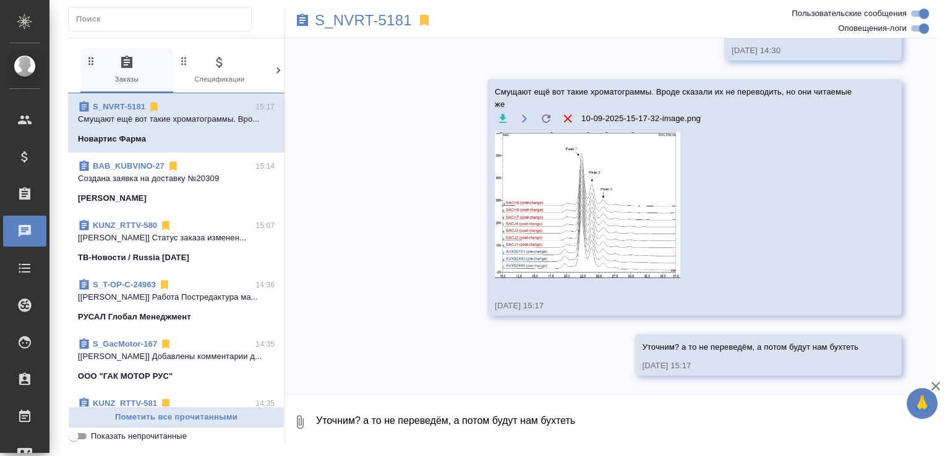
scroll to position [19967, 0]
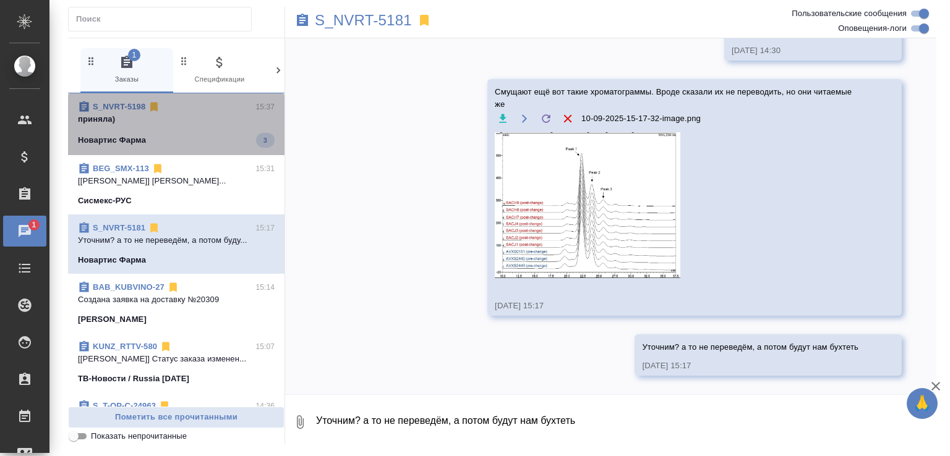
click at [186, 132] on span "S_NVRT-5198 15:37 приняла) Новартис Фарма 3" at bounding box center [176, 124] width 197 height 47
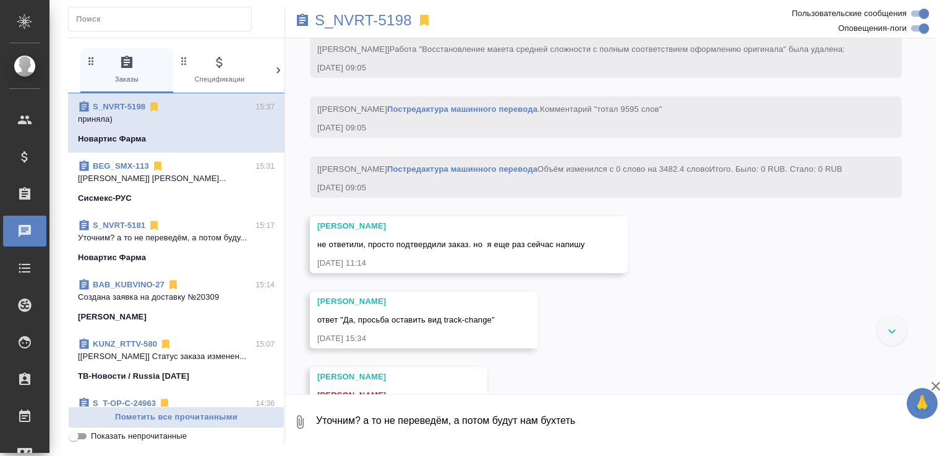
scroll to position [3959, 0]
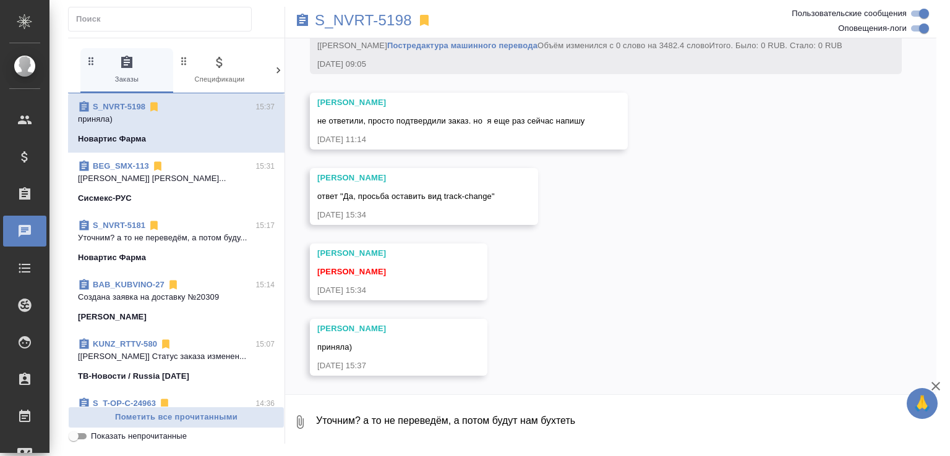
click at [232, 249] on span "S_NVRT-5181 15:17 Уточним? а то не переведём, а потом буду... Новартис Фарма" at bounding box center [176, 242] width 197 height 45
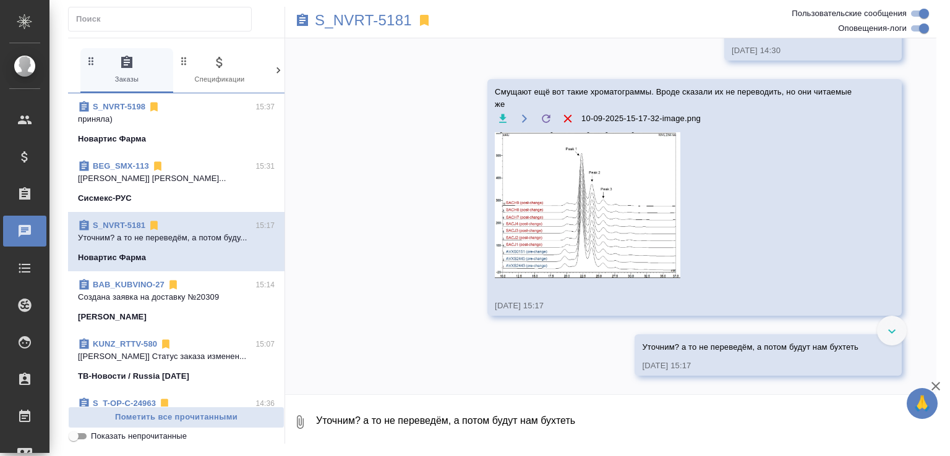
scroll to position [19821, 0]
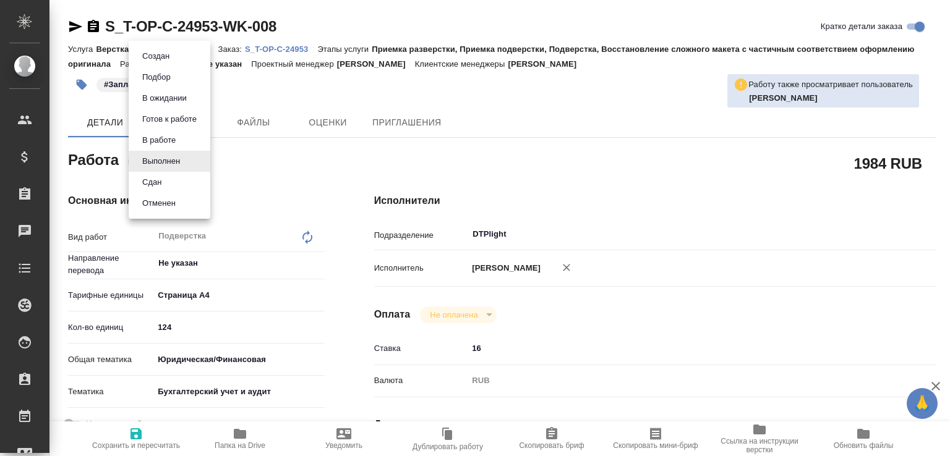
click at [186, 167] on body "🙏 .cls-1 fill:#fff; AWATERA [PERSON_NAME]malofeeva Клиенты Спецификации Заказы …" at bounding box center [475, 228] width 950 height 456
click at [181, 180] on li "Сдан" at bounding box center [170, 182] width 82 height 21
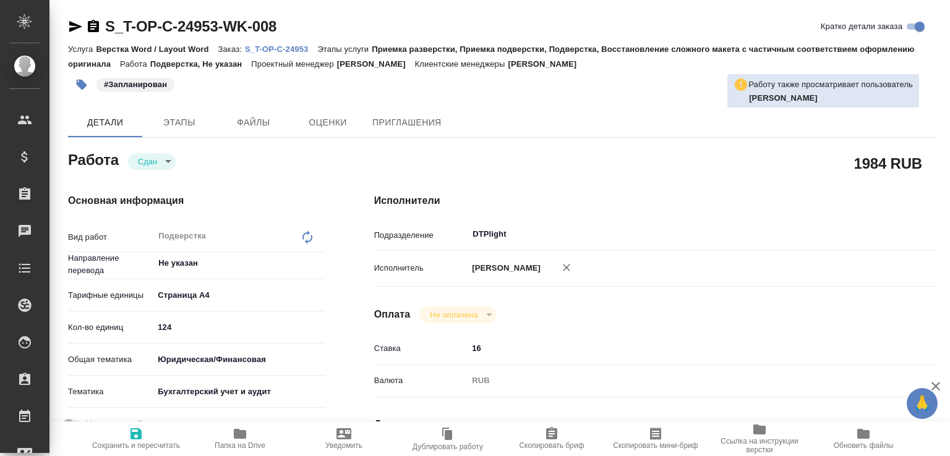
type textarea "x"
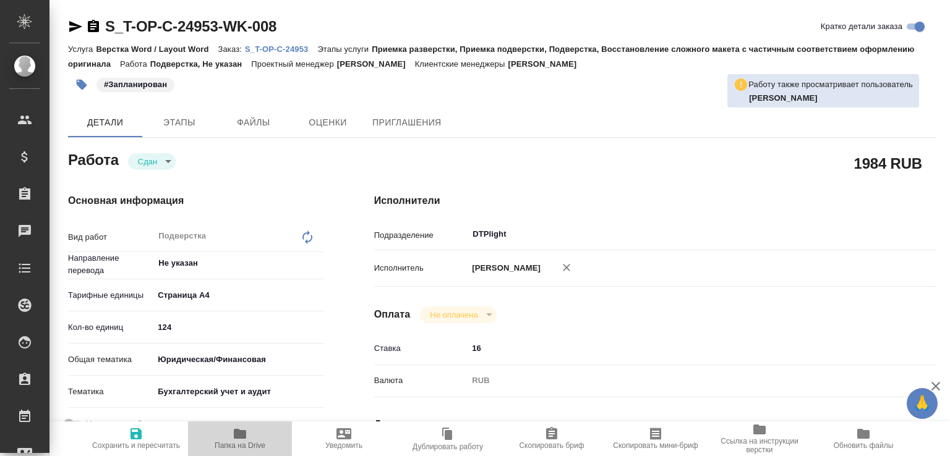
click at [262, 451] on button "Папка на Drive" at bounding box center [240, 439] width 104 height 35
type textarea "x"
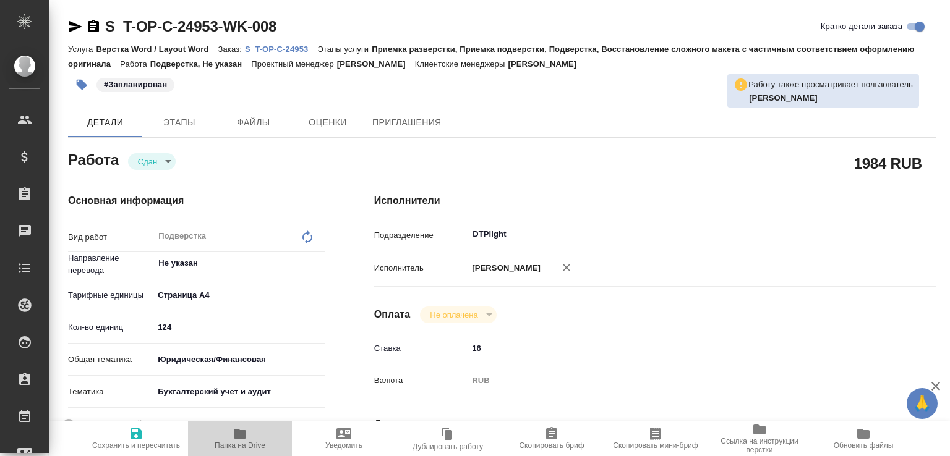
type textarea "x"
click at [302, 49] on p "S_T-OP-C-24953" at bounding box center [281, 49] width 72 height 9
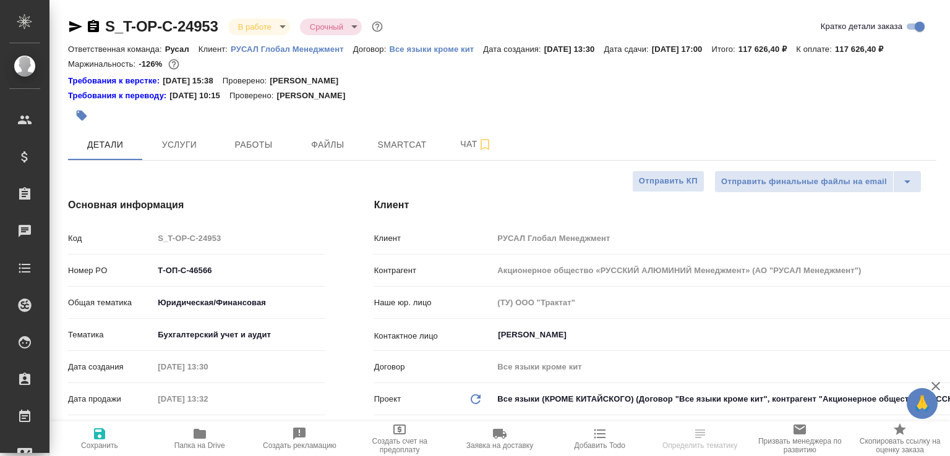
select select "RU"
type input "[PERSON_NAME]"
type input "Журавлева Александра"
click at [465, 152] on span "Чат" at bounding box center [475, 144] width 59 height 15
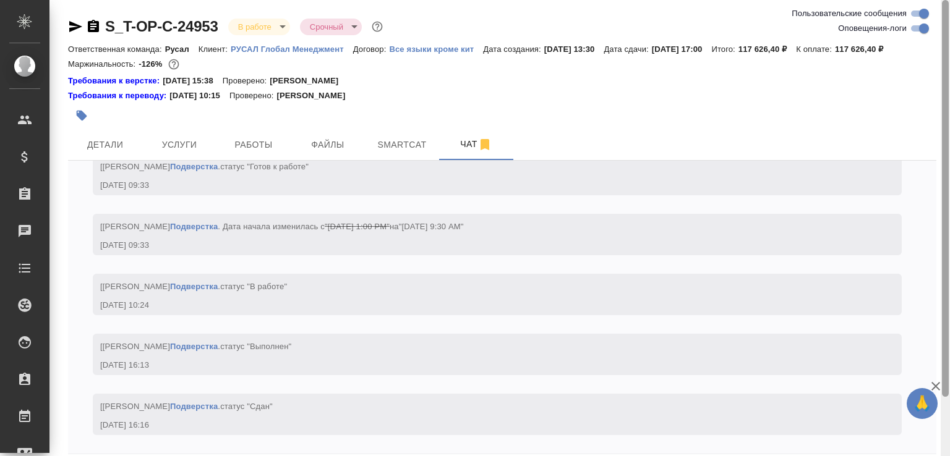
scroll to position [69, 0]
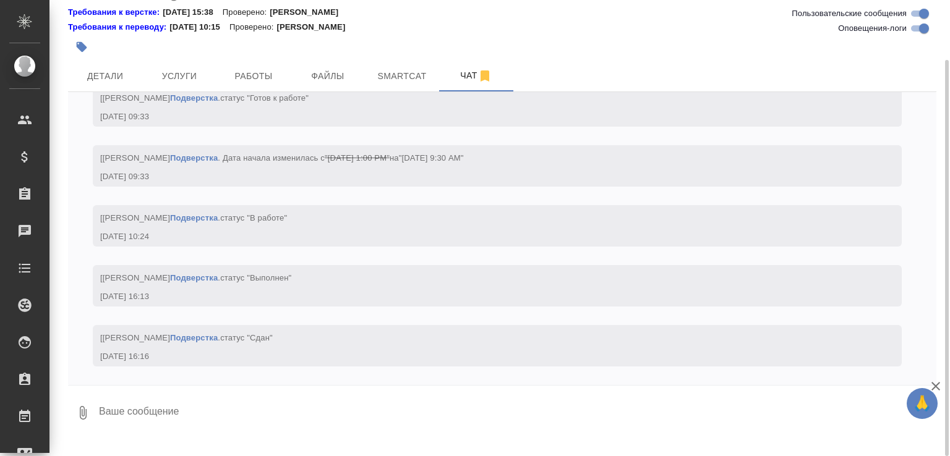
click at [302, 421] on textarea at bounding box center [517, 413] width 838 height 42
paste textarea "https://drive.awatera.com/apps/files/files/10241658?dir=/Shares/%D0%A2-%D0%9E%D…"
type textarea "https://drive.awatera.com/apps/files/files/10241658?dir=/Shares/%D0%A2-%D0%9E%D…"
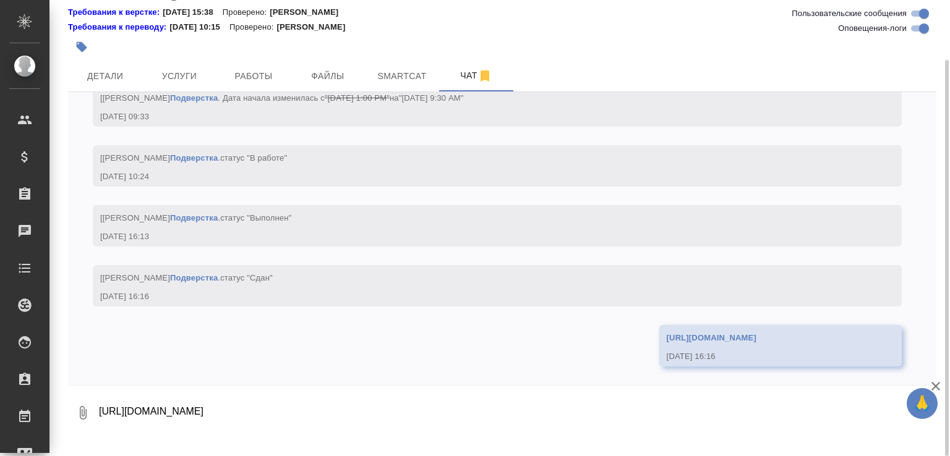
scroll to position [5446, 0]
